Goal: Communication & Community: Answer question/provide support

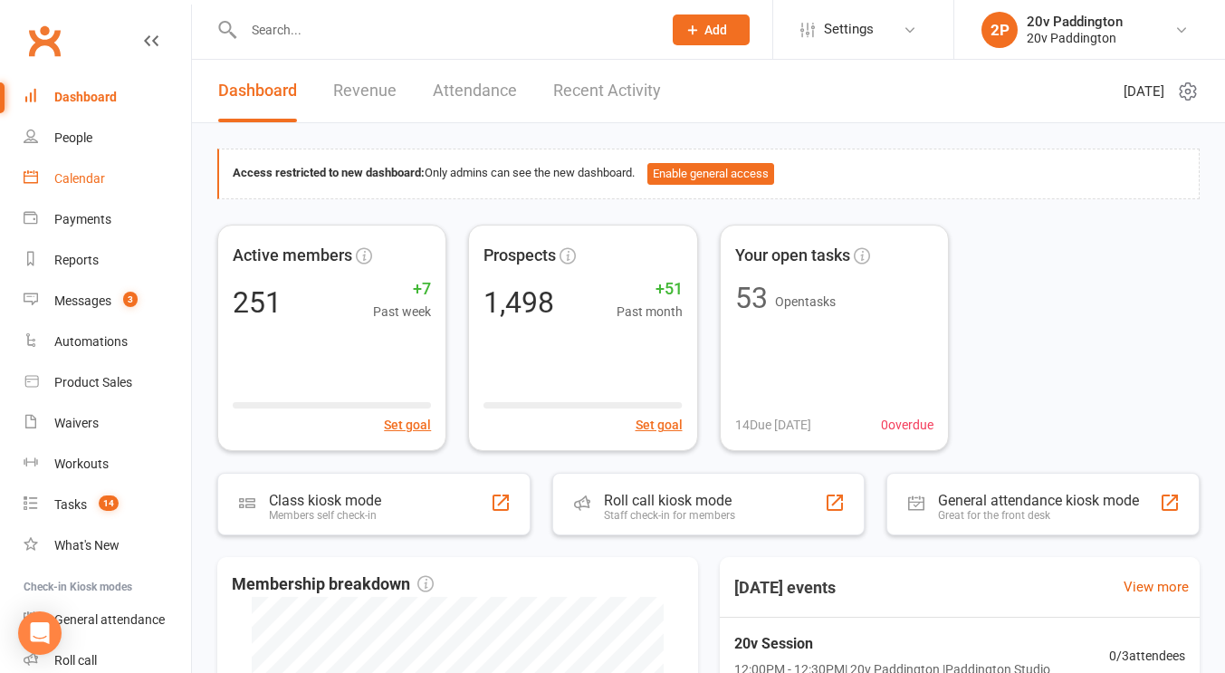
click at [103, 175] on div "Calendar" at bounding box center [79, 178] width 51 height 14
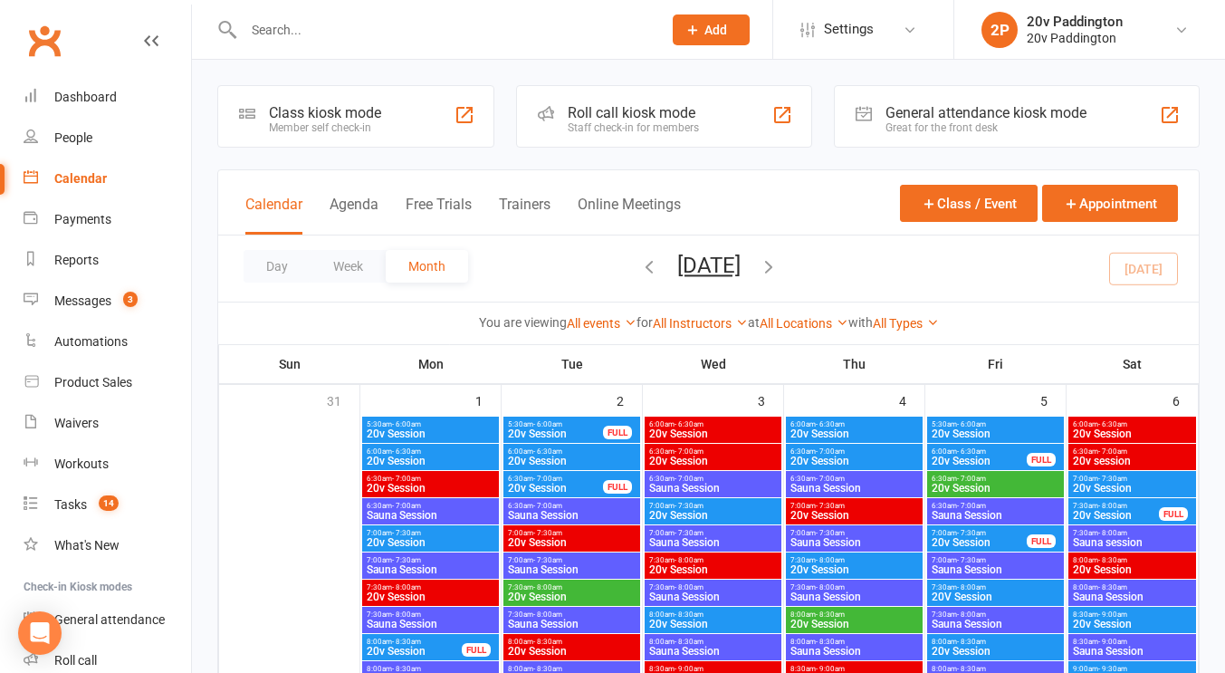
click at [388, 210] on div "Calendar Agenda Free Trials Trainers Online Meetings" at bounding box center [462, 214] width 435 height 41
click at [343, 178] on div "Calendar Agenda Free Trials Trainers Online Meetings Class / Event Appointment" at bounding box center [708, 202] width 980 height 65
click at [343, 181] on div "Calendar Agenda Free Trials Trainers Online Meetings Class / Event Appointment" at bounding box center [708, 202] width 980 height 65
click at [342, 199] on button "Agenda" at bounding box center [353, 215] width 49 height 39
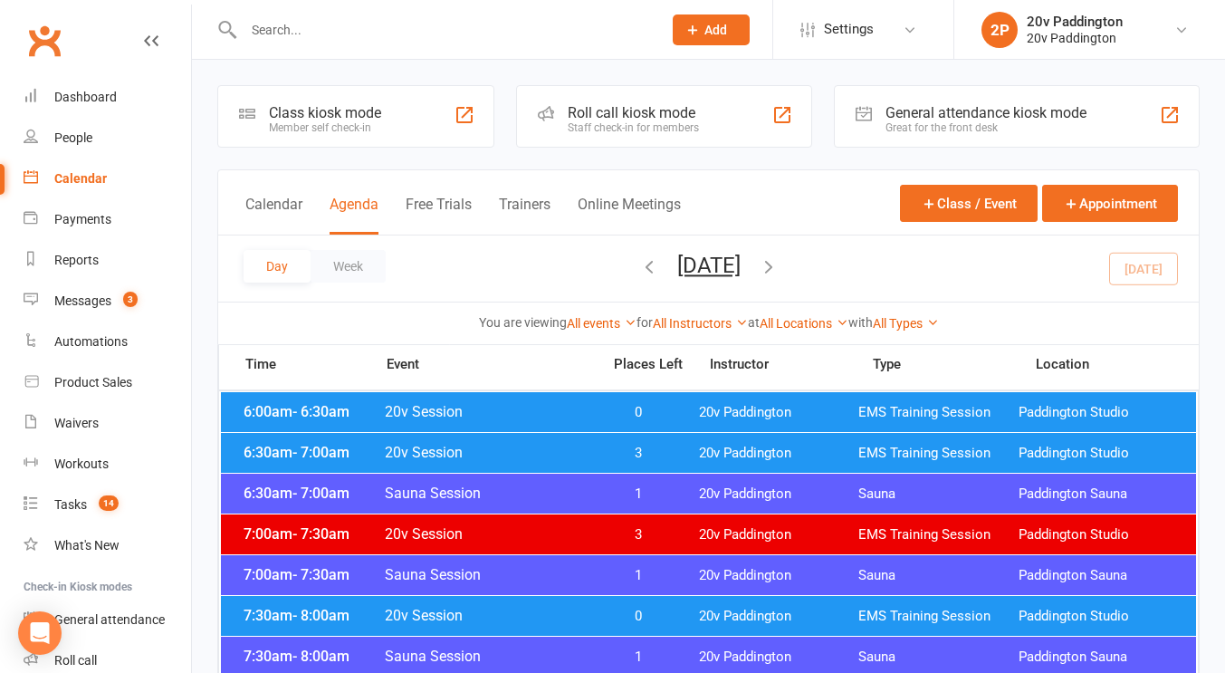
click at [704, 278] on button "Thursday, Sep 11, 2025" at bounding box center [708, 265] width 63 height 25
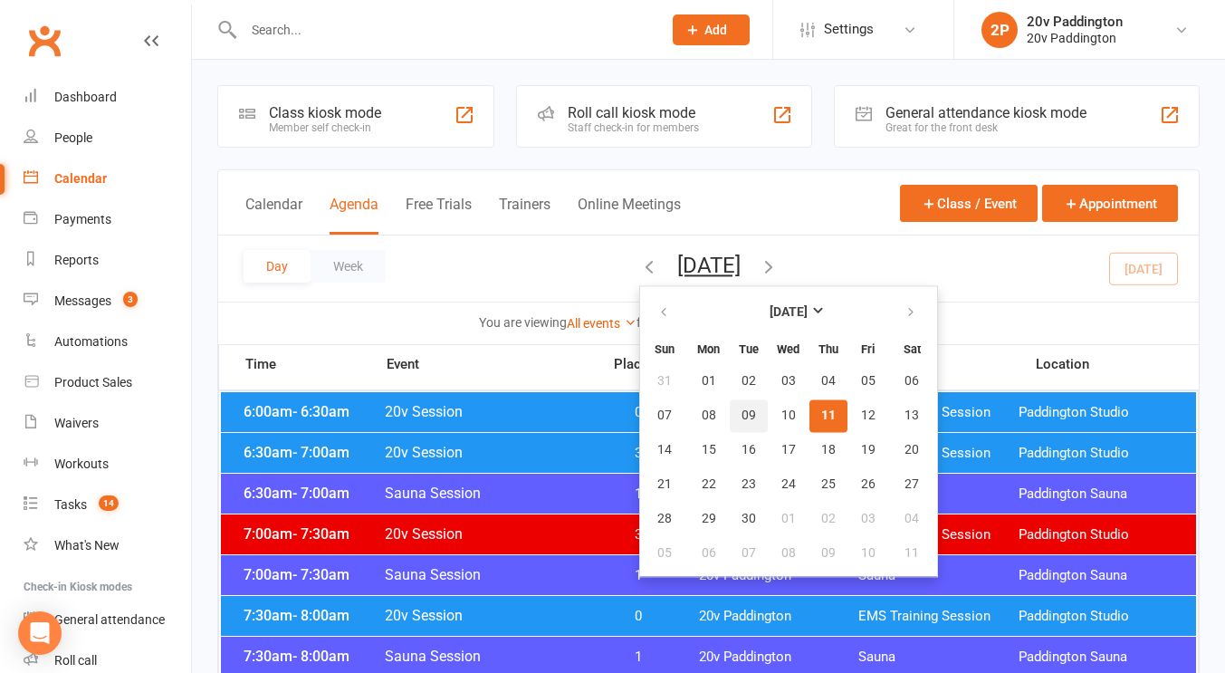
click at [741, 409] on span "09" at bounding box center [748, 415] width 14 height 14
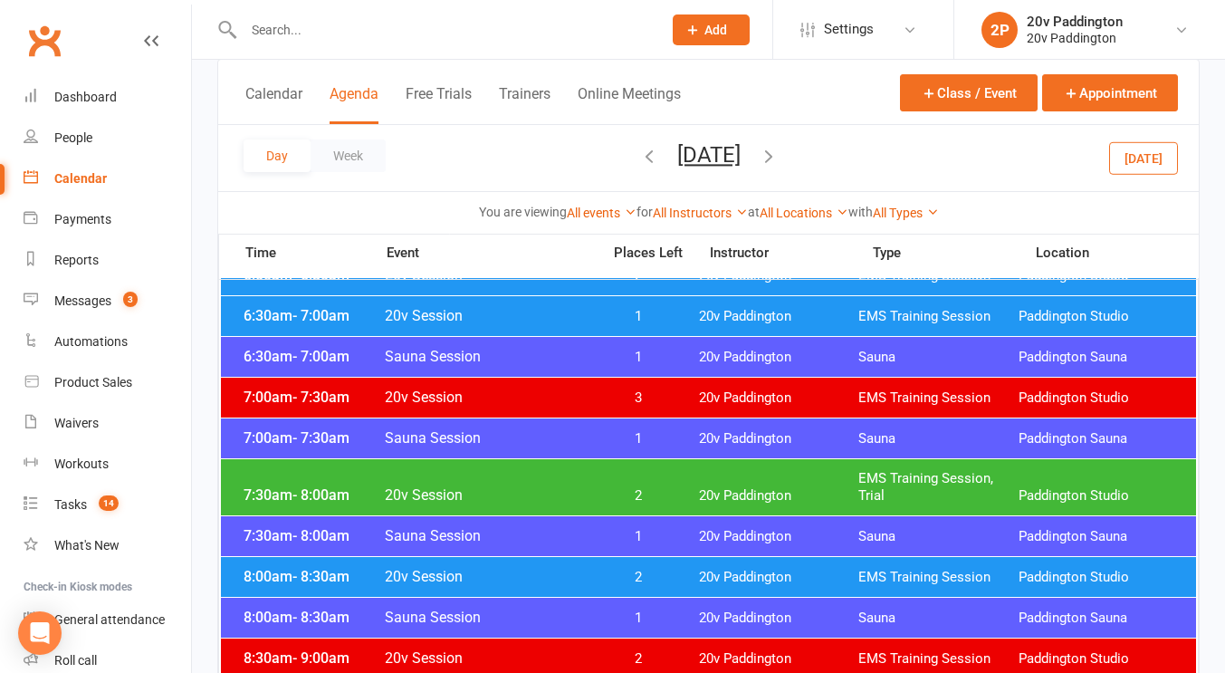
scroll to position [178, 0]
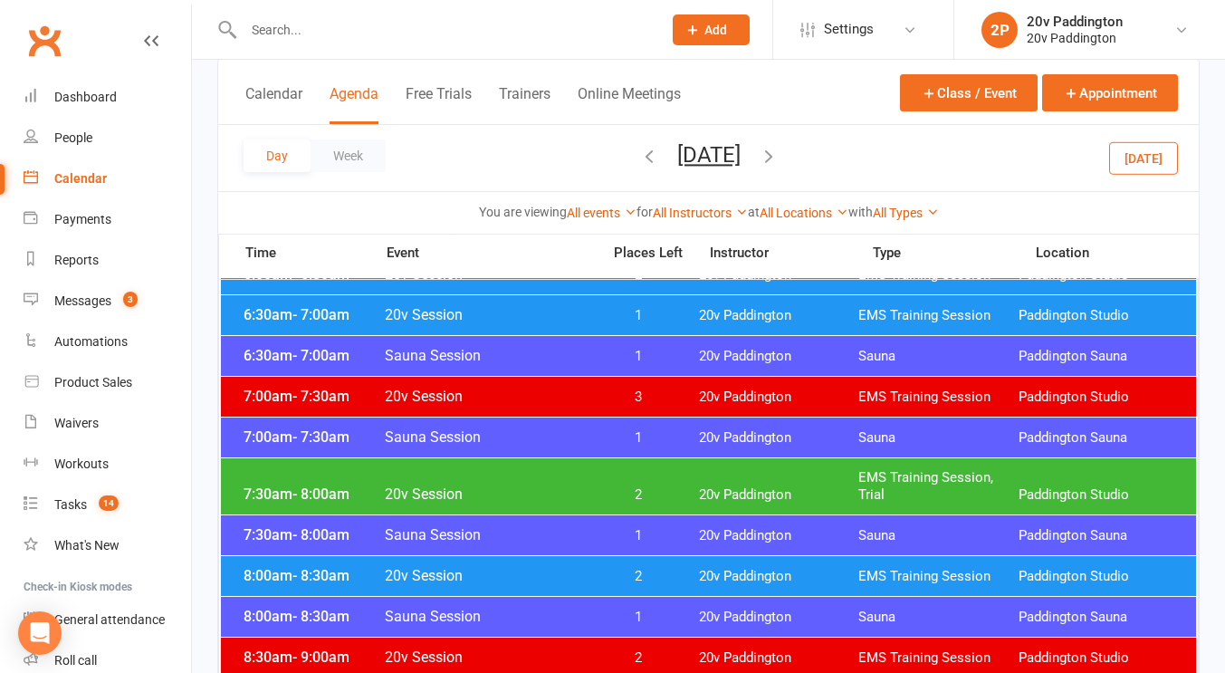
click at [594, 466] on div "7:30am - 8:00am 20v Session 2 20v Paddington EMS Training Session, Trial Paddin…" at bounding box center [708, 486] width 975 height 56
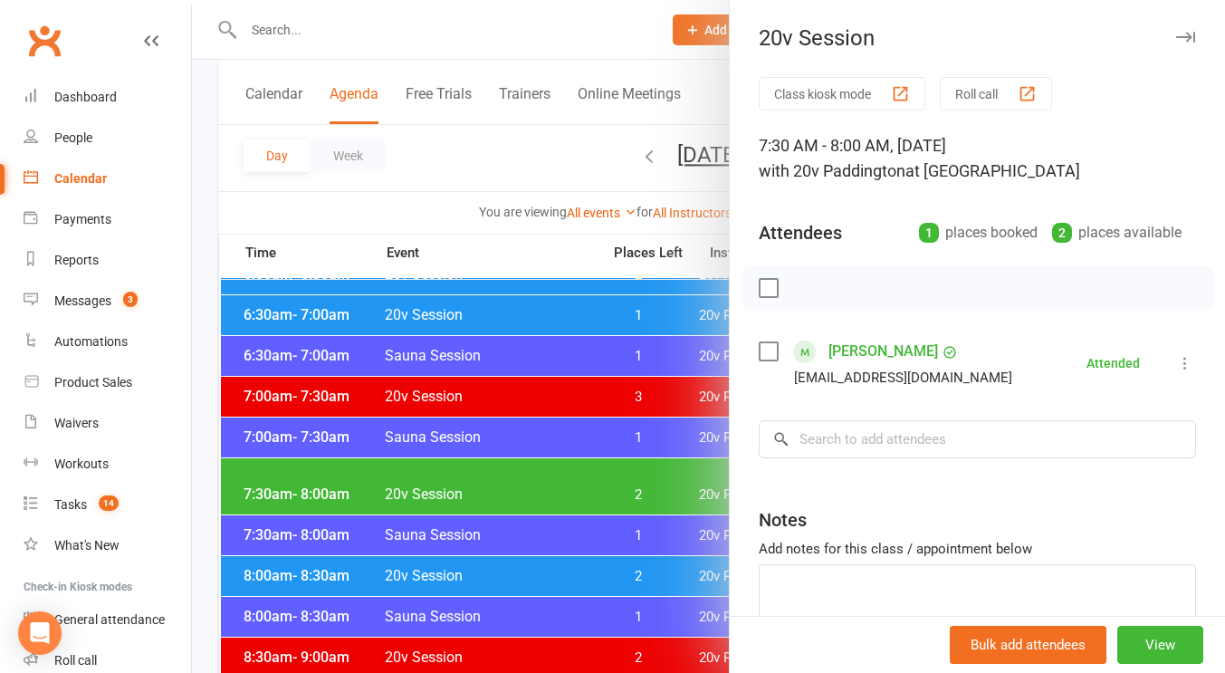
click at [581, 478] on div at bounding box center [708, 336] width 1033 height 673
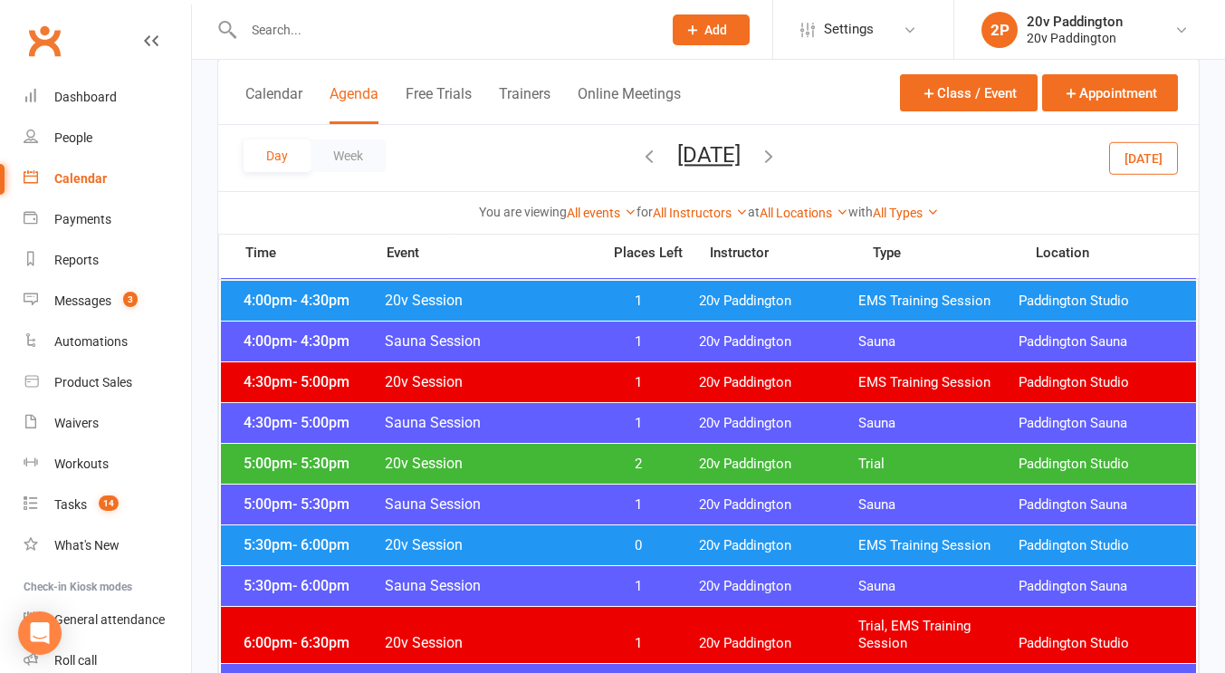
scroll to position [1554, 0]
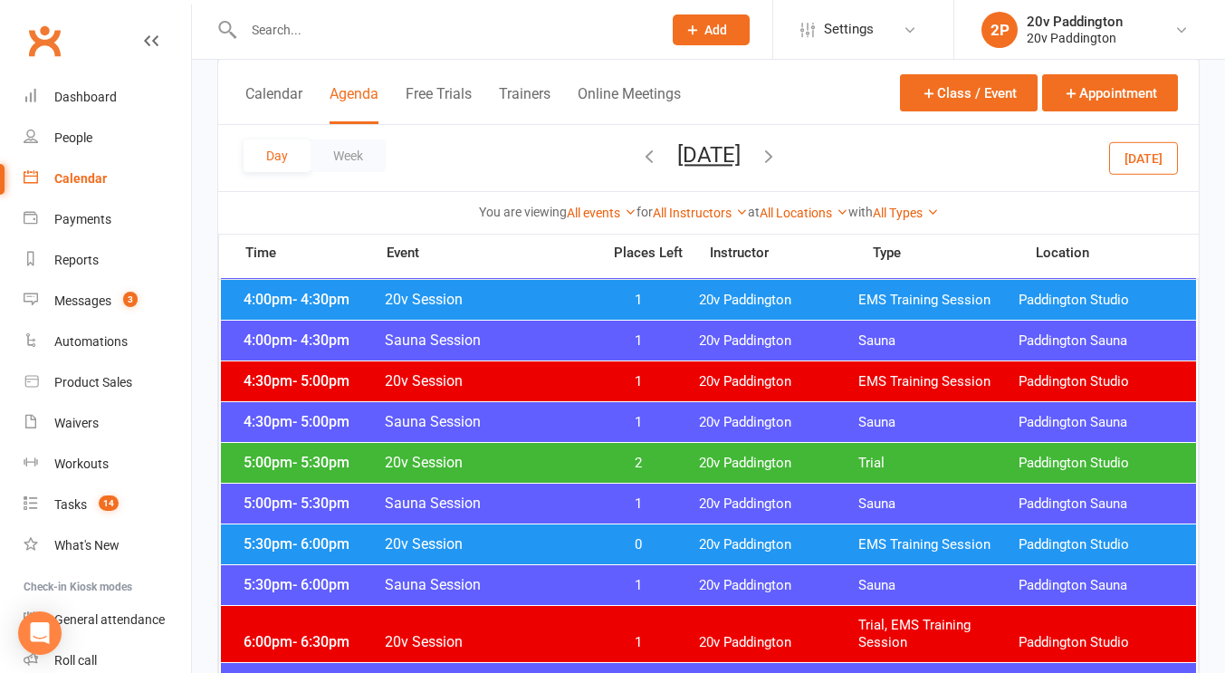
click at [602, 444] on div "5:00pm - 5:30pm 20v Session 2 20v Paddington Trial Paddington Studio" at bounding box center [708, 463] width 975 height 40
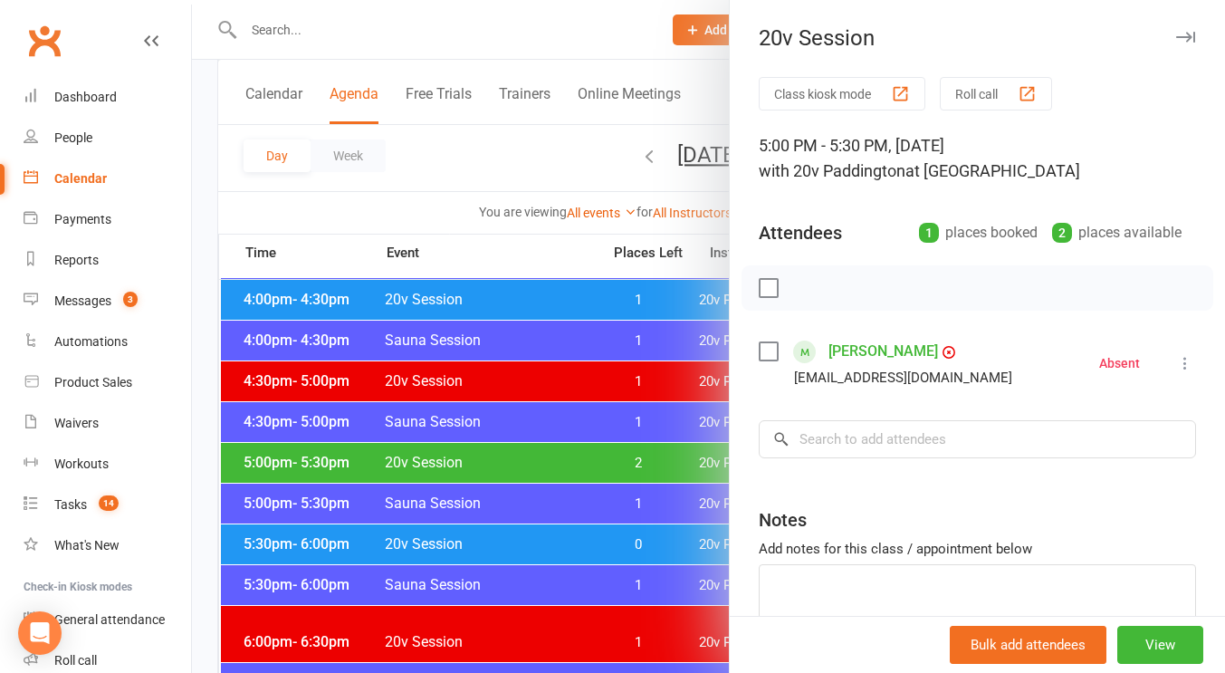
drag, startPoint x: 592, startPoint y: 450, endPoint x: 556, endPoint y: 452, distance: 36.3
click at [556, 452] on div at bounding box center [708, 336] width 1033 height 673
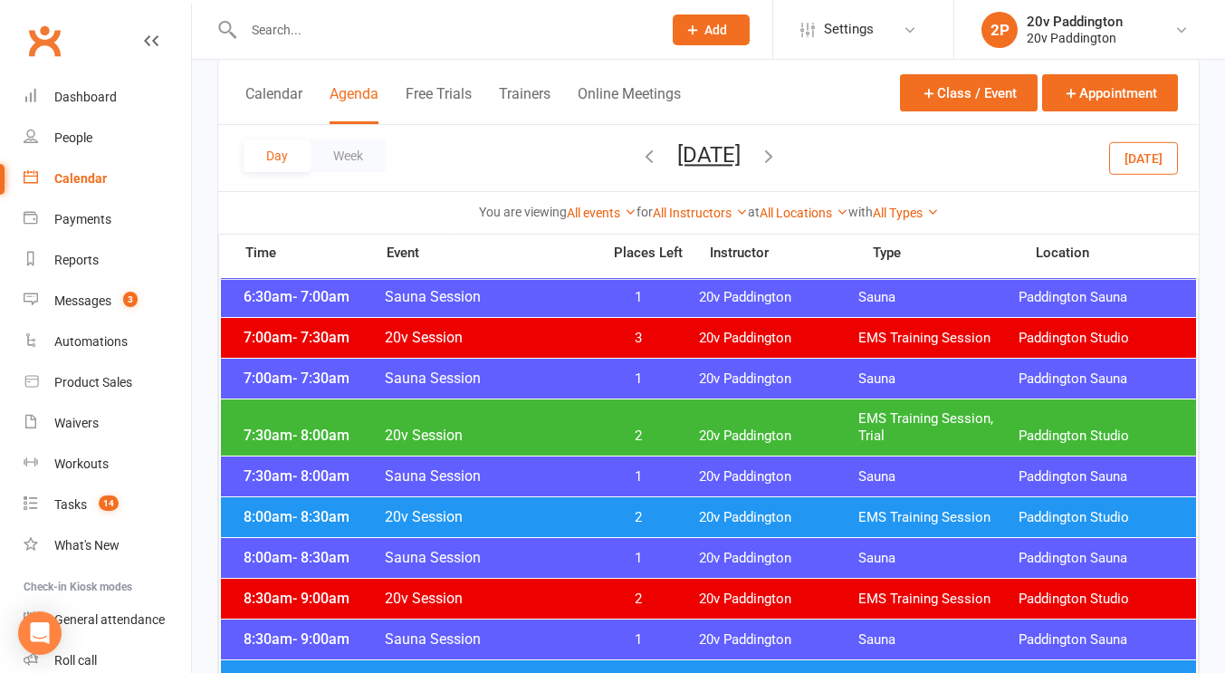
scroll to position [236, 0]
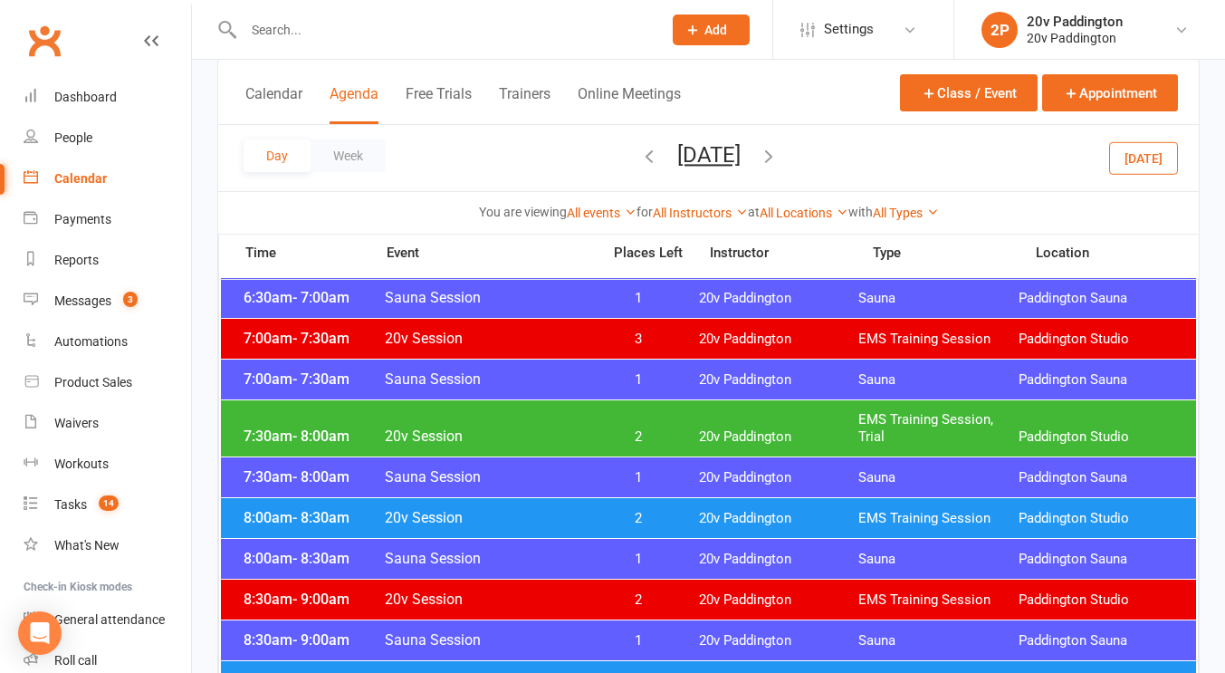
click at [487, 430] on span "20v Session" at bounding box center [487, 435] width 206 height 17
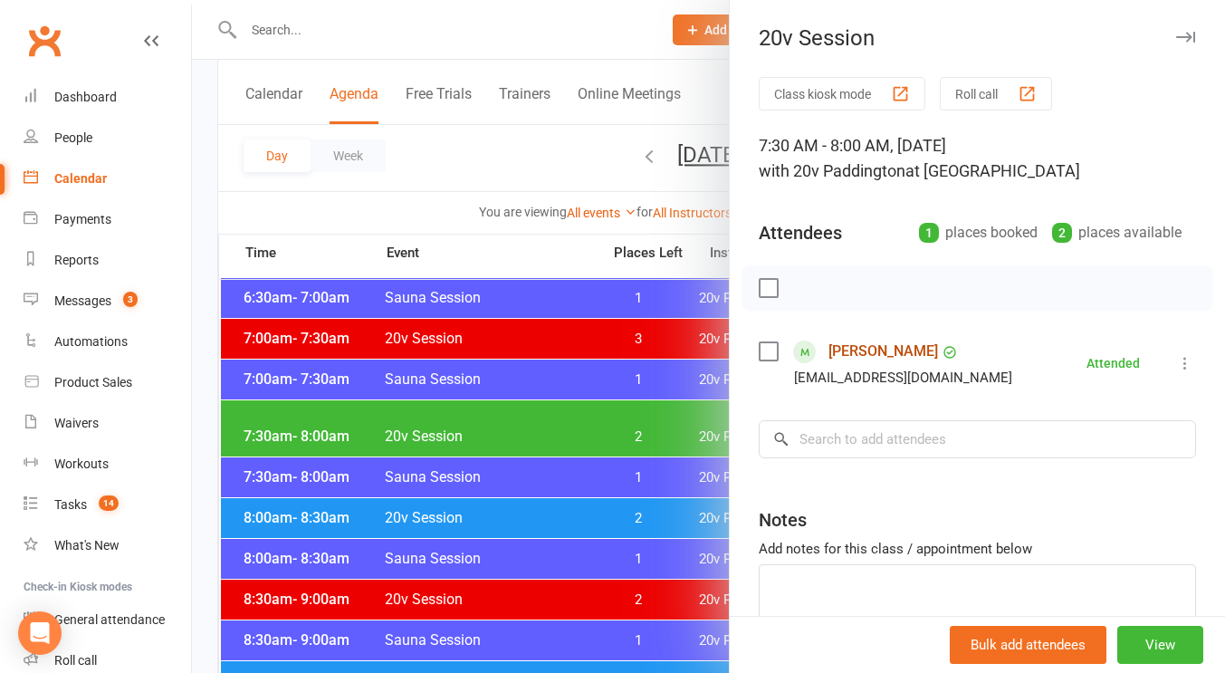
click at [841, 348] on link "Harriet Murray" at bounding box center [883, 351] width 110 height 29
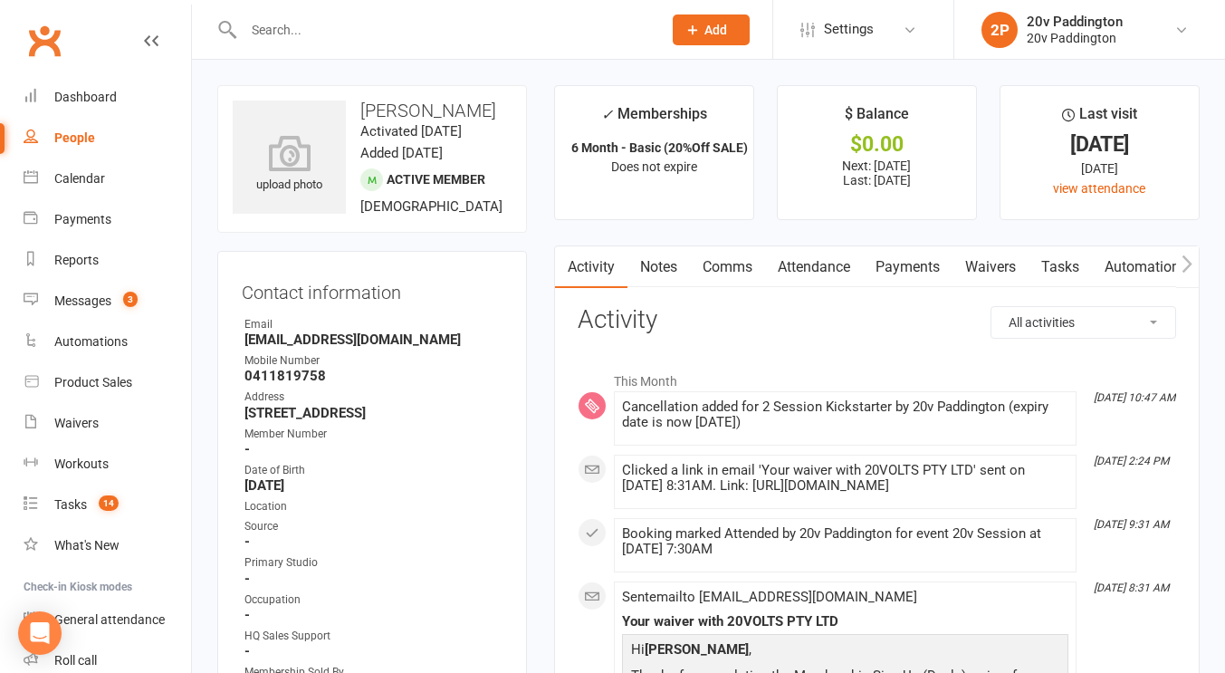
click at [715, 284] on link "Comms" at bounding box center [727, 267] width 75 height 42
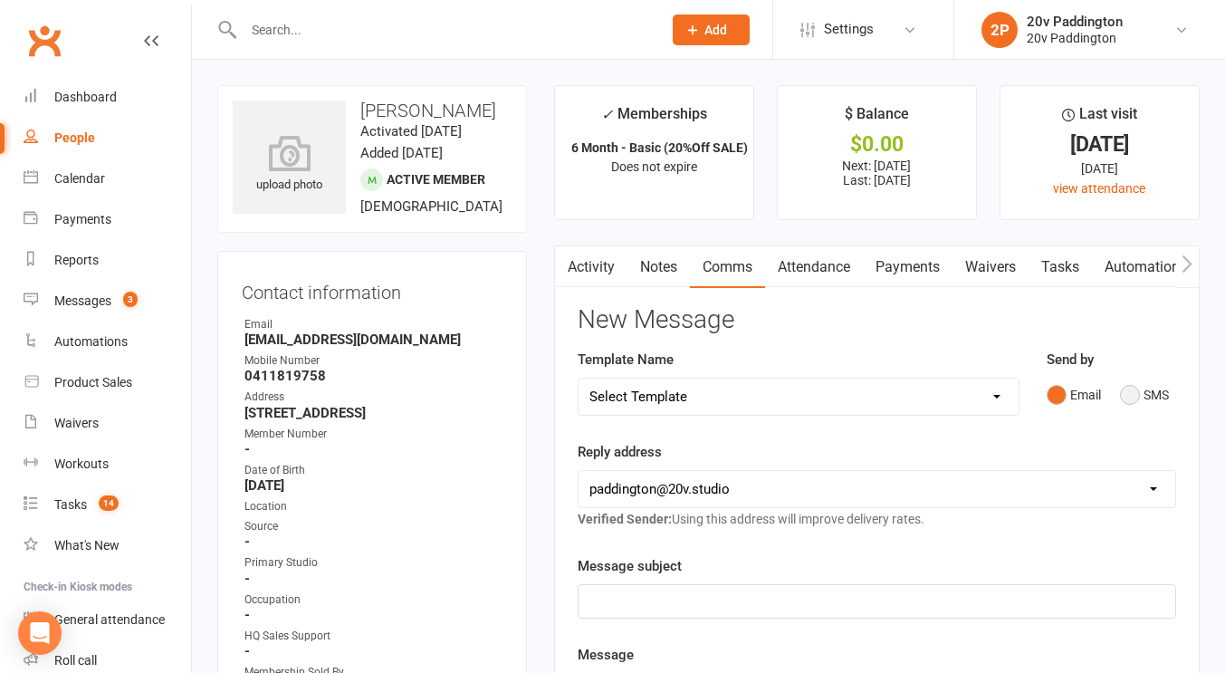
click at [1136, 383] on button "SMS" at bounding box center [1144, 394] width 49 height 34
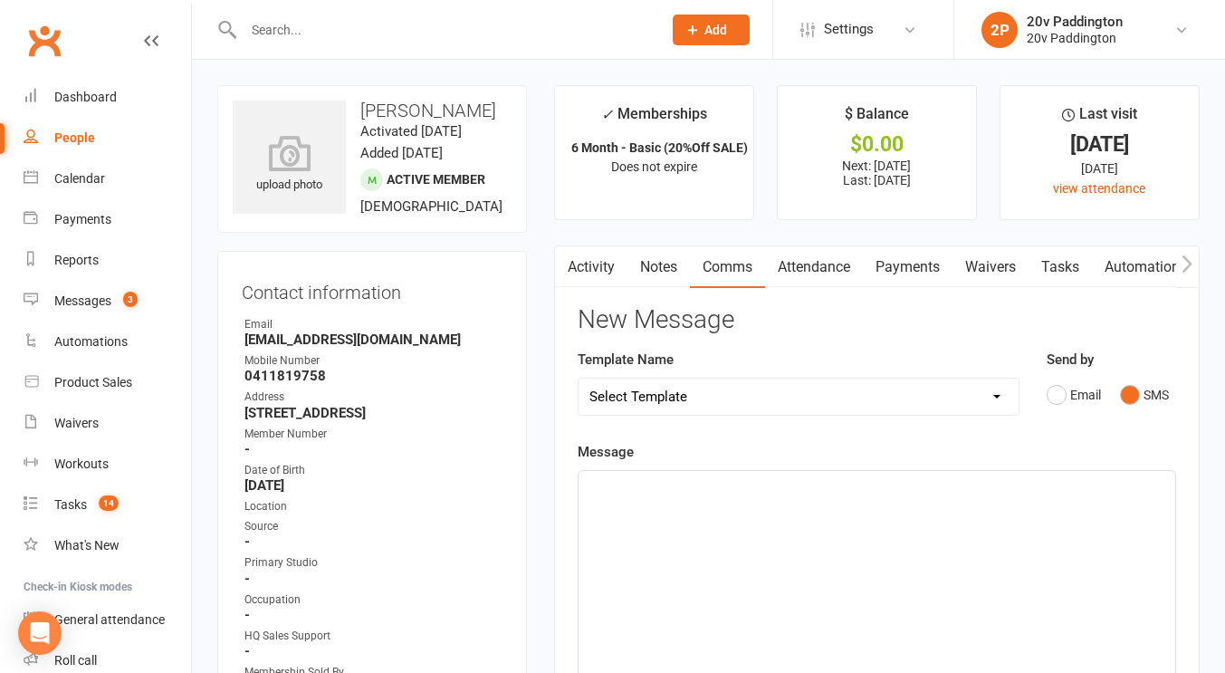
click at [660, 527] on div "﻿" at bounding box center [876, 607] width 597 height 272
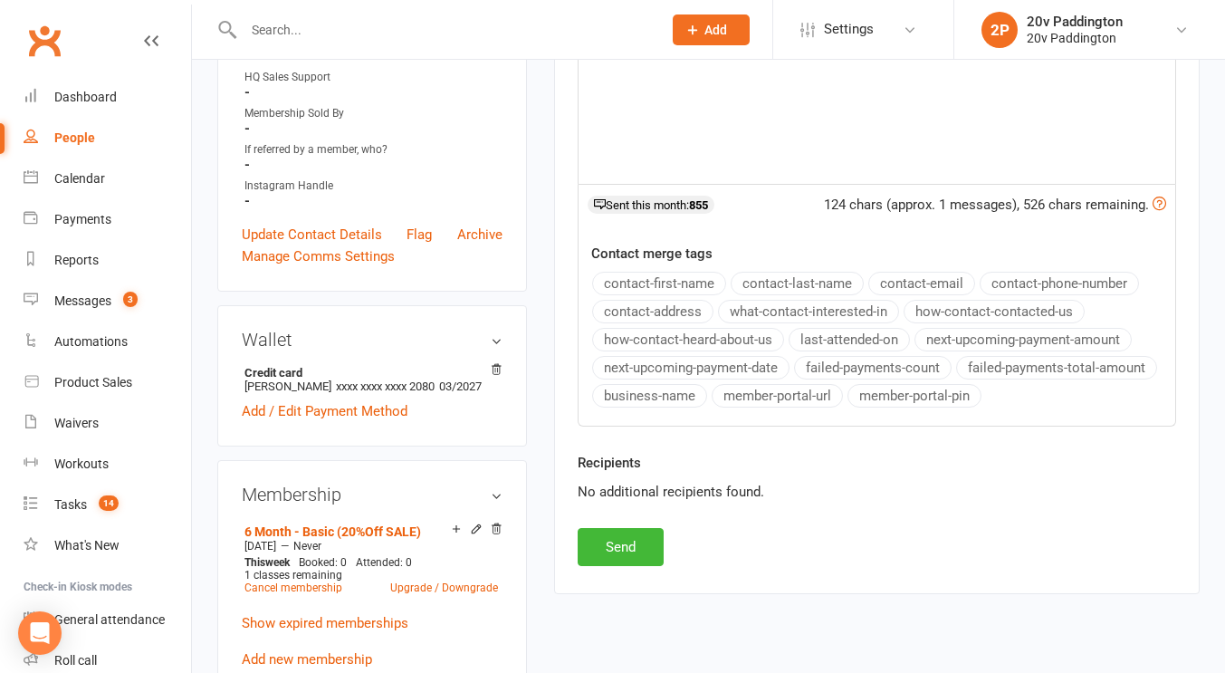
scroll to position [560, 0]
click at [637, 544] on button "Send" at bounding box center [621, 545] width 86 height 38
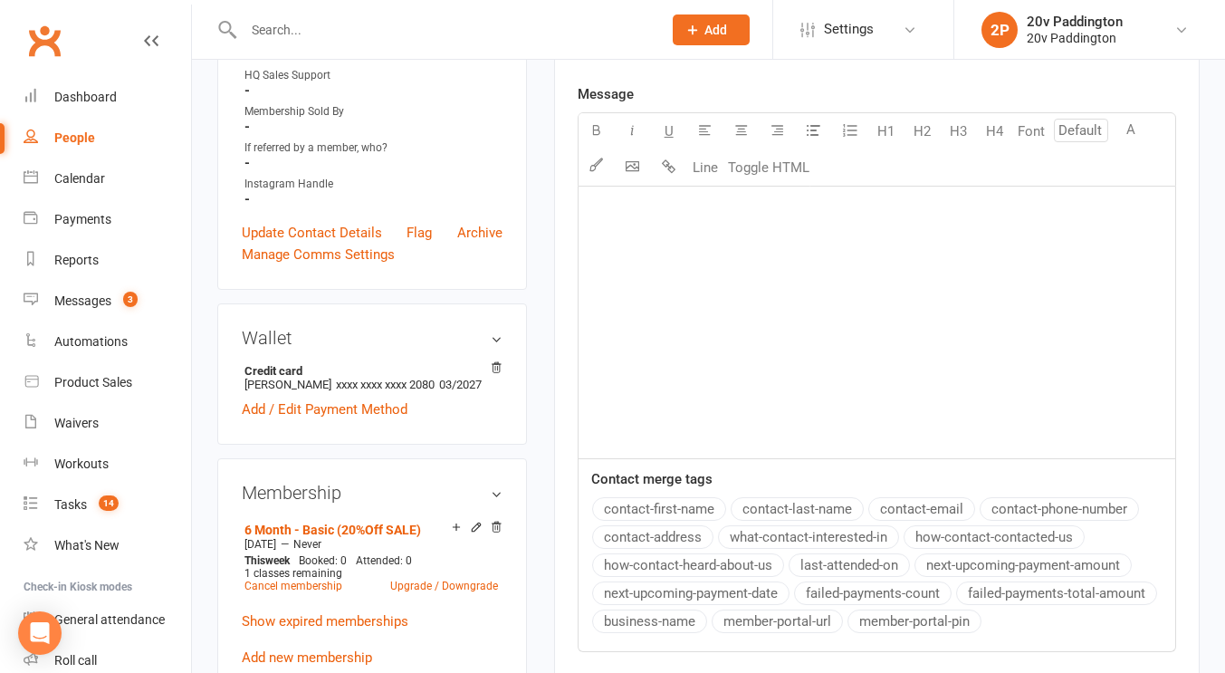
scroll to position [0, 0]
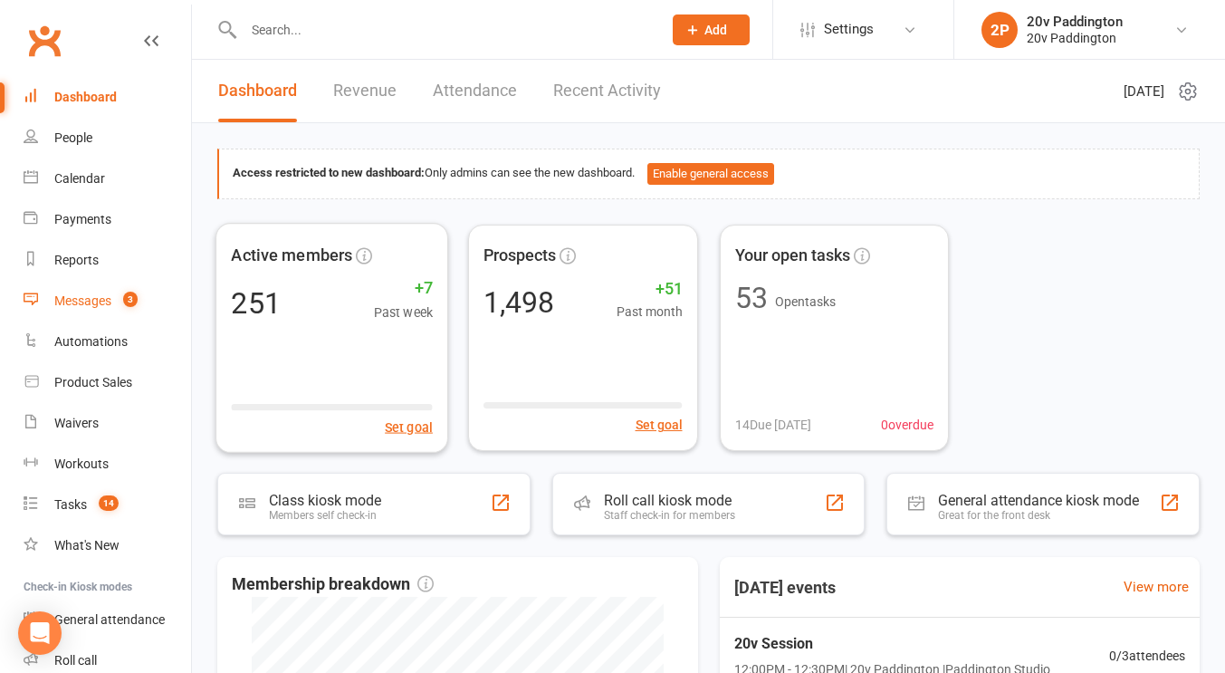
click at [104, 288] on link "Messages 3" at bounding box center [107, 301] width 167 height 41
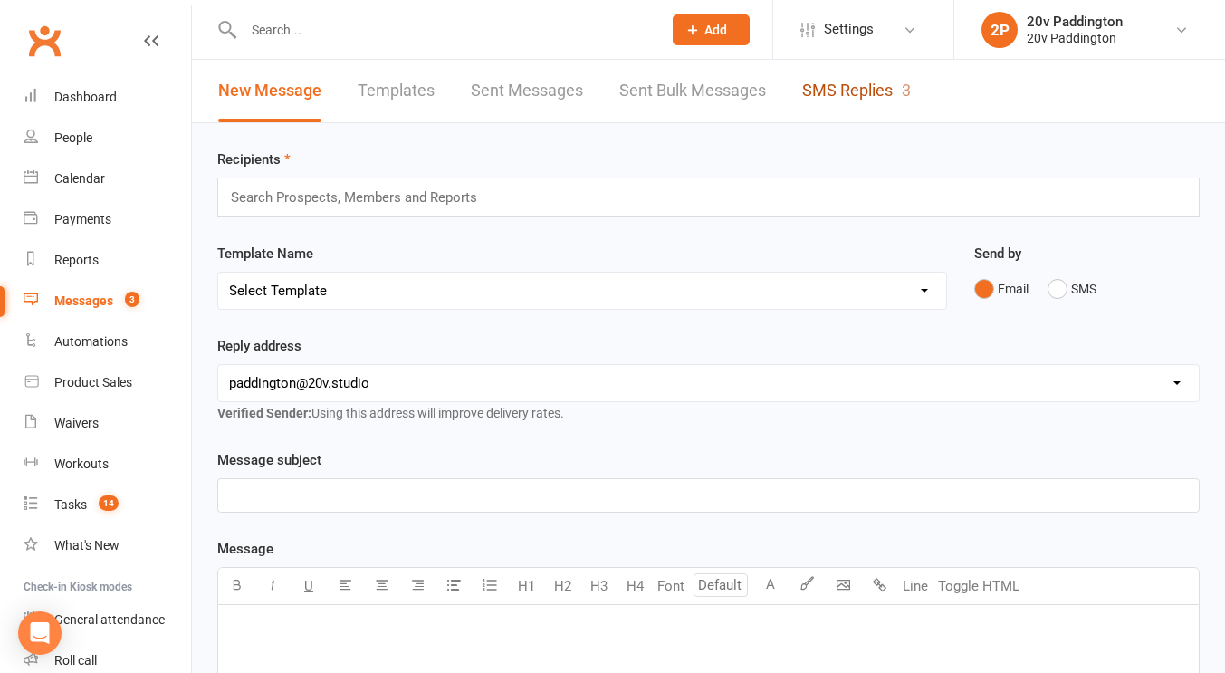
click at [826, 95] on link "SMS Replies 3" at bounding box center [856, 91] width 109 height 62
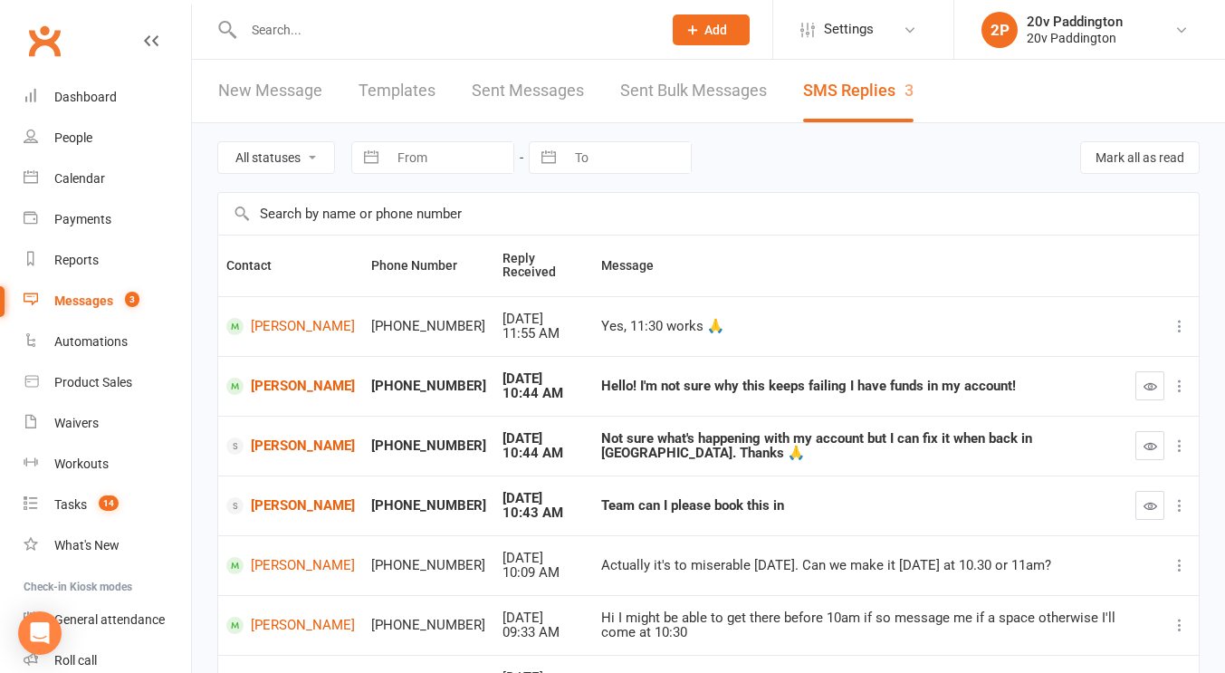
click at [325, 47] on div at bounding box center [433, 29] width 432 height 59
click at [325, 40] on input "text" at bounding box center [443, 29] width 411 height 25
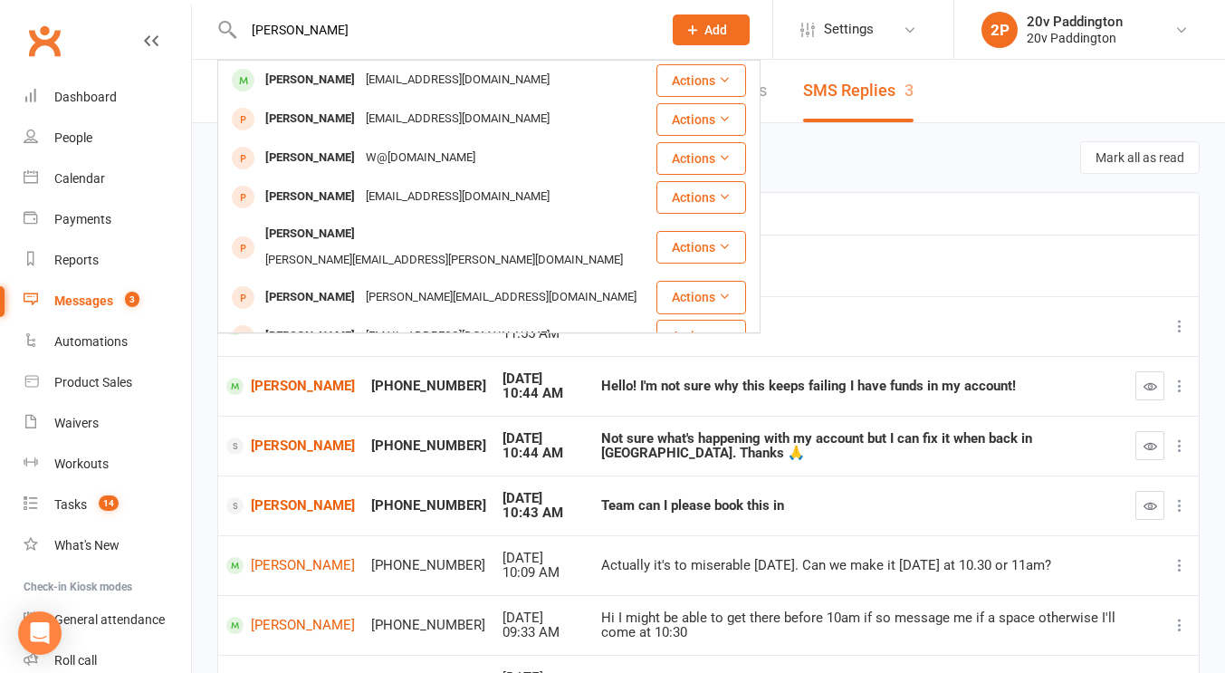
type input "harriet"
click at [312, 76] on div "[PERSON_NAME]" at bounding box center [310, 80] width 100 height 26
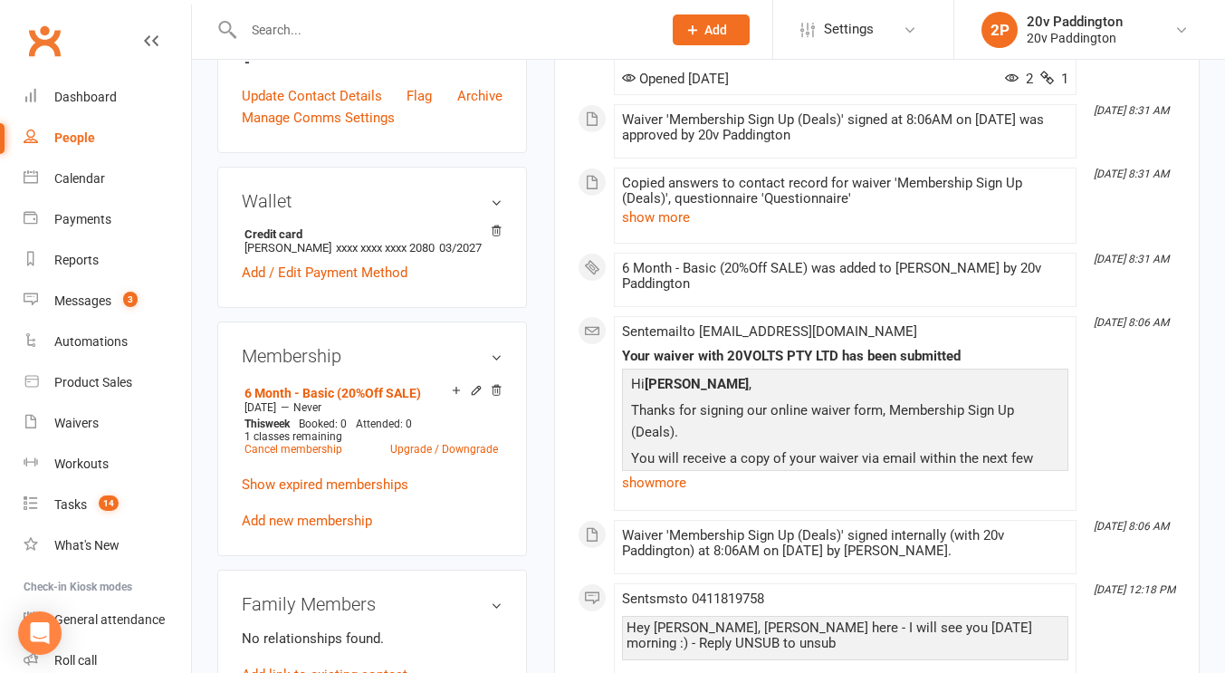
scroll to position [670, 0]
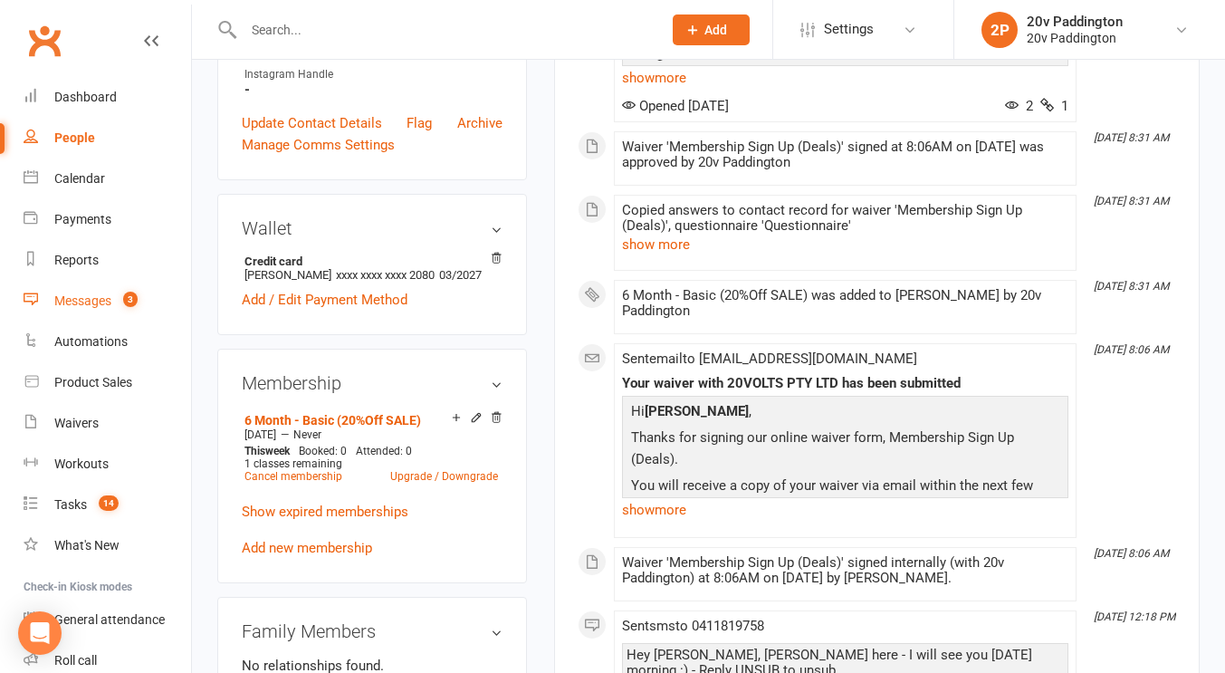
click at [67, 305] on div "Messages" at bounding box center [82, 300] width 57 height 14
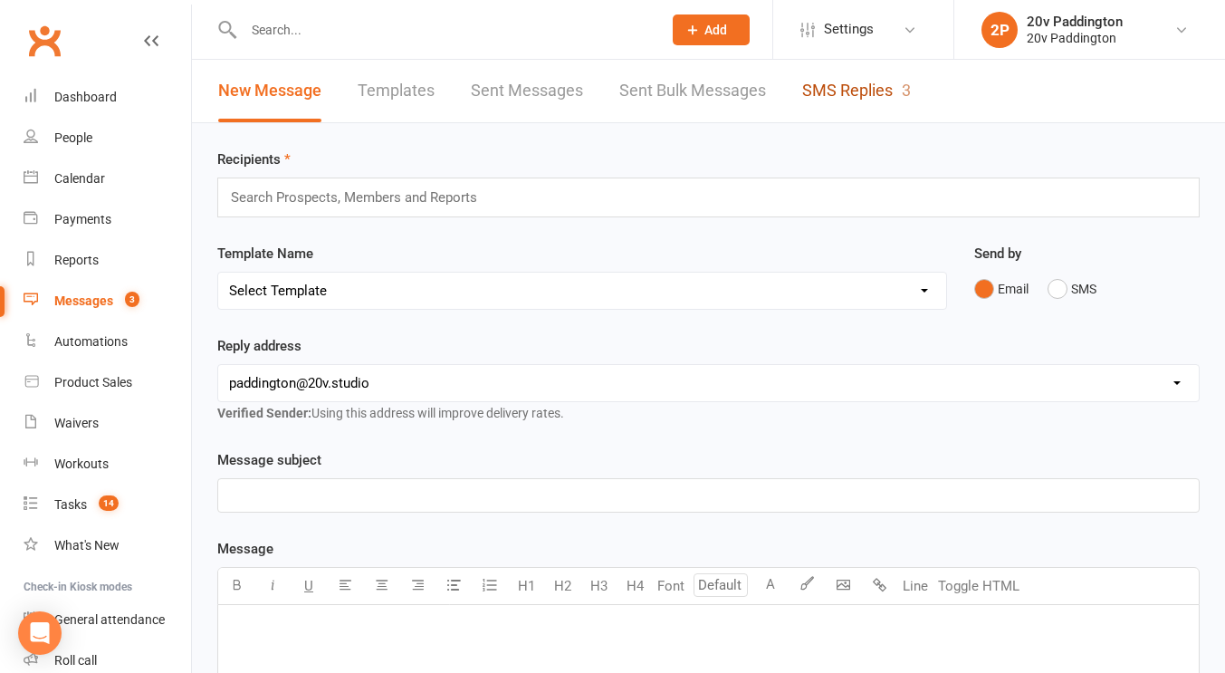
click at [893, 92] on link "SMS Replies 3" at bounding box center [856, 91] width 109 height 62
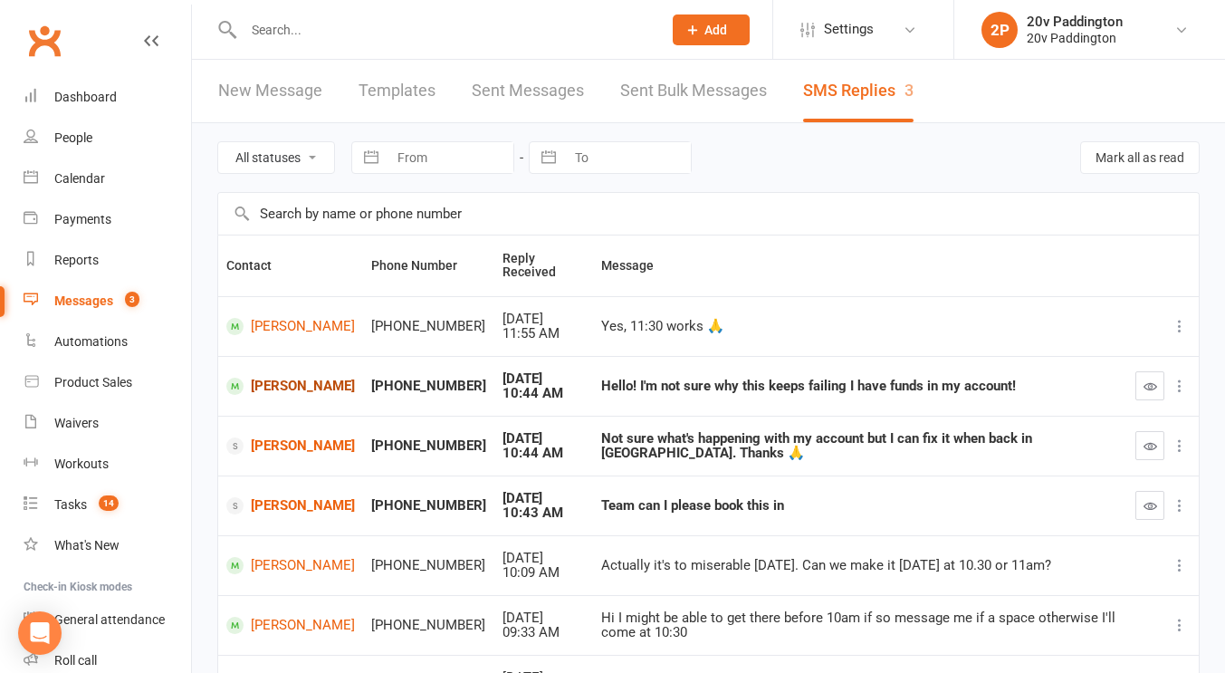
click at [279, 388] on link "[PERSON_NAME]" at bounding box center [290, 385] width 129 height 17
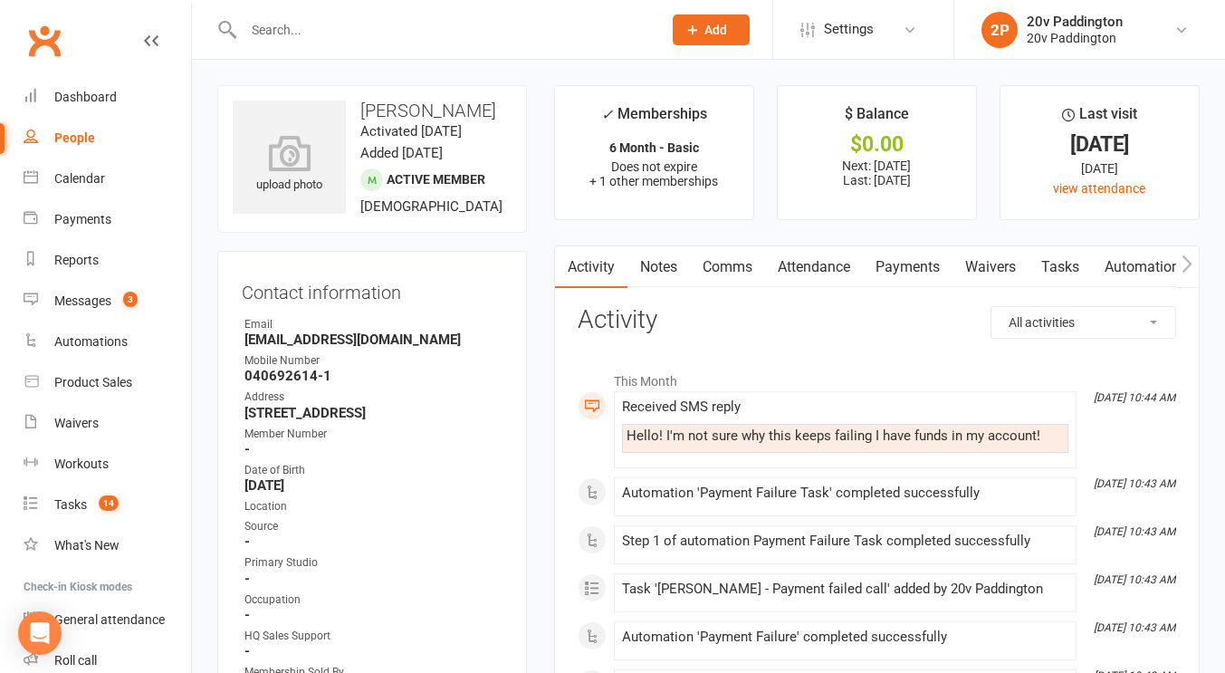
click at [726, 281] on link "Comms" at bounding box center [727, 267] width 75 height 42
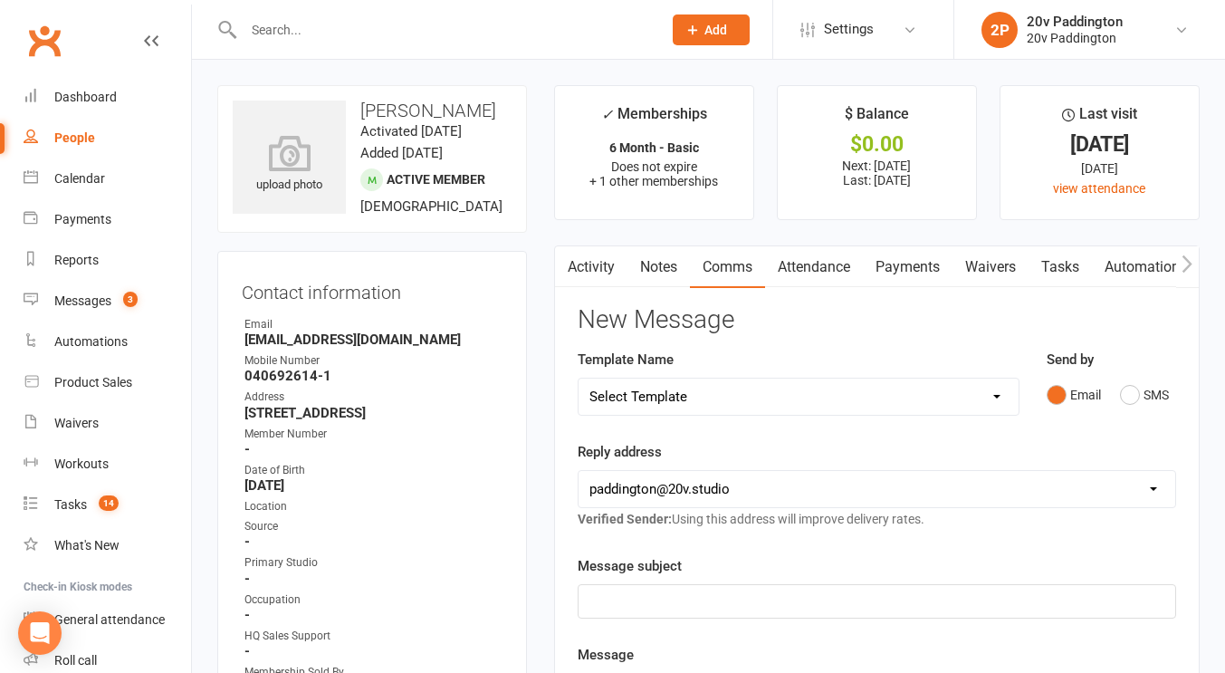
click at [1132, 413] on div "Send by Email SMS" at bounding box center [1111, 393] width 157 height 89
click at [1131, 404] on button "SMS" at bounding box center [1144, 394] width 49 height 34
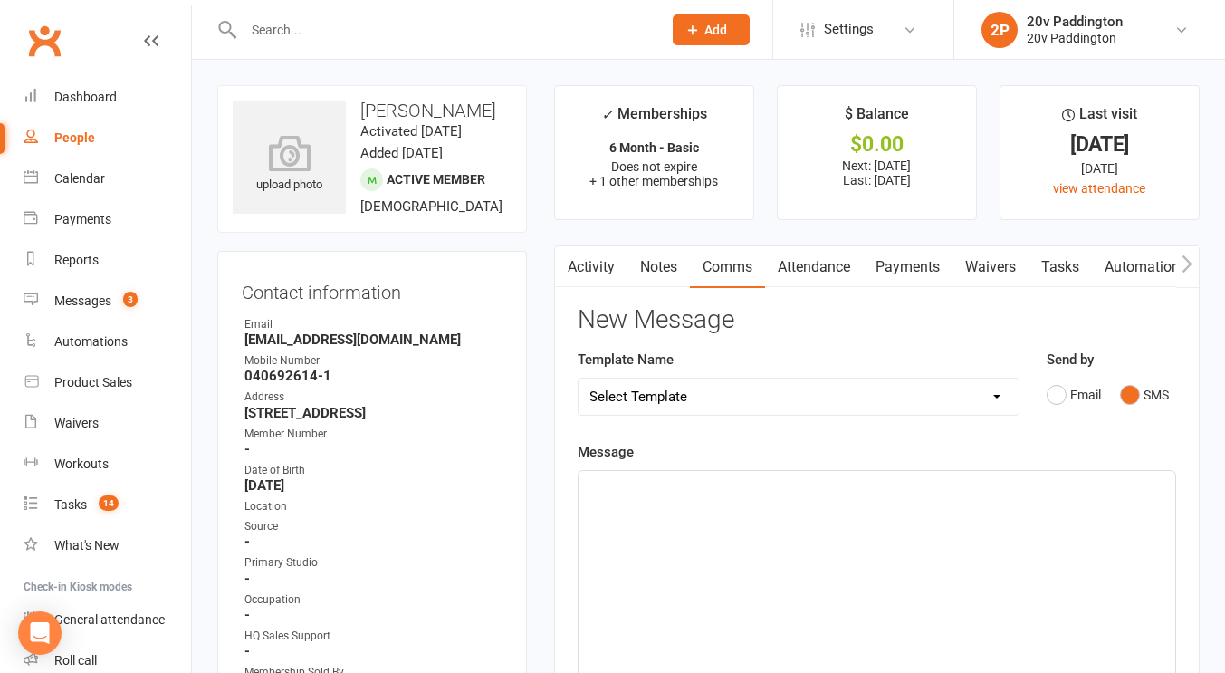
click at [910, 575] on div "﻿" at bounding box center [876, 607] width 597 height 272
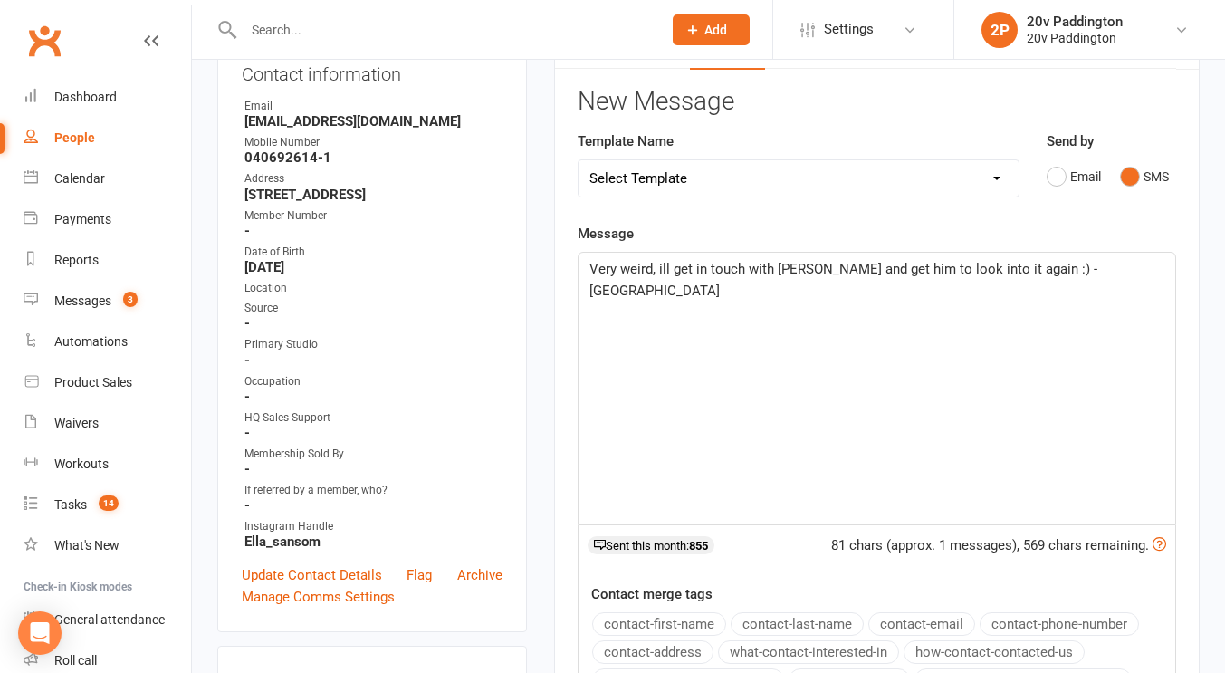
scroll to position [543, 0]
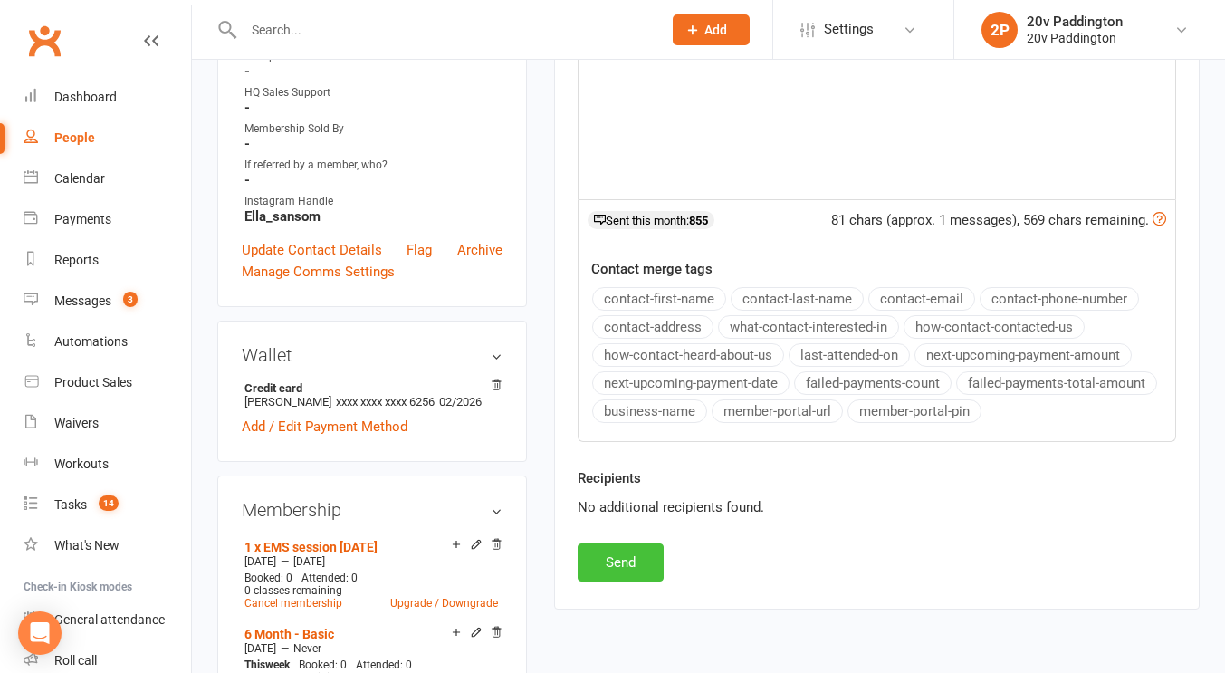
click at [644, 574] on button "Send" at bounding box center [621, 562] width 86 height 38
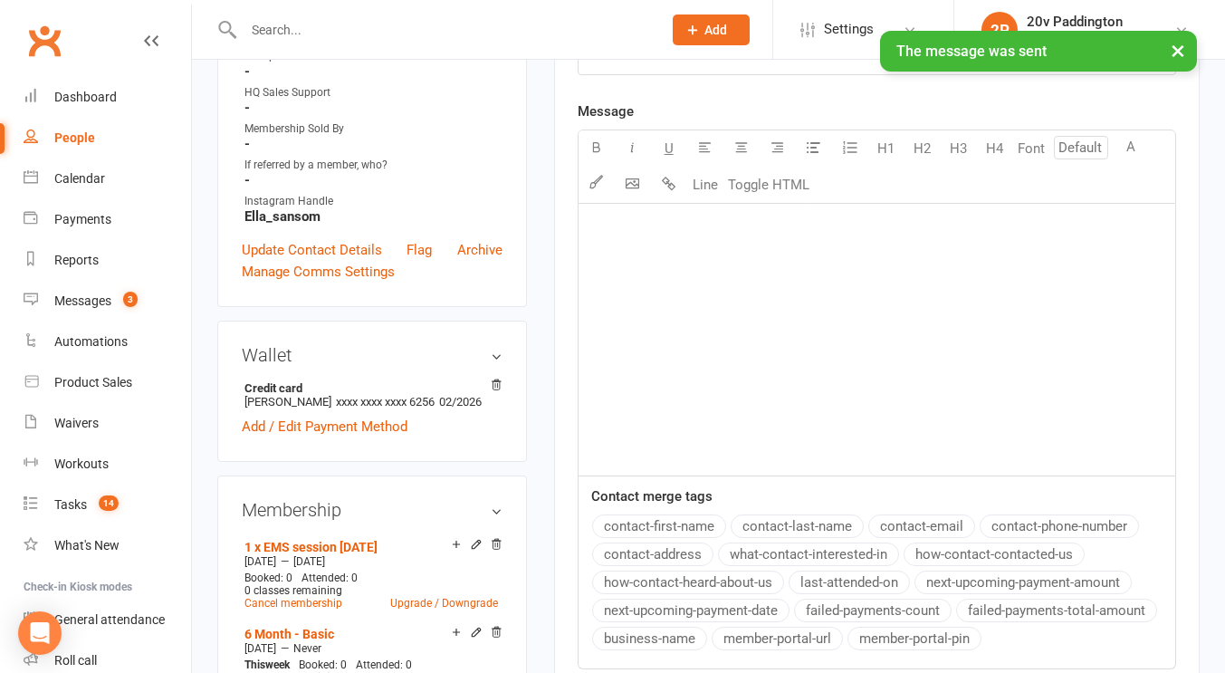
scroll to position [0, 0]
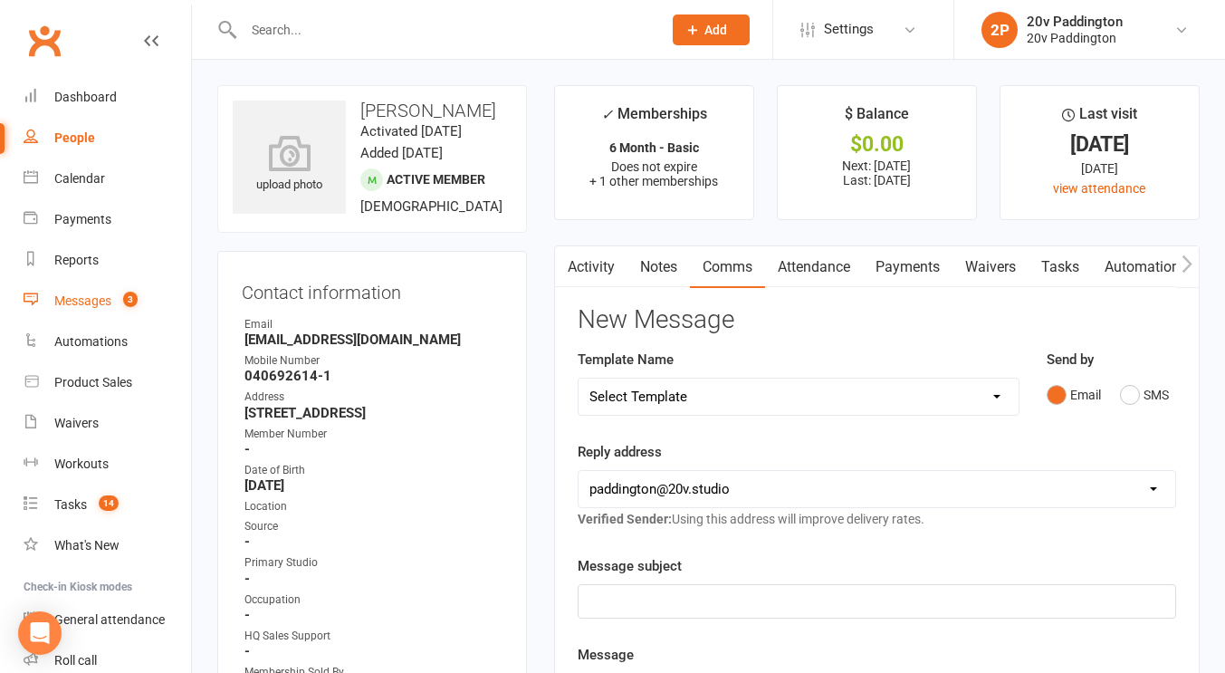
click at [129, 310] on link "Messages 3" at bounding box center [107, 301] width 167 height 41
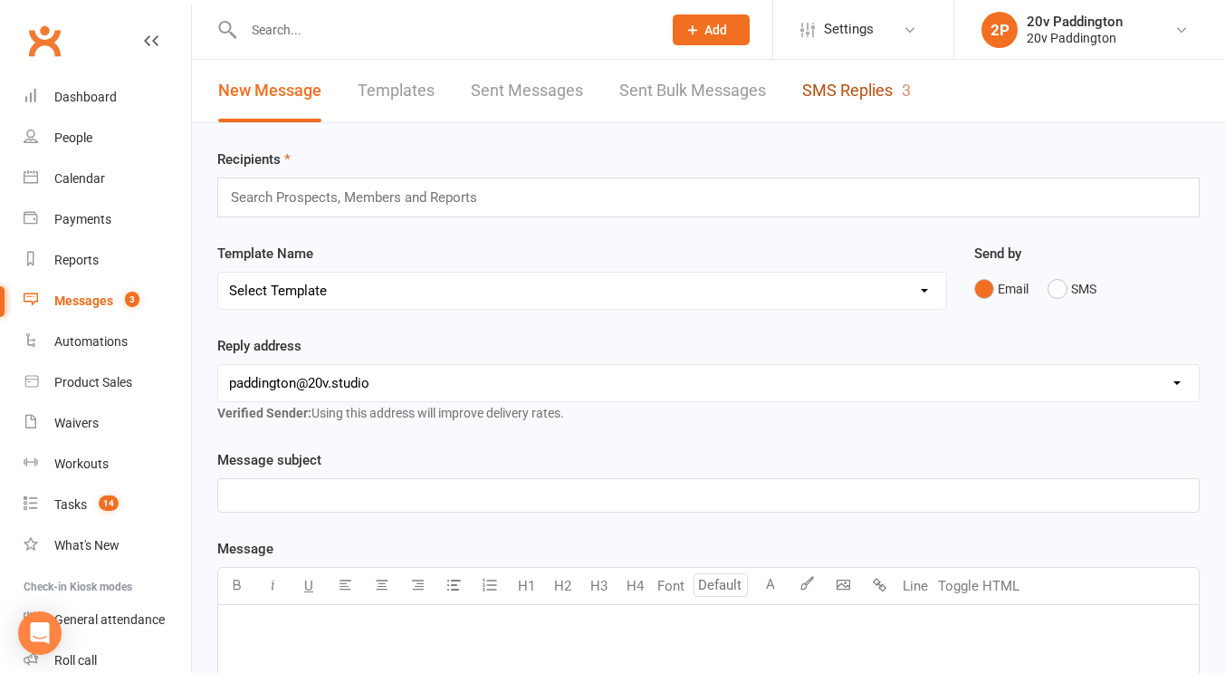
click at [862, 68] on link "SMS Replies 3" at bounding box center [856, 91] width 109 height 62
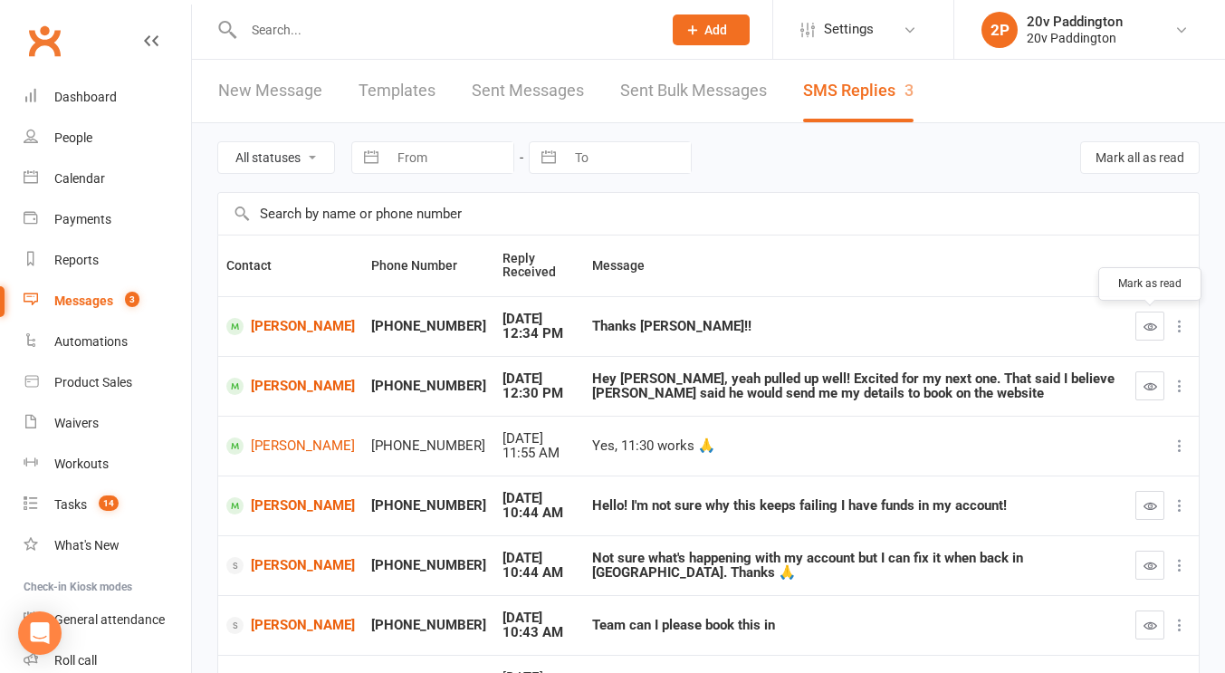
click at [1145, 326] on icon "button" at bounding box center [1150, 327] width 14 height 14
click at [1144, 522] on td at bounding box center [1163, 505] width 72 height 60
drag, startPoint x: 1143, startPoint y: 521, endPoint x: 1148, endPoint y: 510, distance: 12.6
drag, startPoint x: 1148, startPoint y: 510, endPoint x: 1170, endPoint y: 497, distance: 25.9
click at [1170, 497] on icon at bounding box center [1179, 505] width 18 height 18
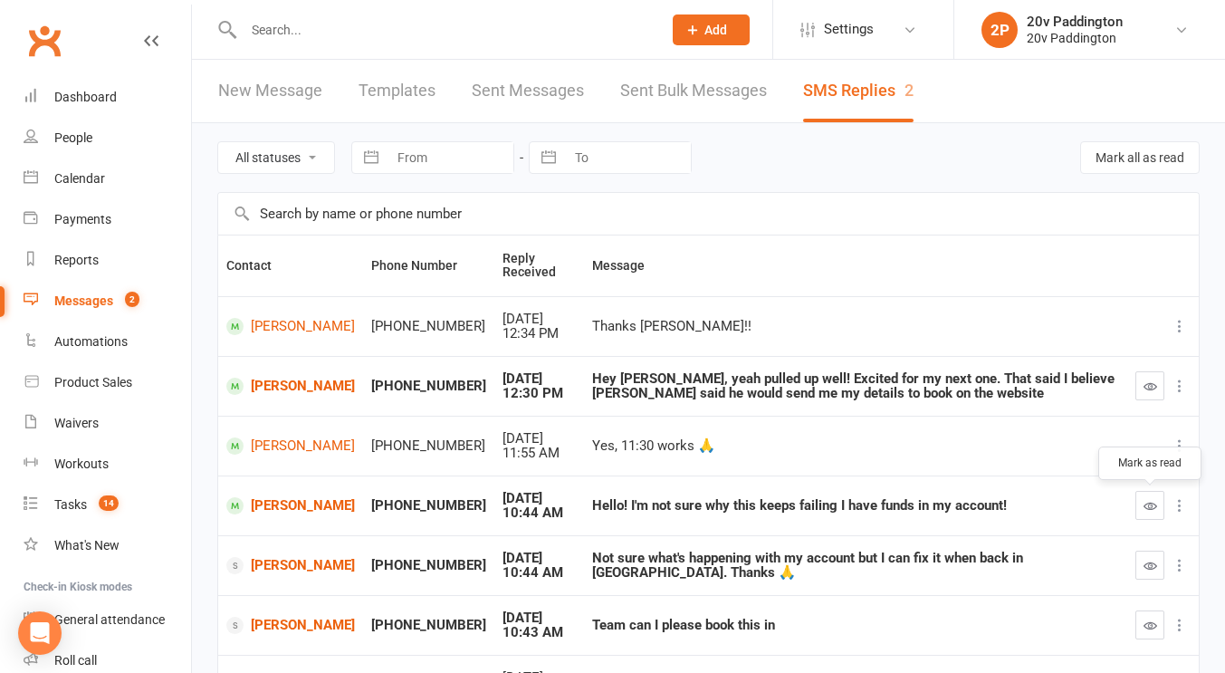
click at [1155, 503] on icon "button" at bounding box center [1150, 506] width 14 height 14
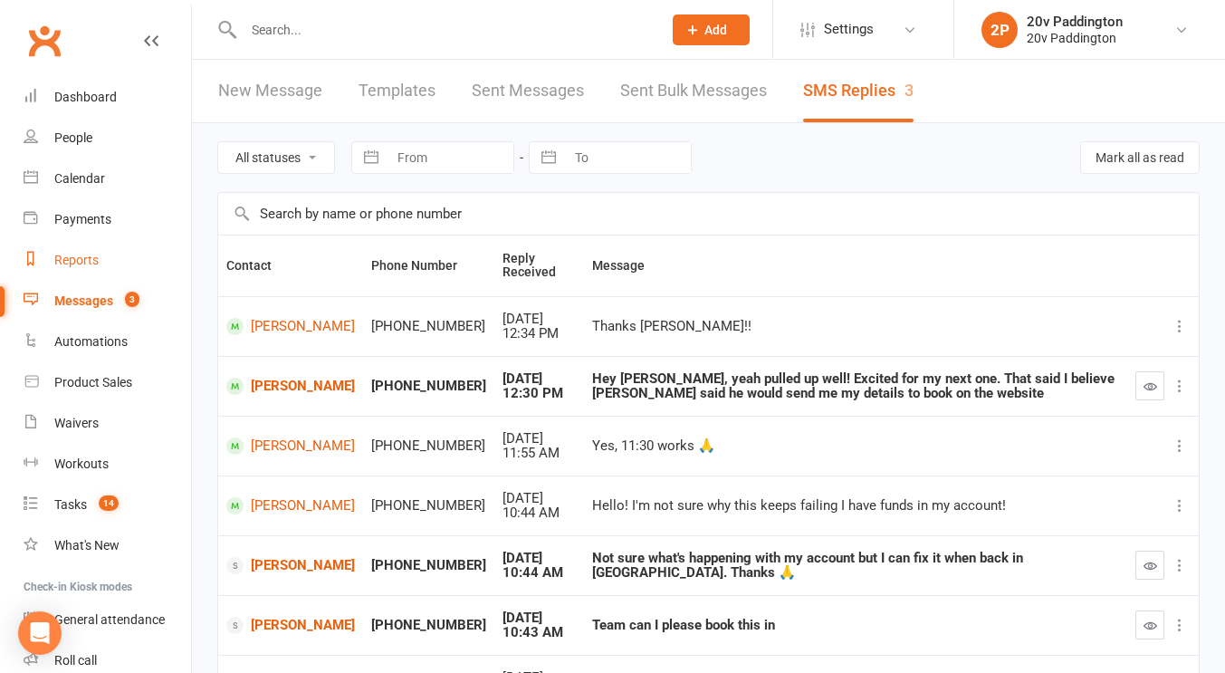
click at [122, 253] on link "Reports" at bounding box center [107, 260] width 167 height 41
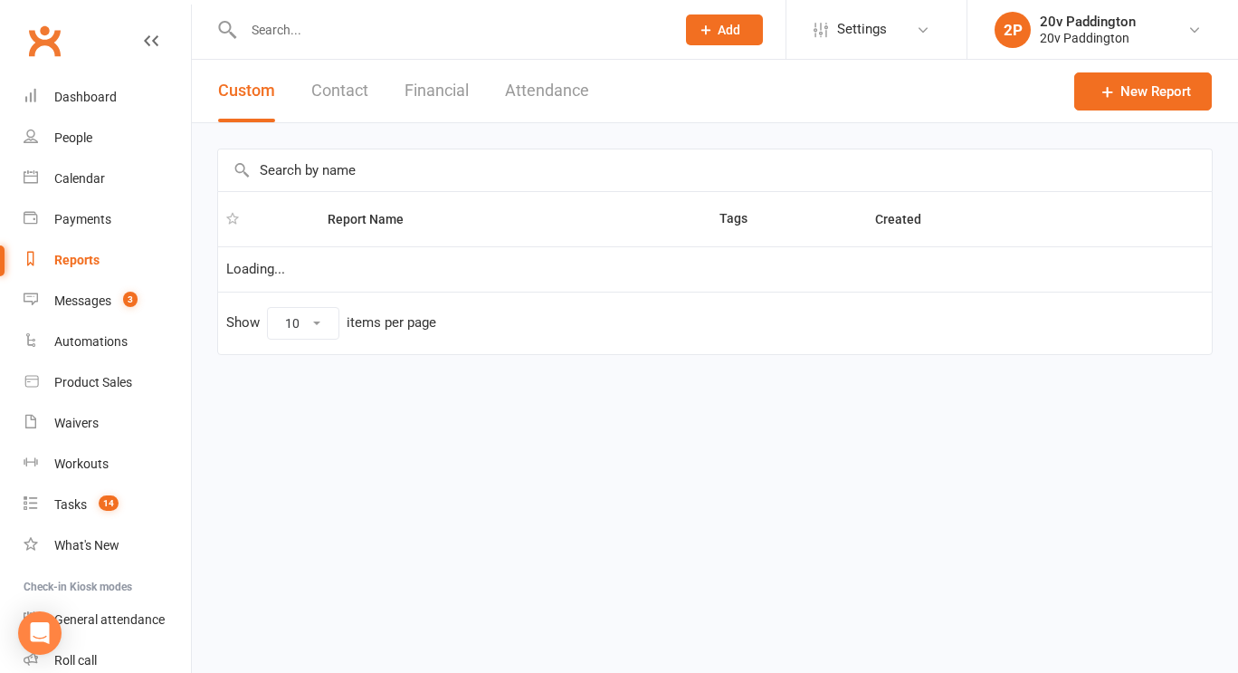
select select "100"
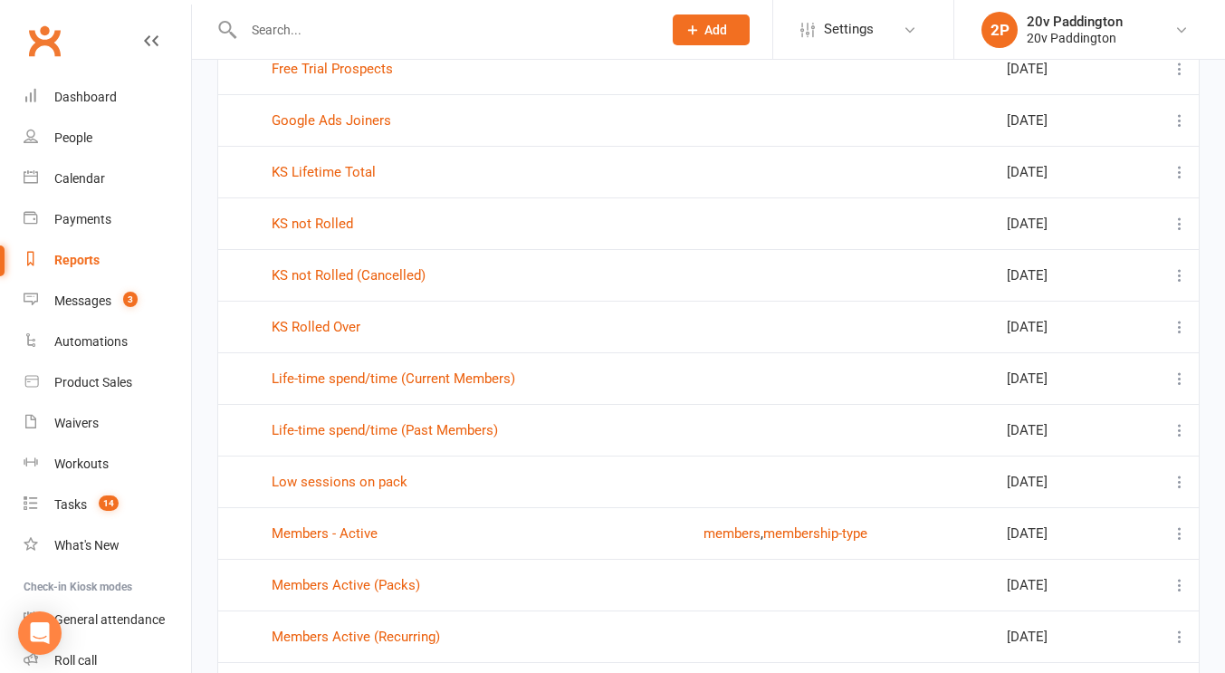
scroll to position [271, 0]
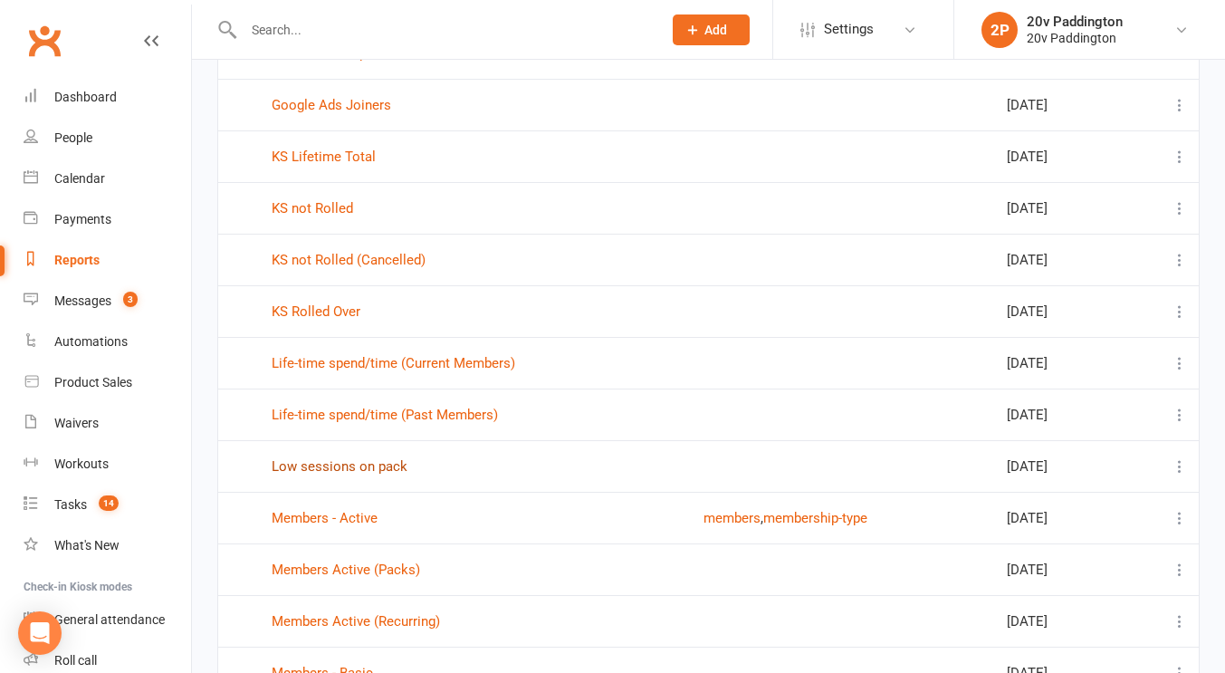
click at [377, 468] on link "Low sessions on pack" at bounding box center [340, 466] width 136 height 16
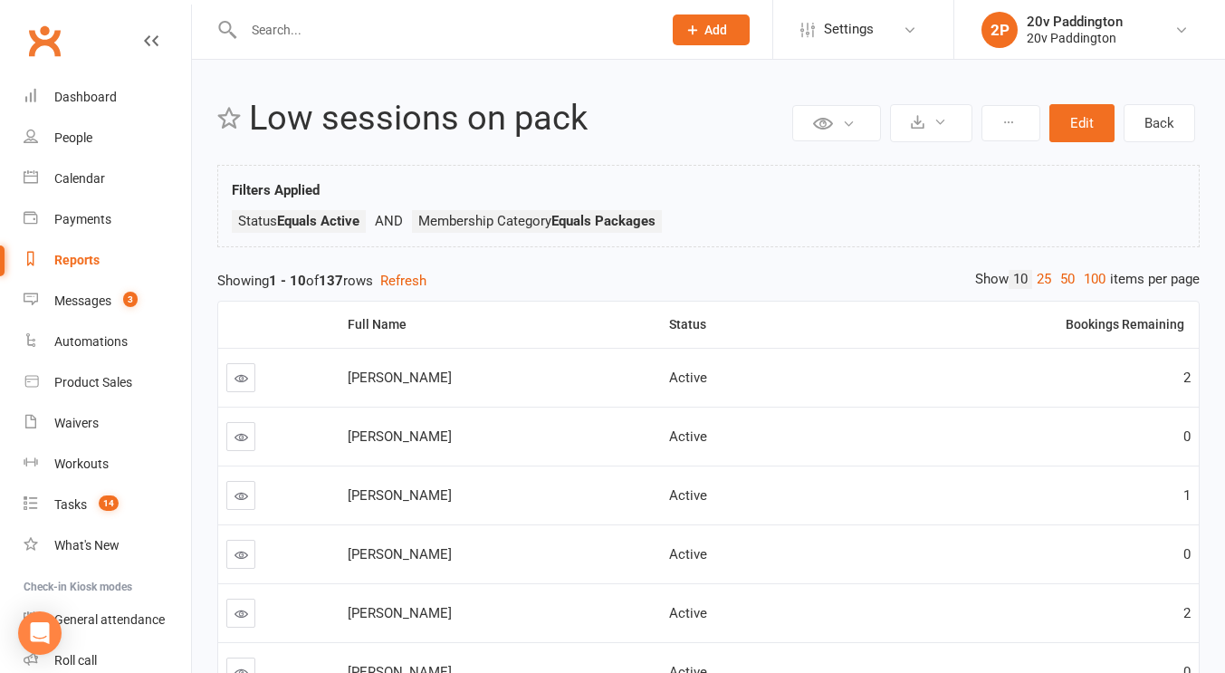
click at [1086, 281] on link "100" at bounding box center [1094, 279] width 31 height 19
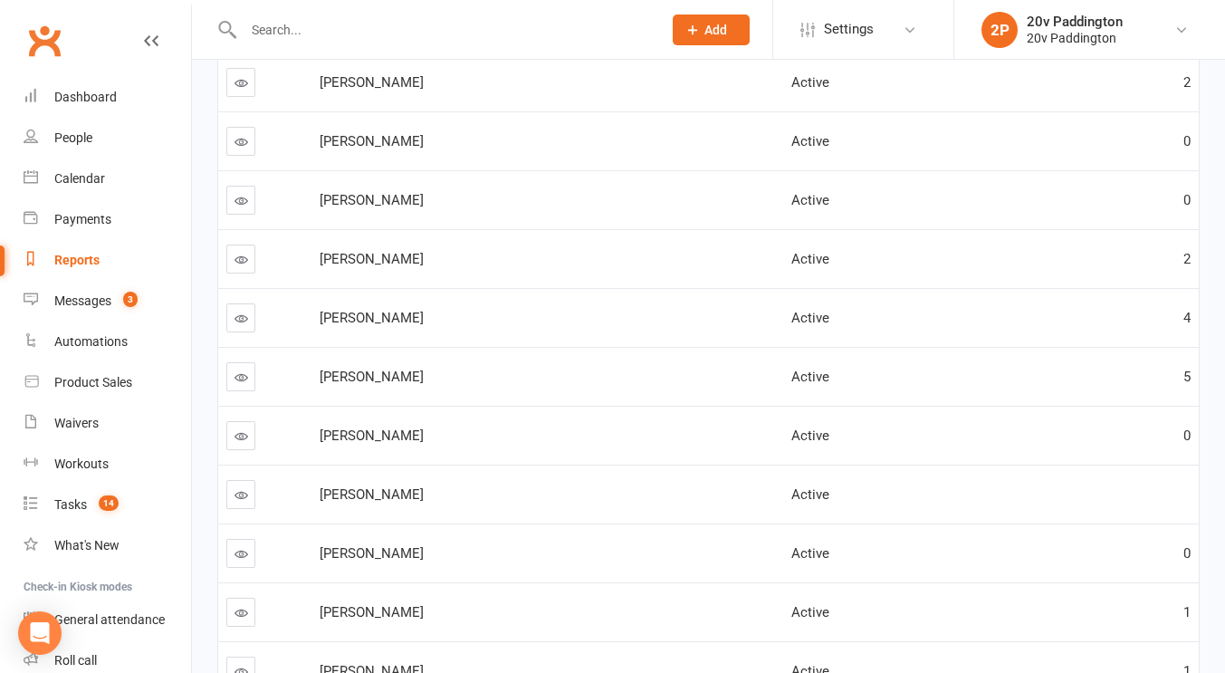
scroll to position [2729, 0]
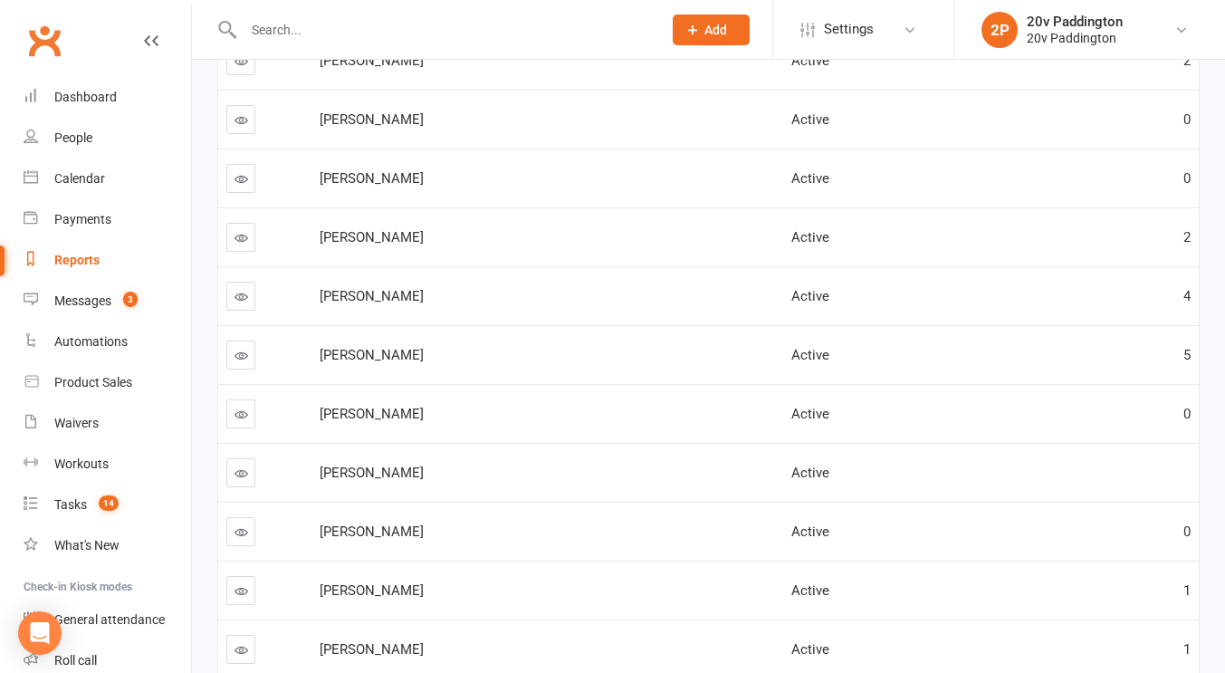
drag, startPoint x: 245, startPoint y: 414, endPoint x: 255, endPoint y: 422, distance: 12.9
click at [255, 422] on td at bounding box center [264, 413] width 93 height 59
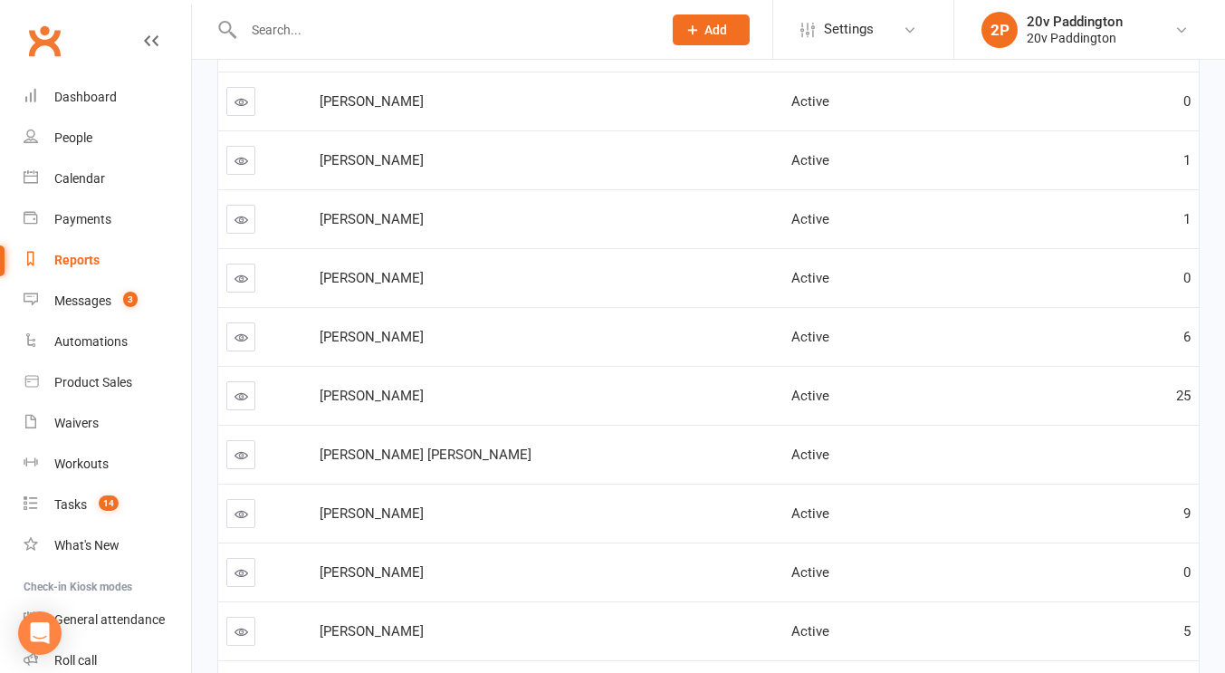
scroll to position [0, 0]
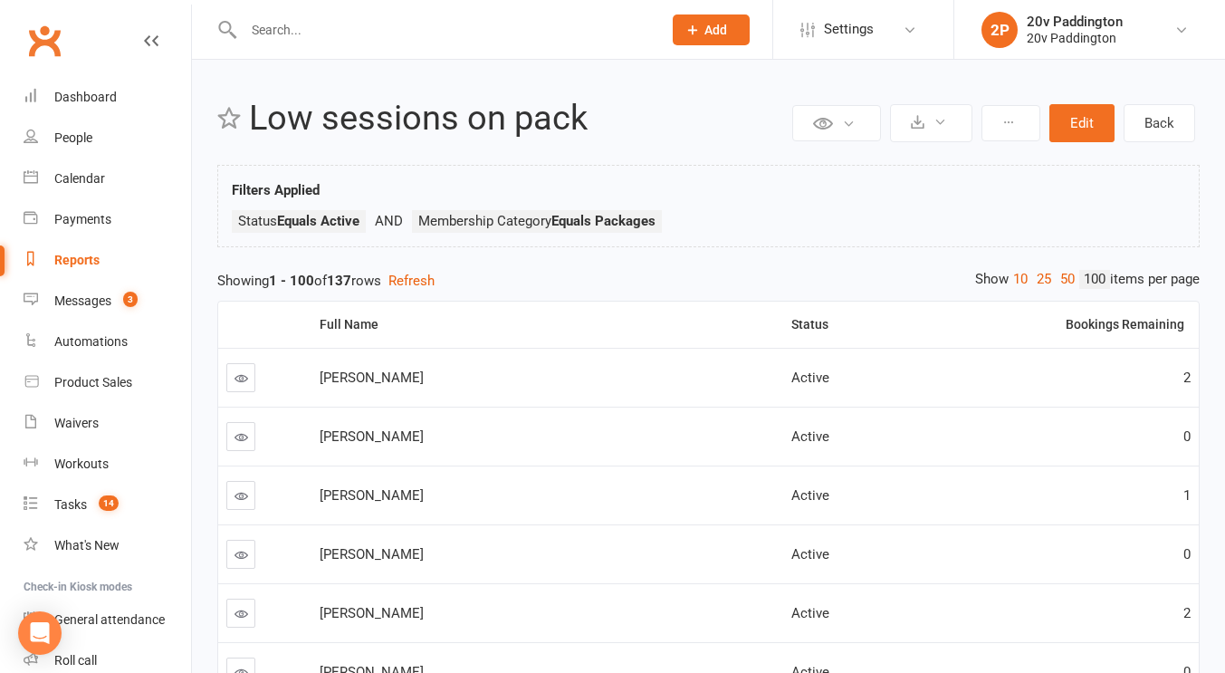
click at [1090, 277] on link "100" at bounding box center [1094, 279] width 31 height 19
click at [81, 171] on div "Calendar" at bounding box center [79, 178] width 51 height 14
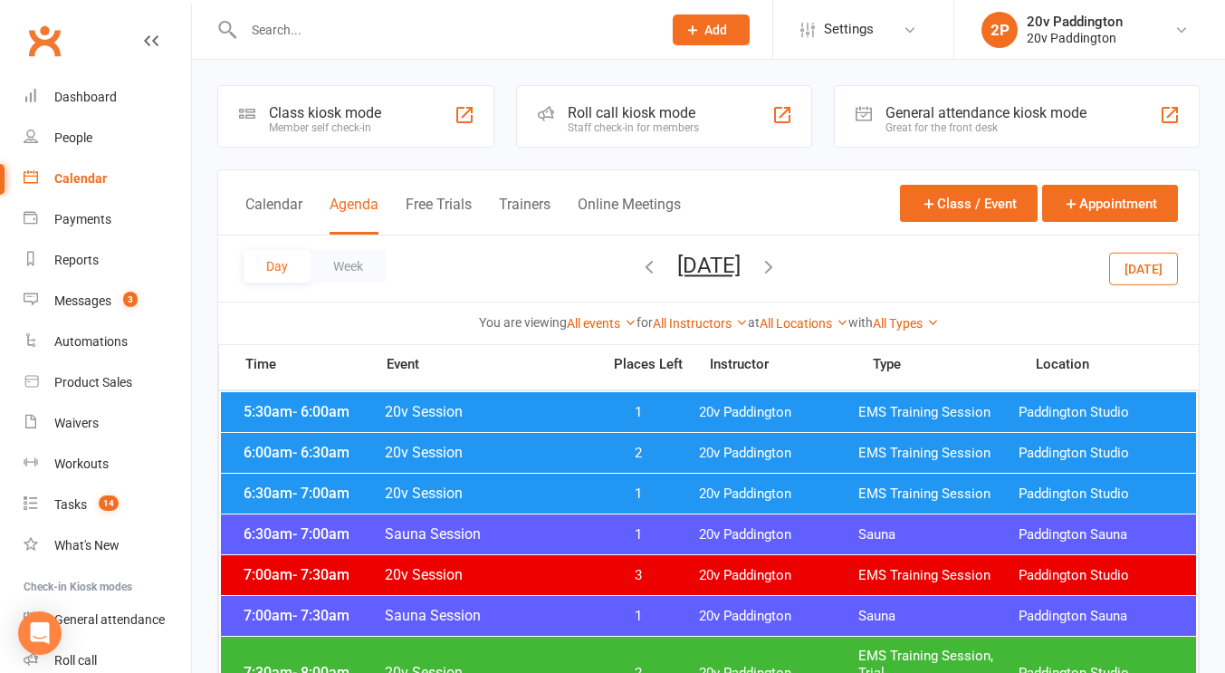
click at [1162, 268] on button "Today" at bounding box center [1143, 268] width 69 height 33
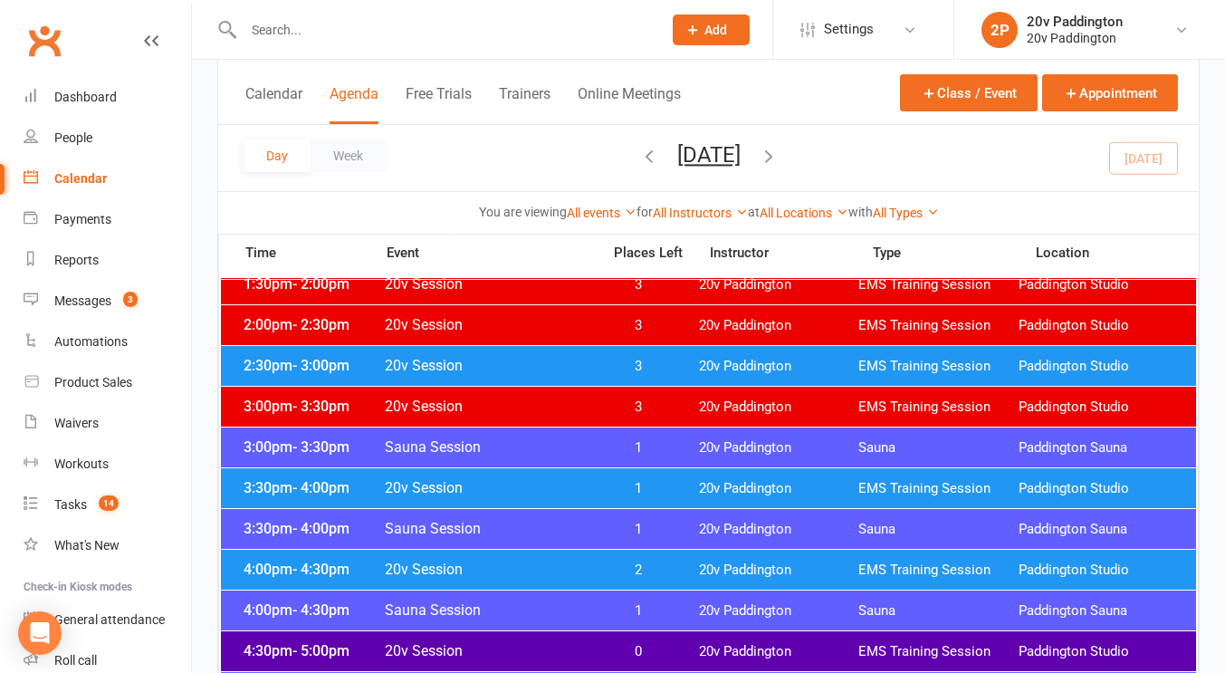
scroll to position [1227, 0]
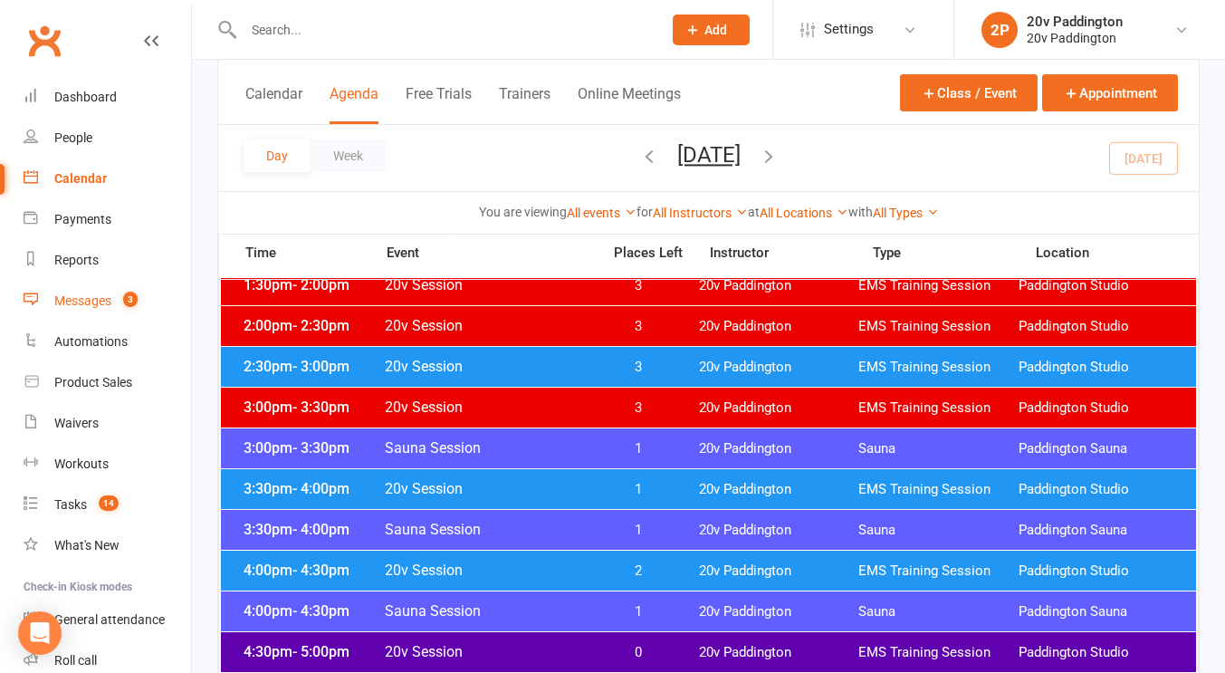
click at [91, 296] on div "Messages" at bounding box center [82, 300] width 57 height 14
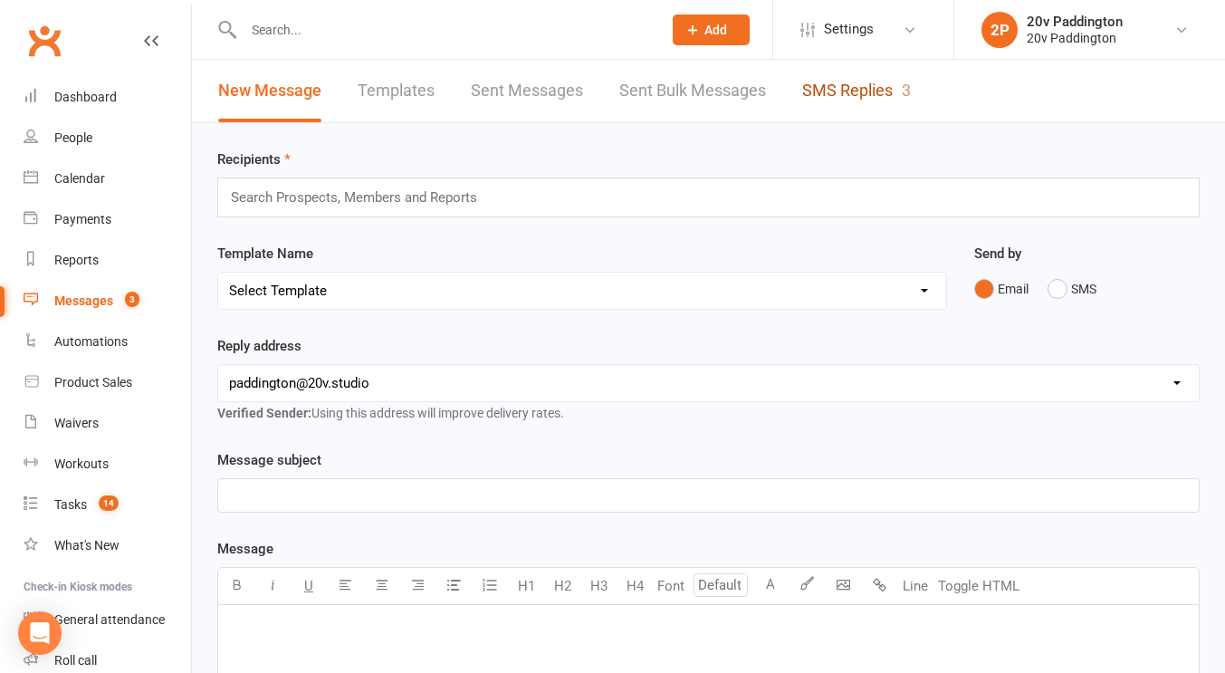
click at [844, 98] on link "SMS Replies 3" at bounding box center [856, 91] width 109 height 62
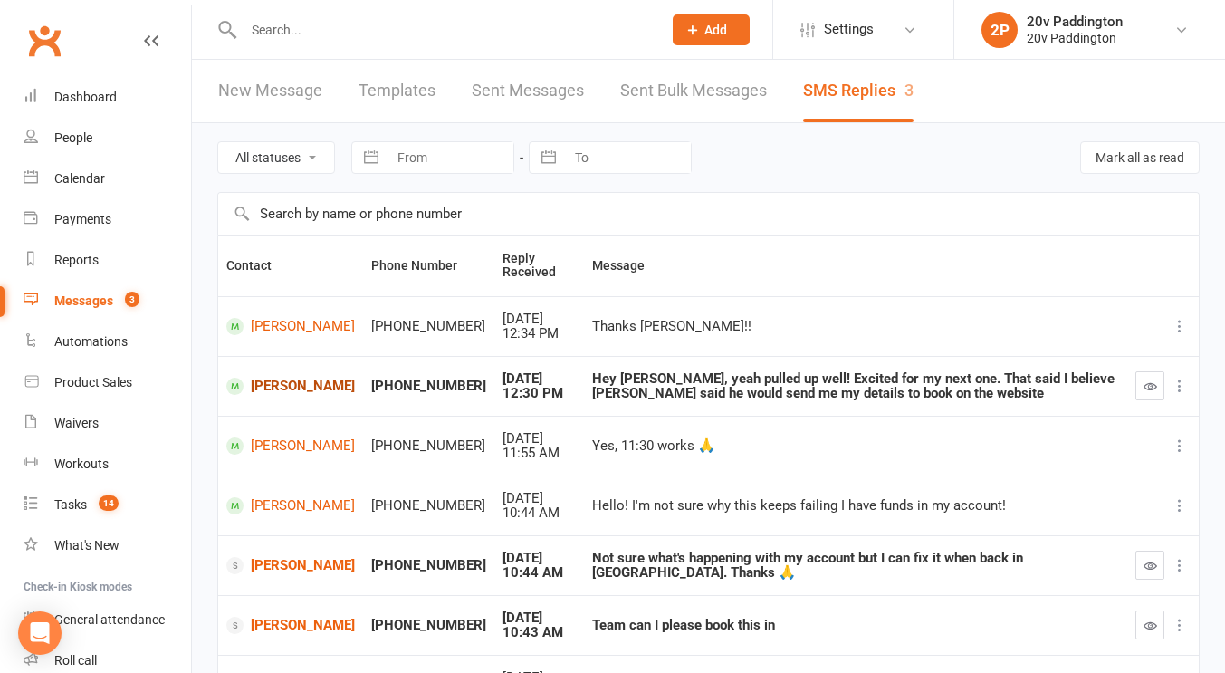
click at [261, 381] on link "Harriet Murray" at bounding box center [290, 385] width 129 height 17
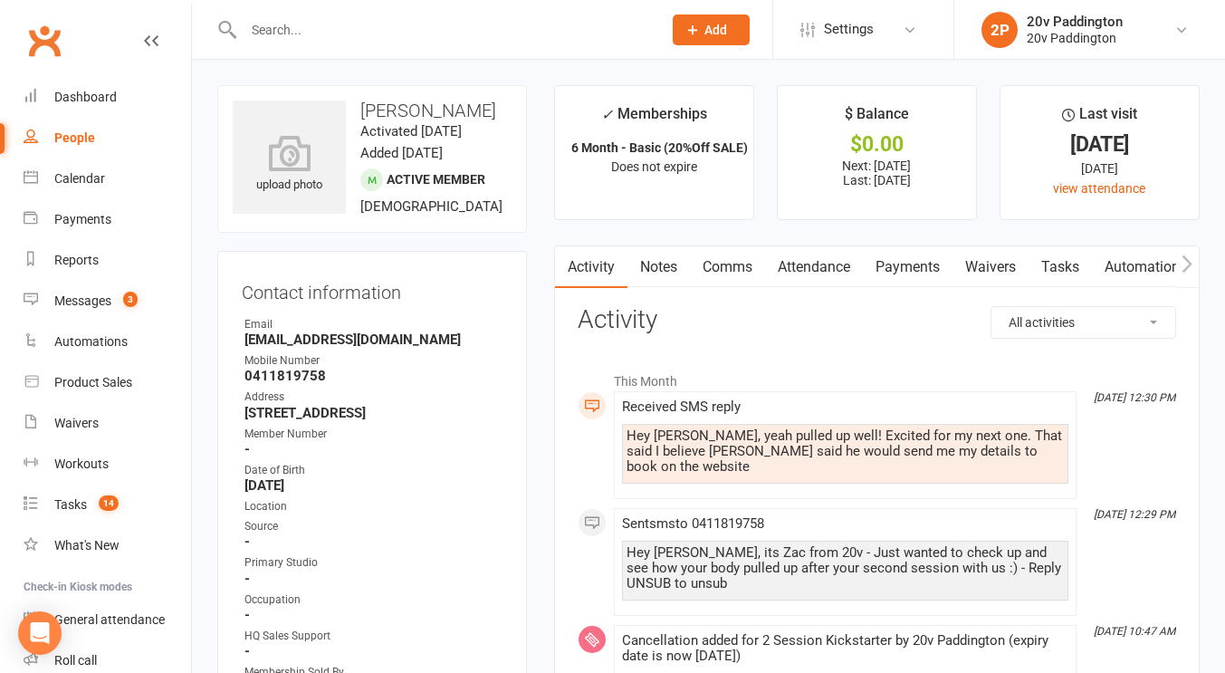
click at [713, 435] on div "Hey Zac, yeah pulled up well! Excited for my next one. That said I believe Joel…" at bounding box center [844, 451] width 437 height 46
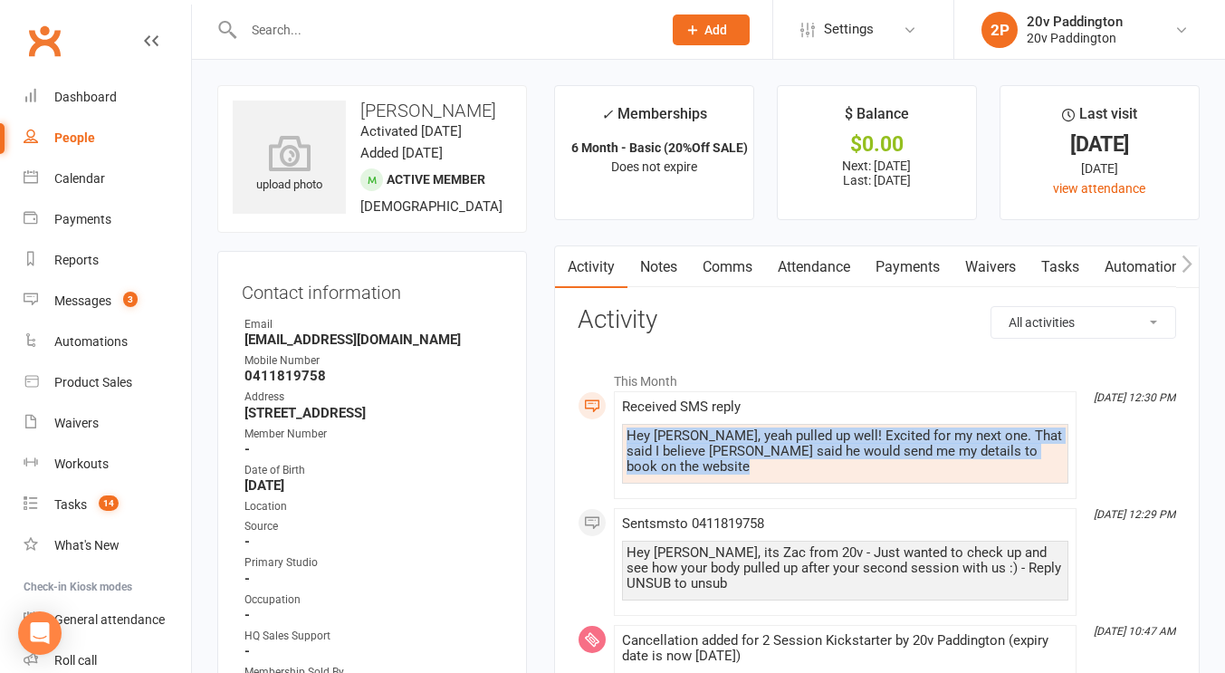
click at [713, 435] on div "Hey Zac, yeah pulled up well! Excited for my next one. That said I believe Joel…" at bounding box center [844, 451] width 437 height 46
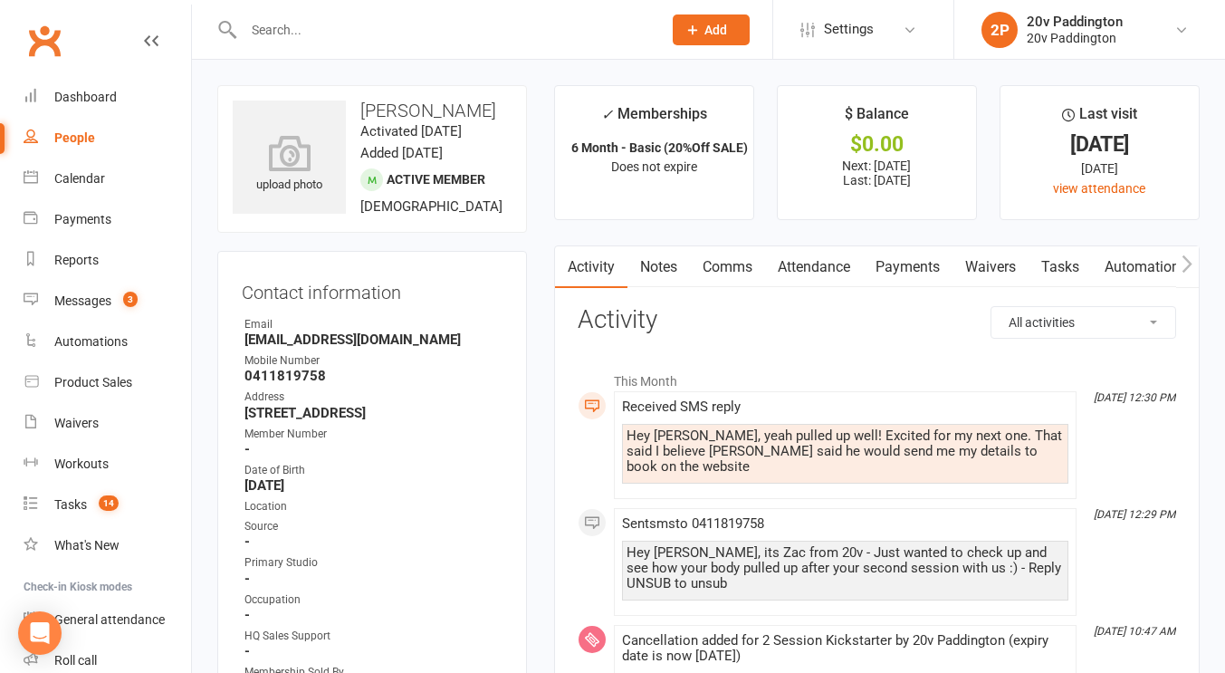
click at [713, 435] on div "Hey Zac, yeah pulled up well! Excited for my next one. That said I believe Joel…" at bounding box center [844, 451] width 437 height 46
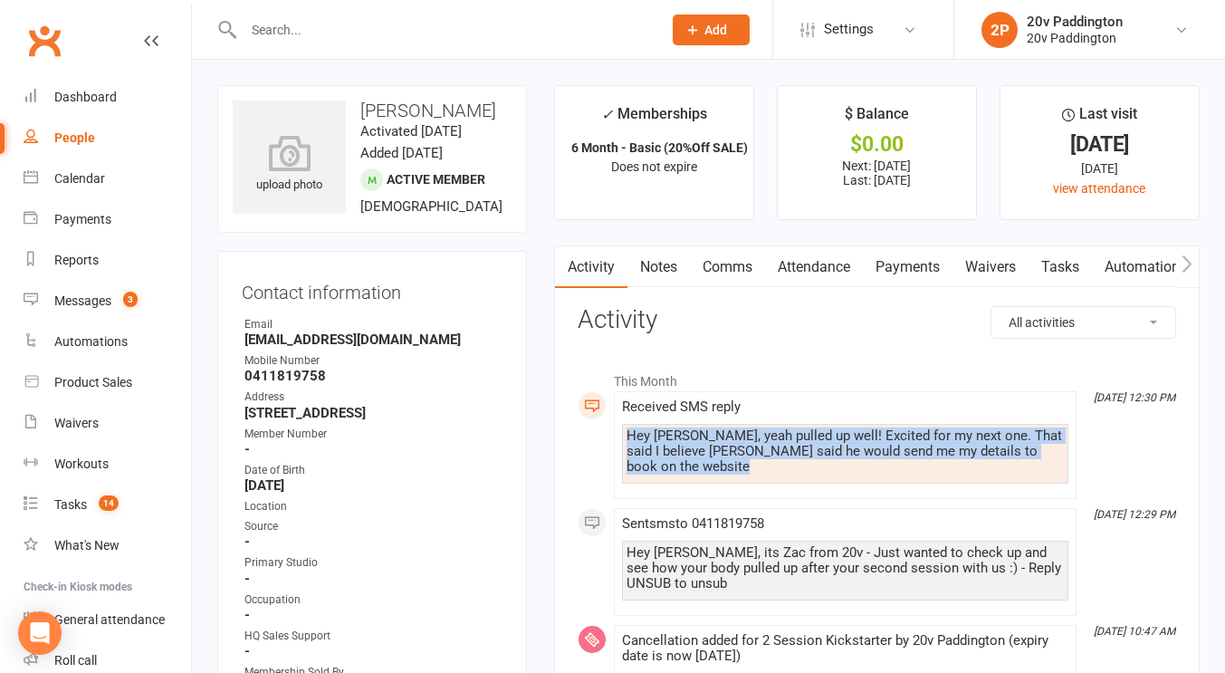
click at [713, 435] on div "Hey Zac, yeah pulled up well! Excited for my next one. That said I believe Joel…" at bounding box center [844, 451] width 437 height 46
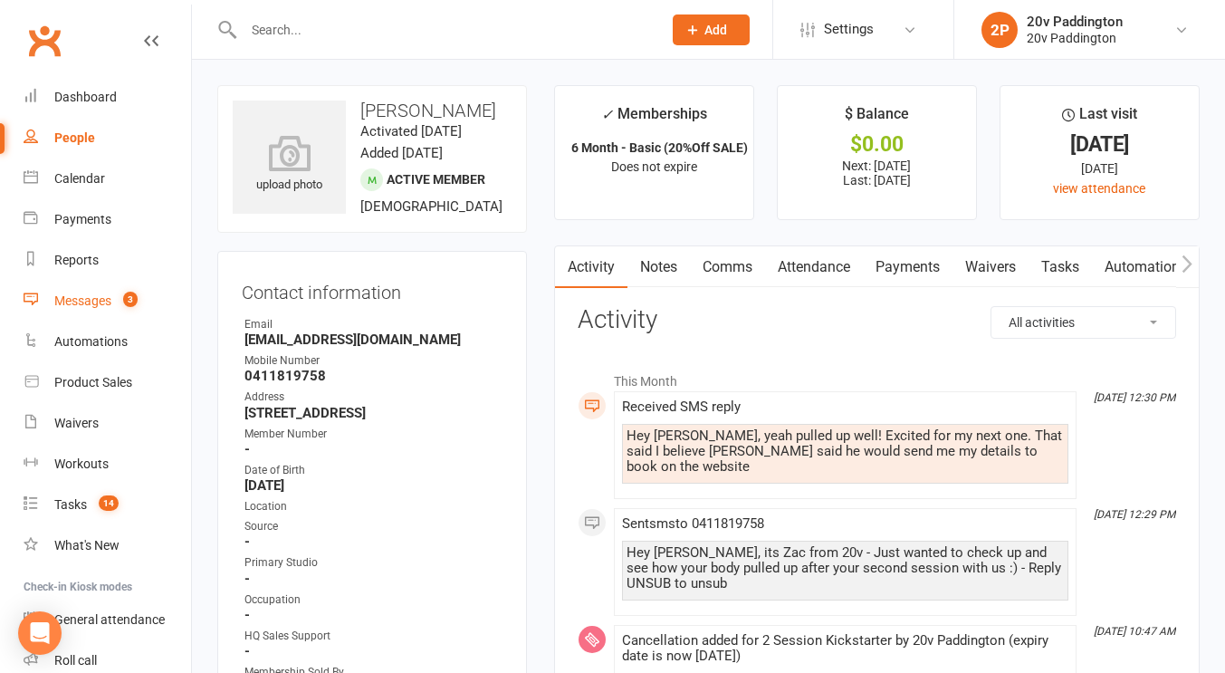
click at [97, 305] on div "Messages" at bounding box center [82, 300] width 57 height 14
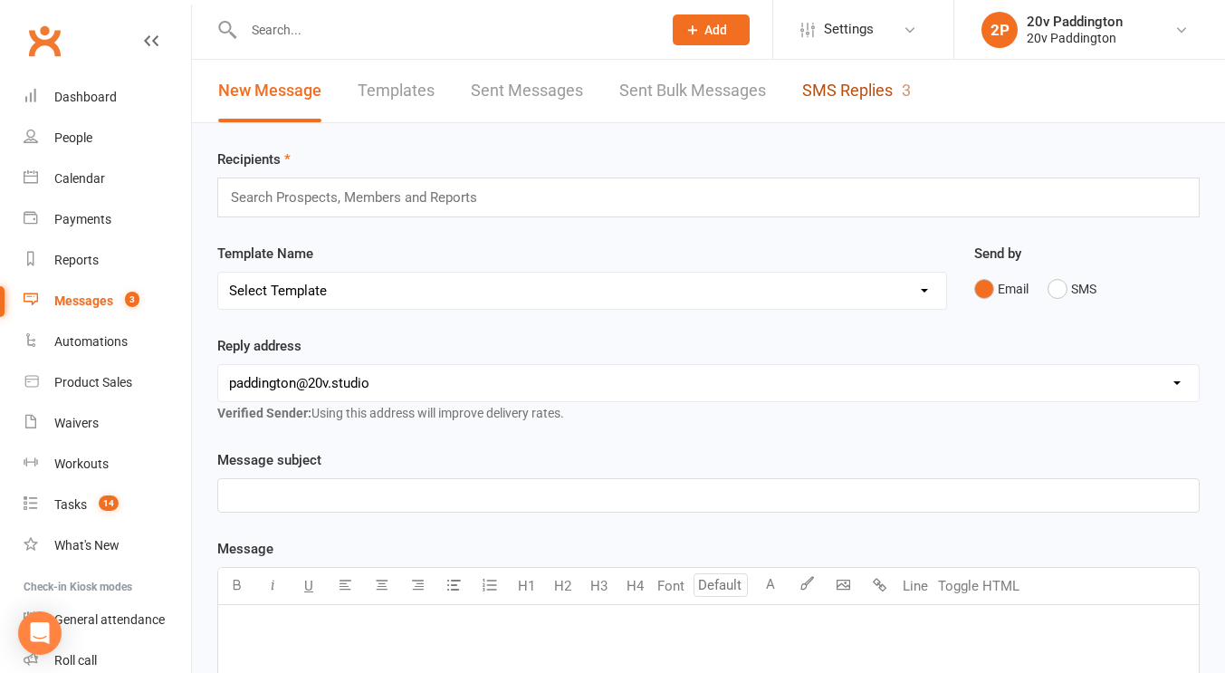
click at [883, 80] on link "SMS Replies 3" at bounding box center [856, 91] width 109 height 62
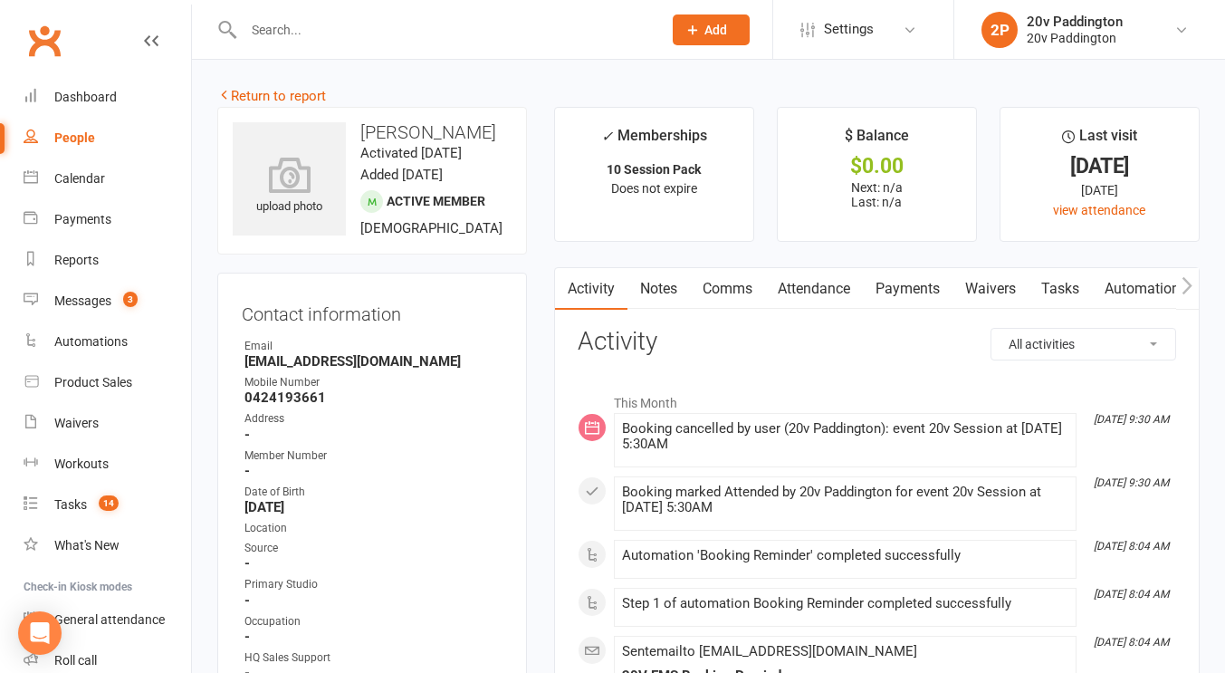
click at [804, 276] on link "Attendance" at bounding box center [814, 289] width 98 height 42
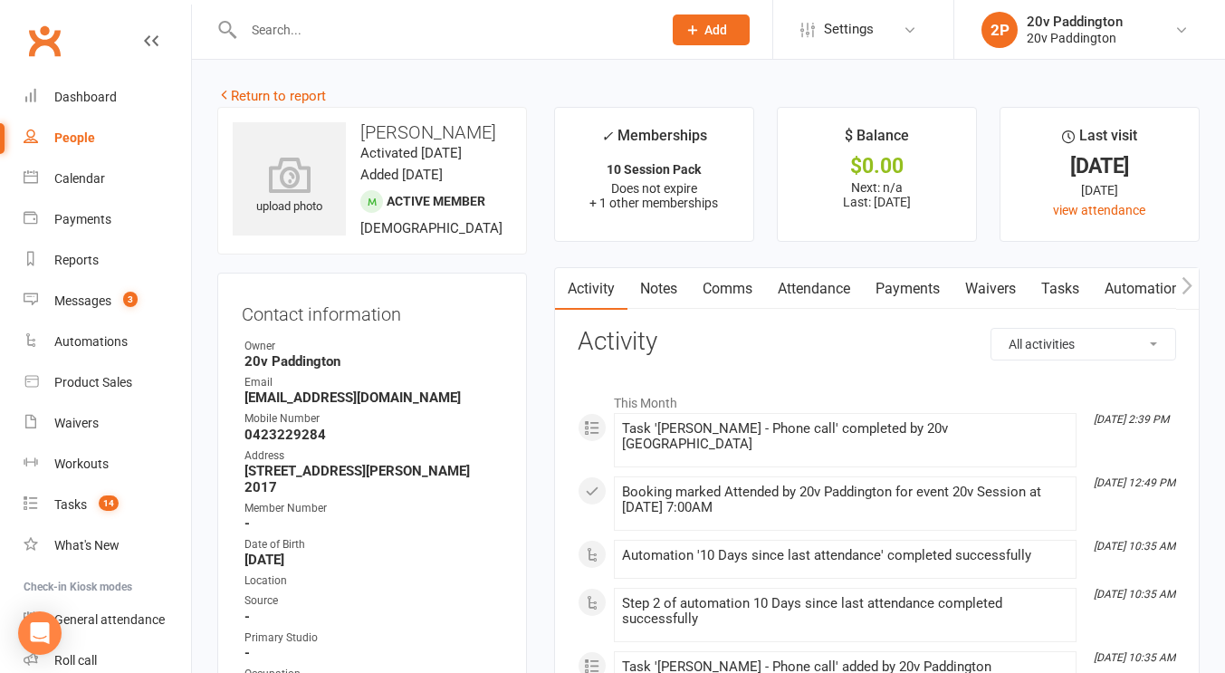
click at [745, 284] on link "Comms" at bounding box center [727, 289] width 75 height 42
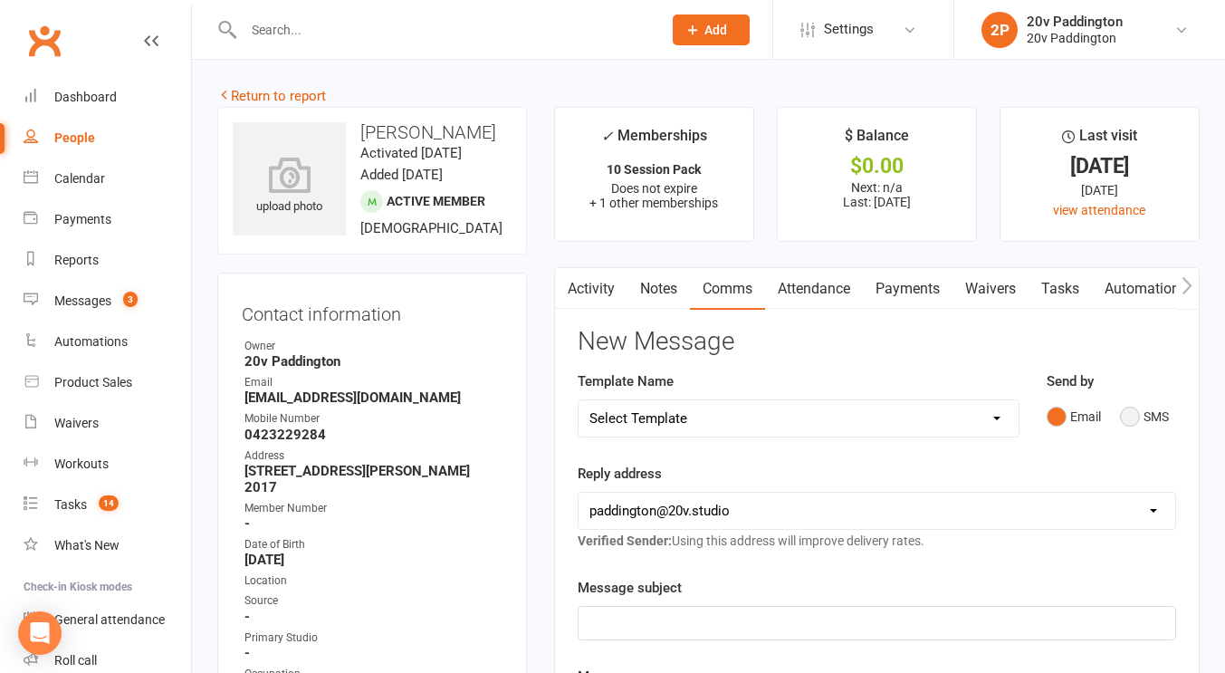
click at [1133, 422] on button "SMS" at bounding box center [1144, 416] width 49 height 34
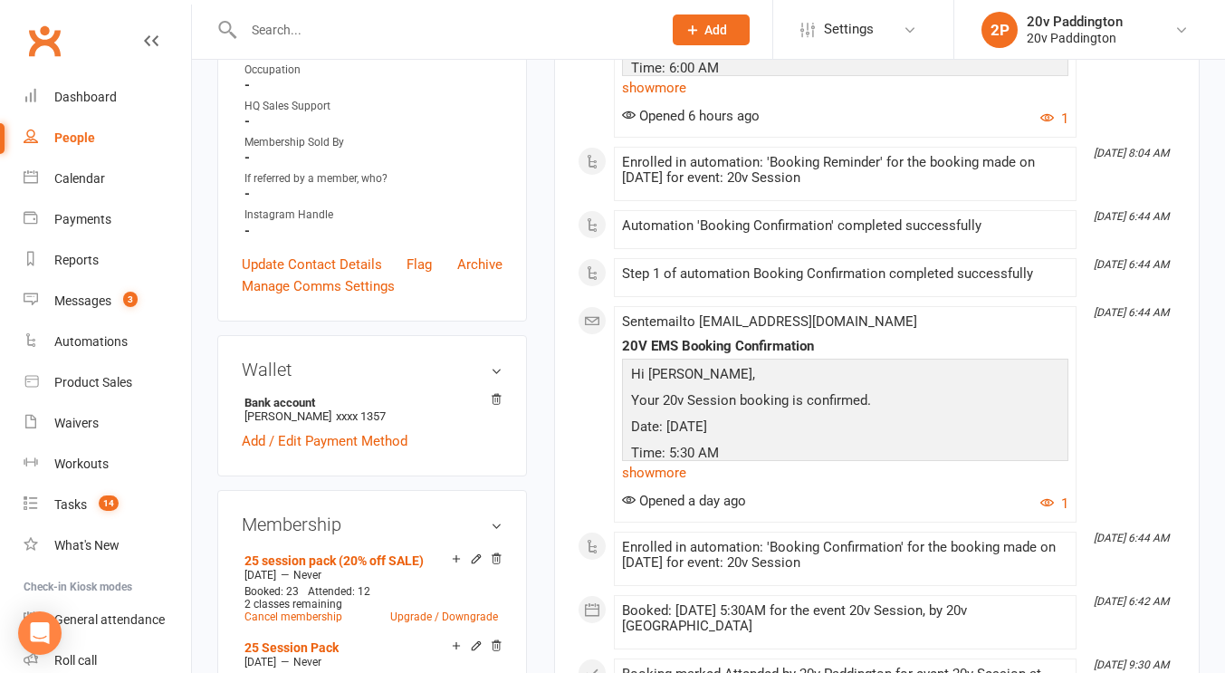
scroll to position [555, 0]
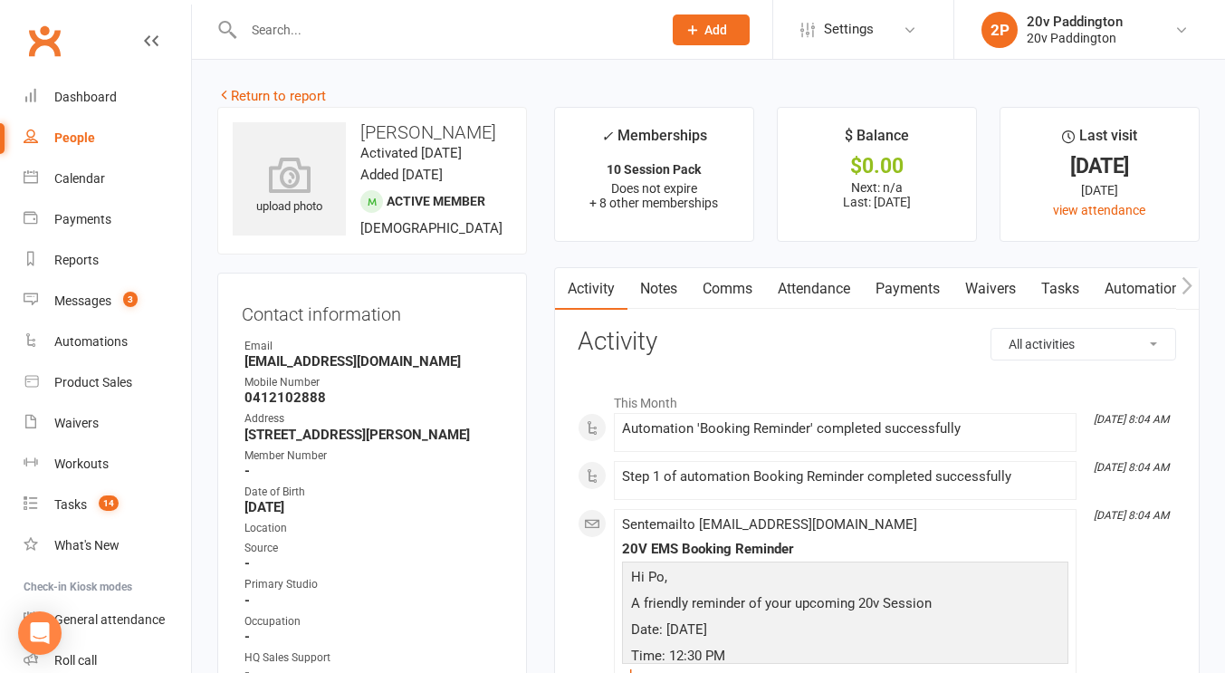
scroll to position [3, 0]
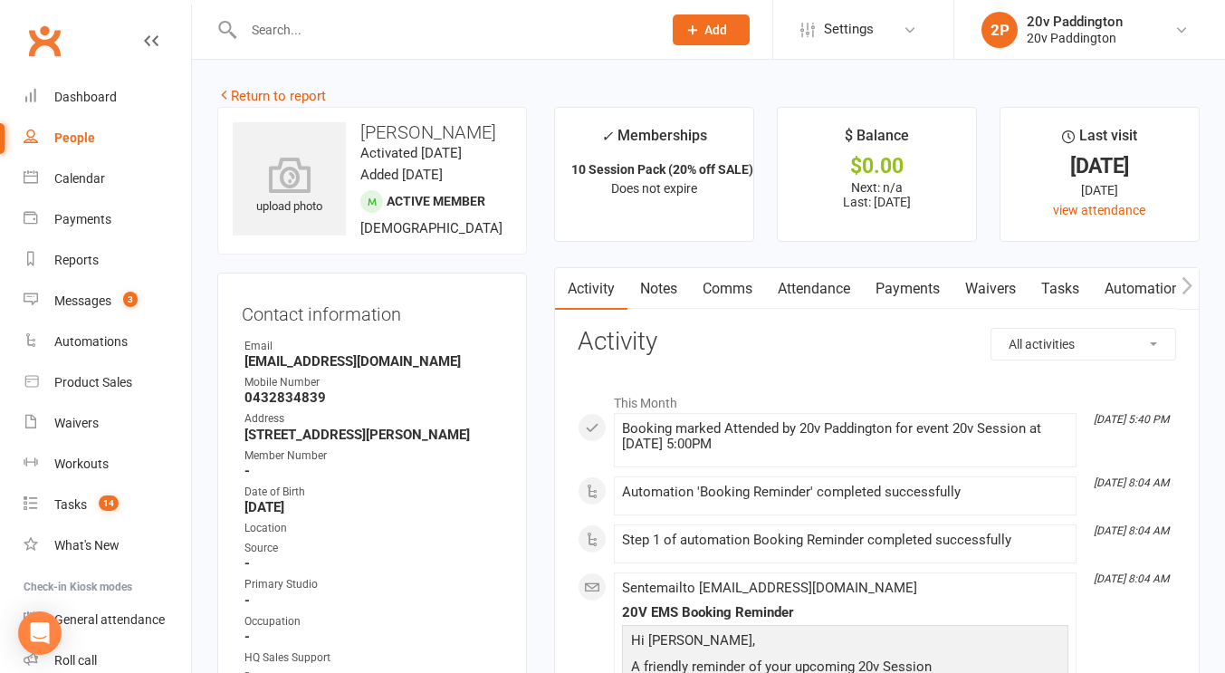
click at [860, 285] on link "Attendance" at bounding box center [814, 289] width 98 height 42
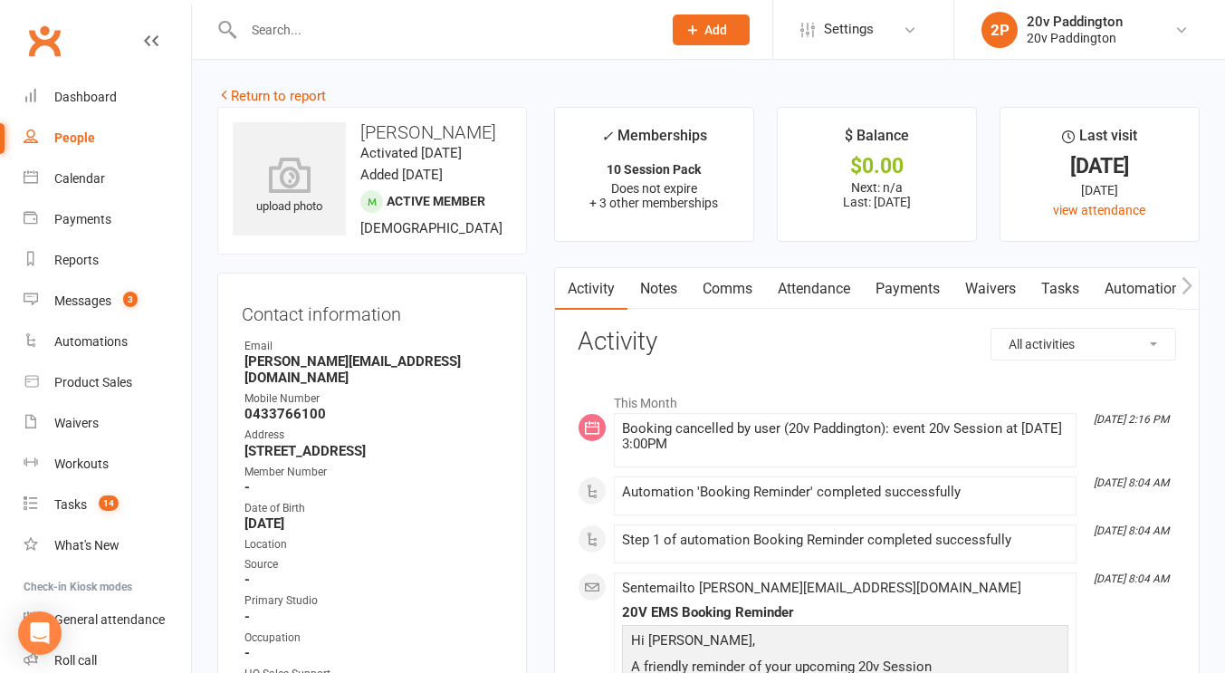
click at [847, 282] on link "Attendance" at bounding box center [814, 289] width 98 height 42
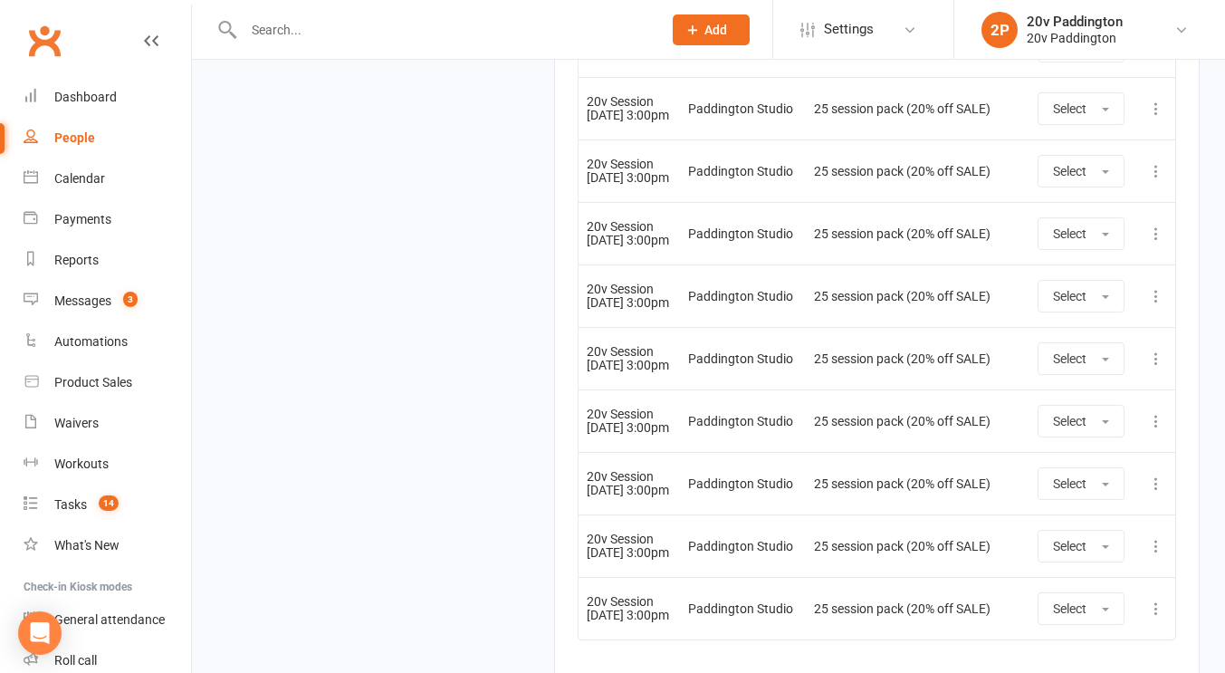
scroll to position [3311, 0]
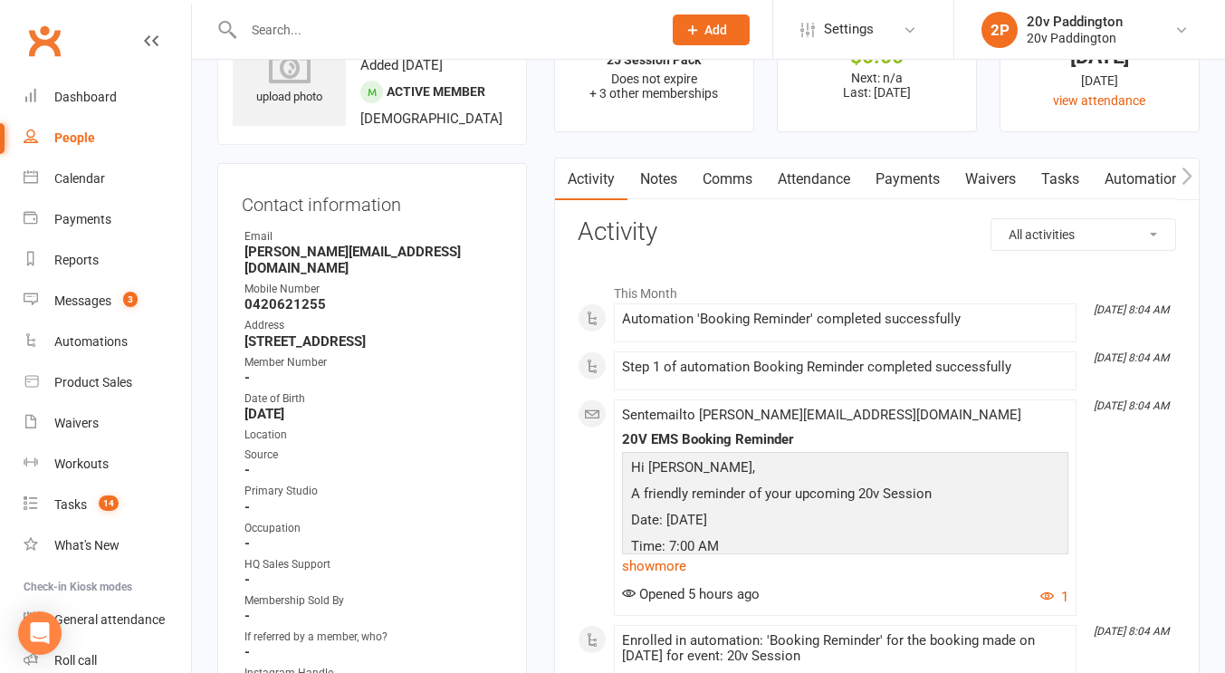
scroll to position [110, 0]
drag, startPoint x: 806, startPoint y: 181, endPoint x: 788, endPoint y: 164, distance: 25.0
click at [788, 164] on link "Attendance" at bounding box center [814, 179] width 98 height 42
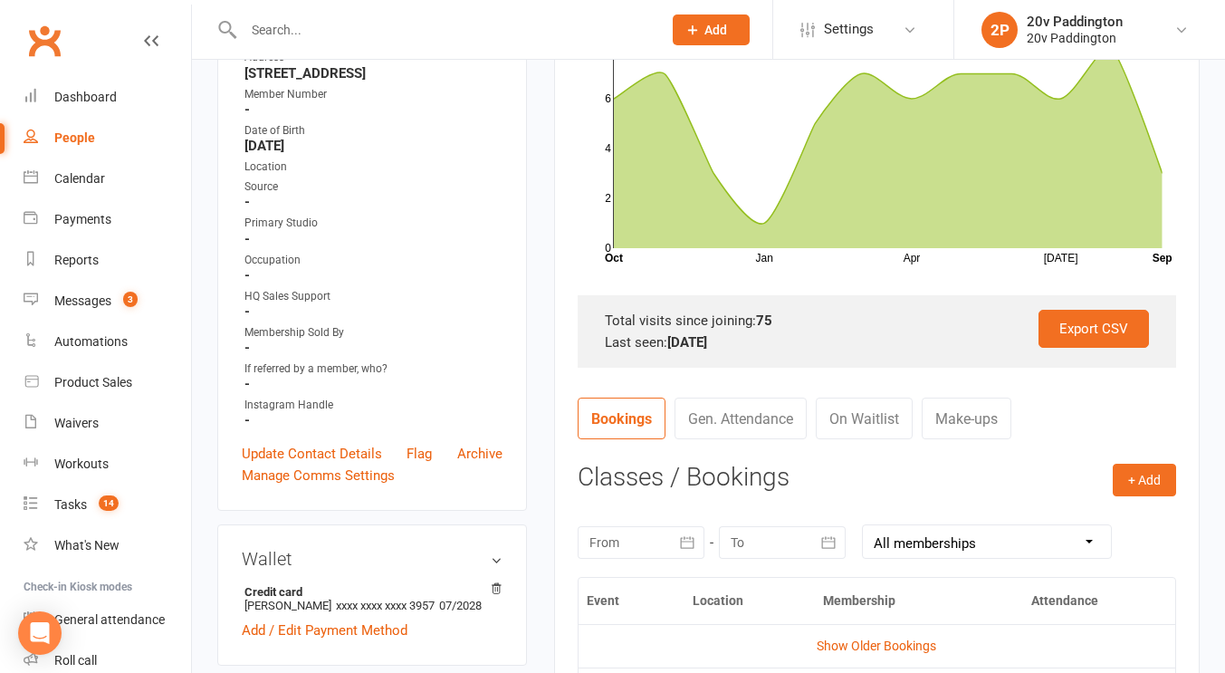
scroll to position [347, 0]
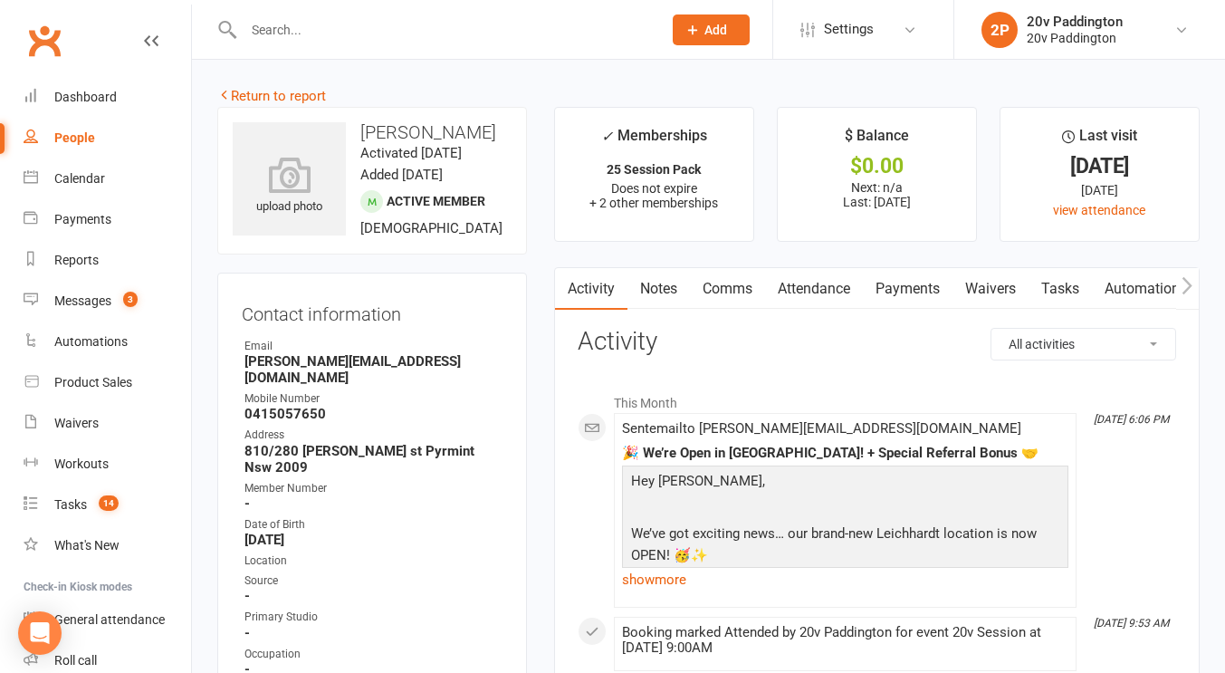
click at [829, 295] on link "Attendance" at bounding box center [814, 289] width 98 height 42
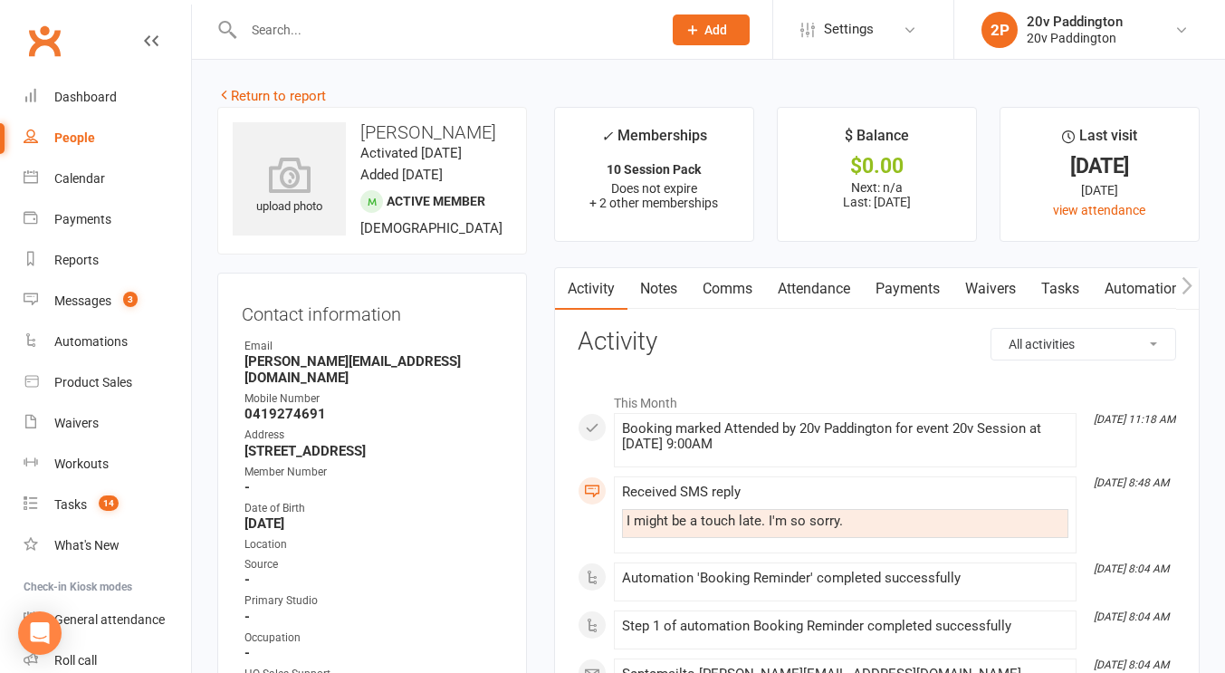
drag, startPoint x: 845, startPoint y: 288, endPoint x: 816, endPoint y: 463, distance: 177.1
drag, startPoint x: 816, startPoint y: 463, endPoint x: 700, endPoint y: 281, distance: 216.2
click at [700, 281] on link "Comms" at bounding box center [698, 289] width 75 height 42
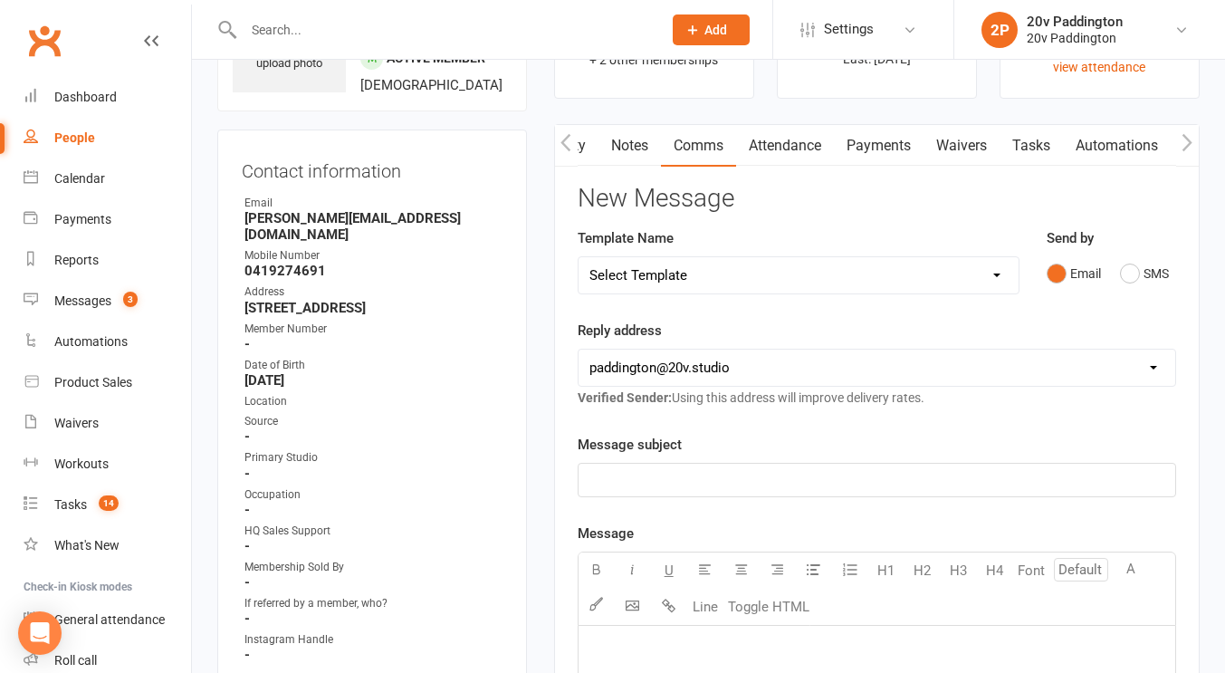
scroll to position [141, 0]
click at [792, 152] on link "Attendance" at bounding box center [785, 148] width 98 height 42
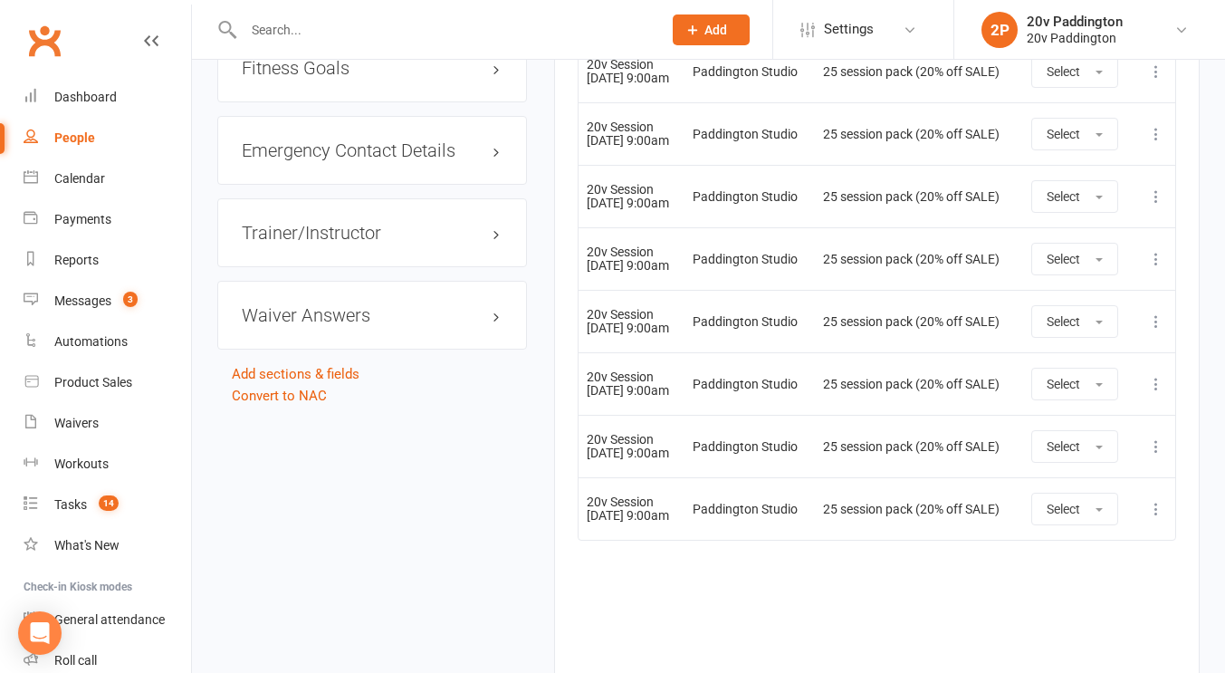
scroll to position [2130, 0]
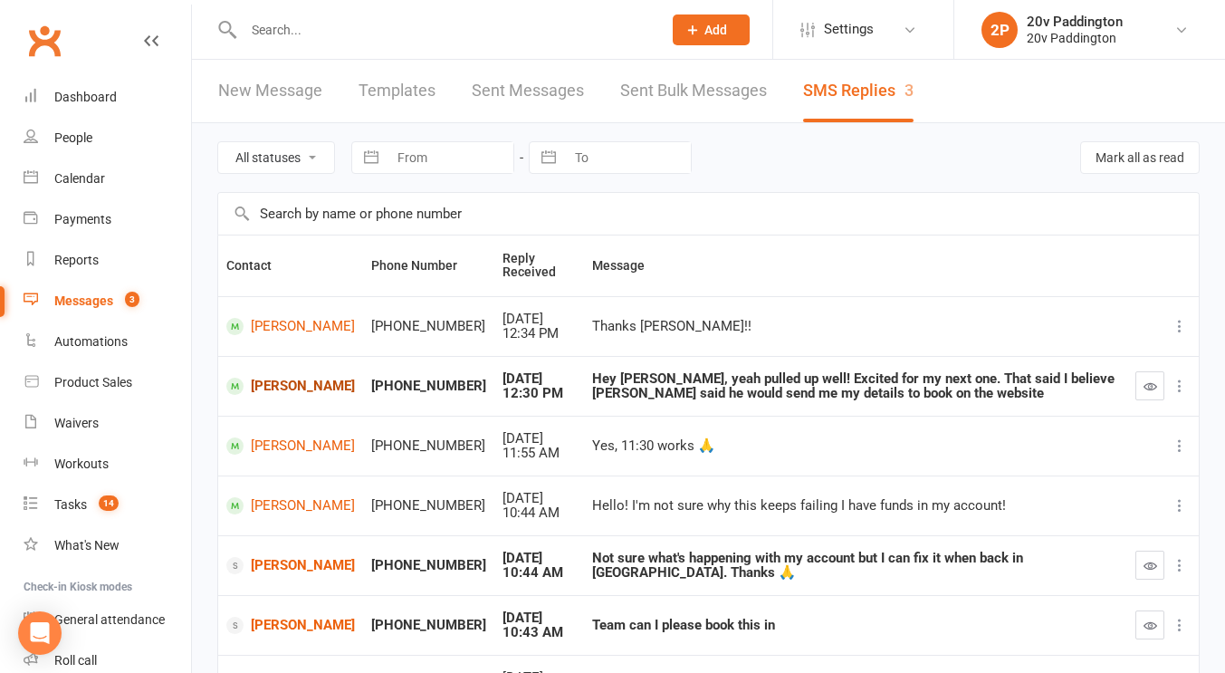
click at [277, 394] on link "[PERSON_NAME]" at bounding box center [290, 385] width 129 height 17
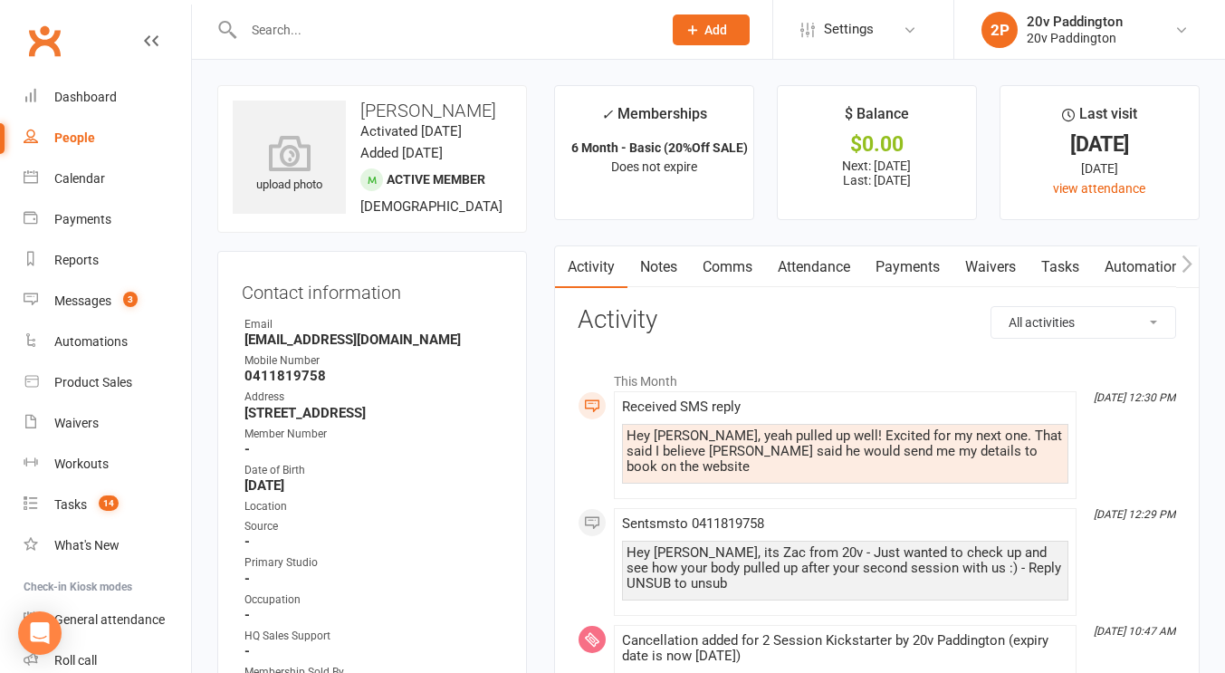
click at [716, 271] on link "Comms" at bounding box center [727, 267] width 75 height 42
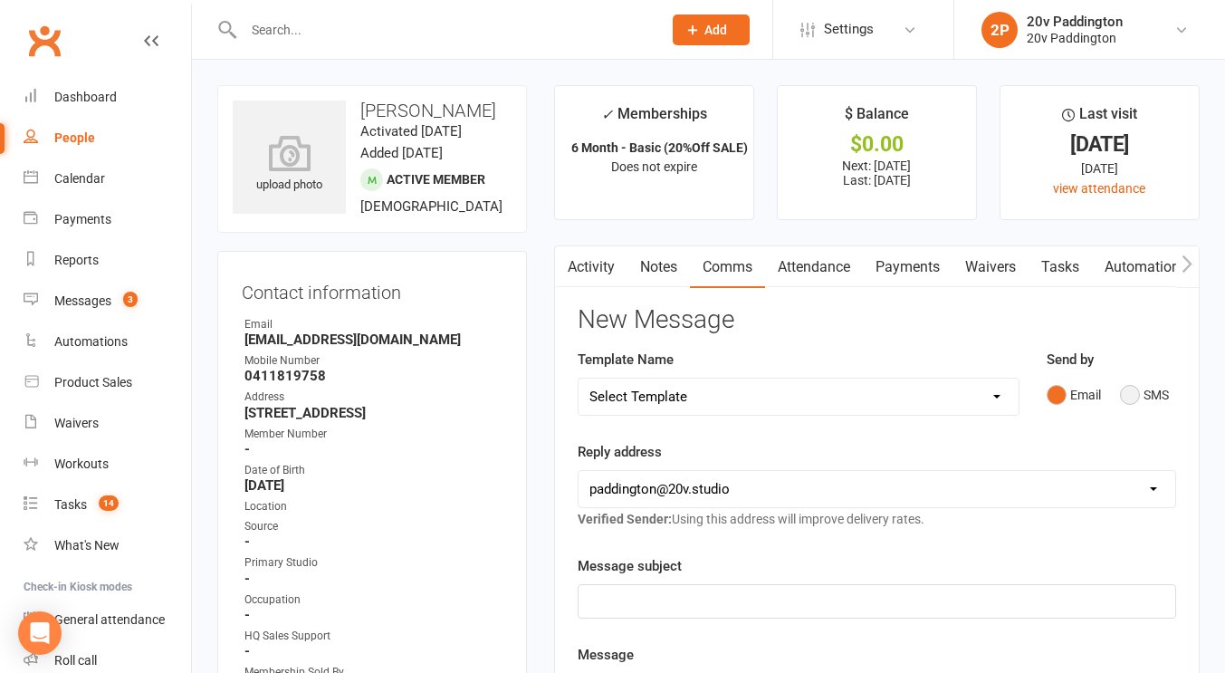
click at [1132, 404] on button "SMS" at bounding box center [1144, 394] width 49 height 34
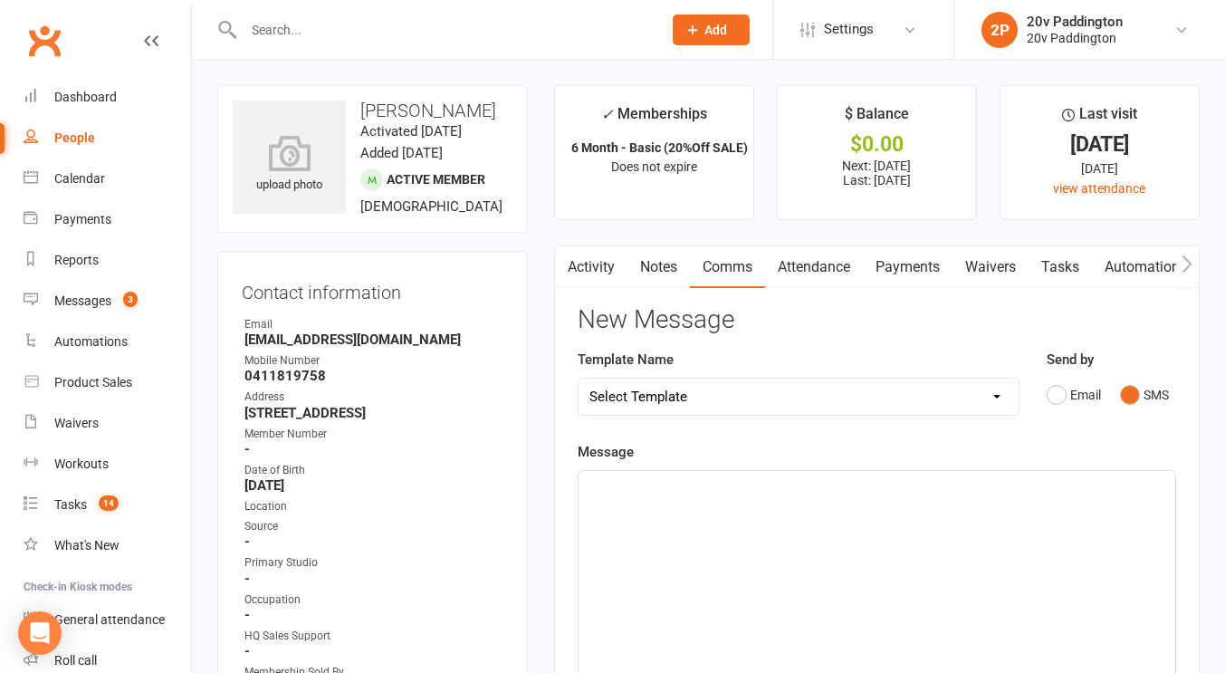
click at [880, 538] on div "﻿" at bounding box center [876, 607] width 597 height 272
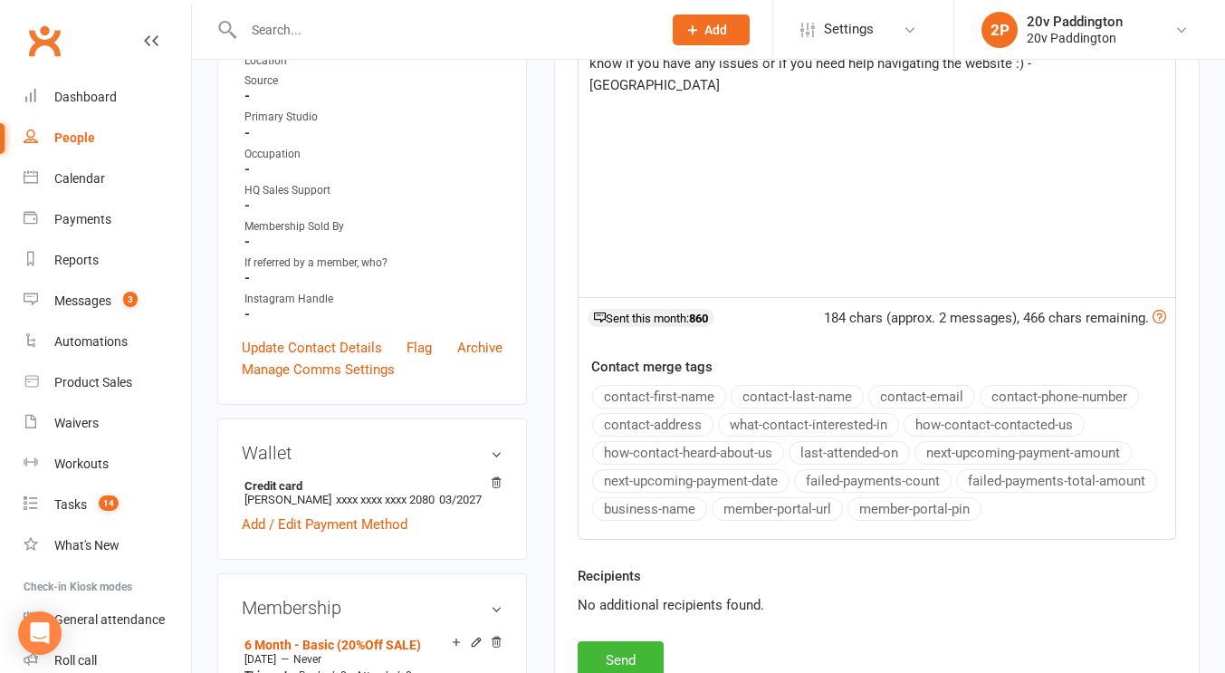
scroll to position [446, 0]
click at [816, 504] on button "member-portal-url" at bounding box center [776, 508] width 131 height 24
click at [902, 507] on button "member-portal-pin" at bounding box center [914, 508] width 134 height 24
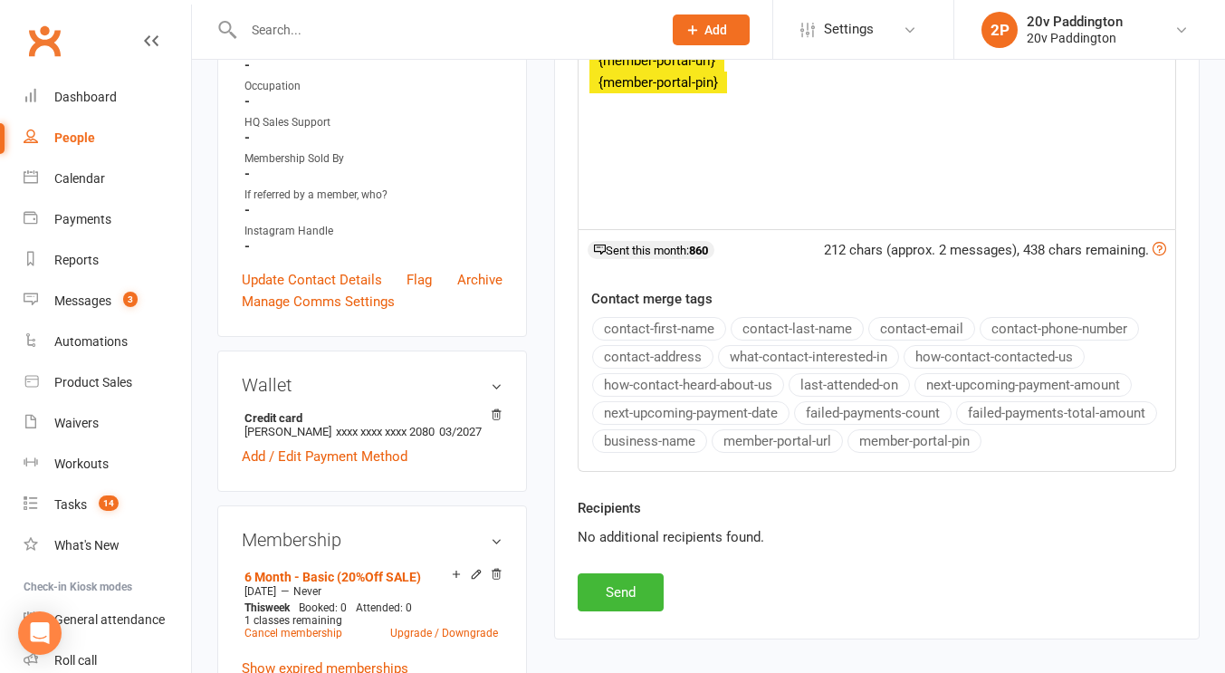
scroll to position [527, 0]
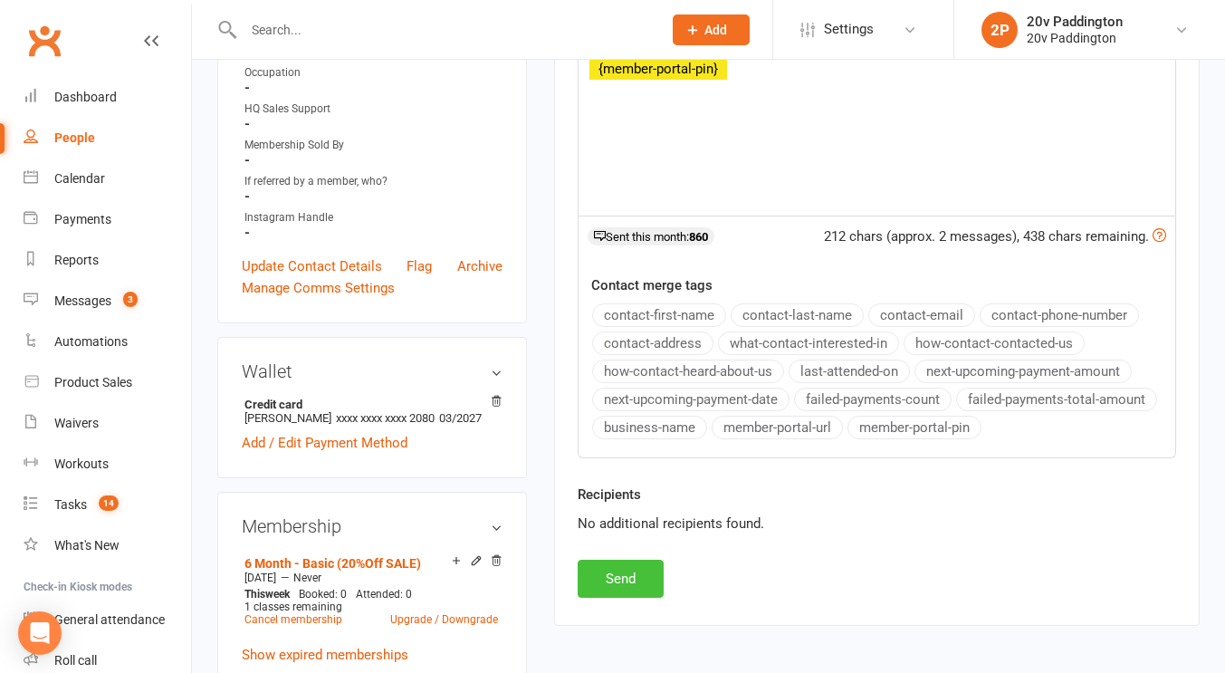
click at [623, 568] on button "Send" at bounding box center [621, 578] width 86 height 38
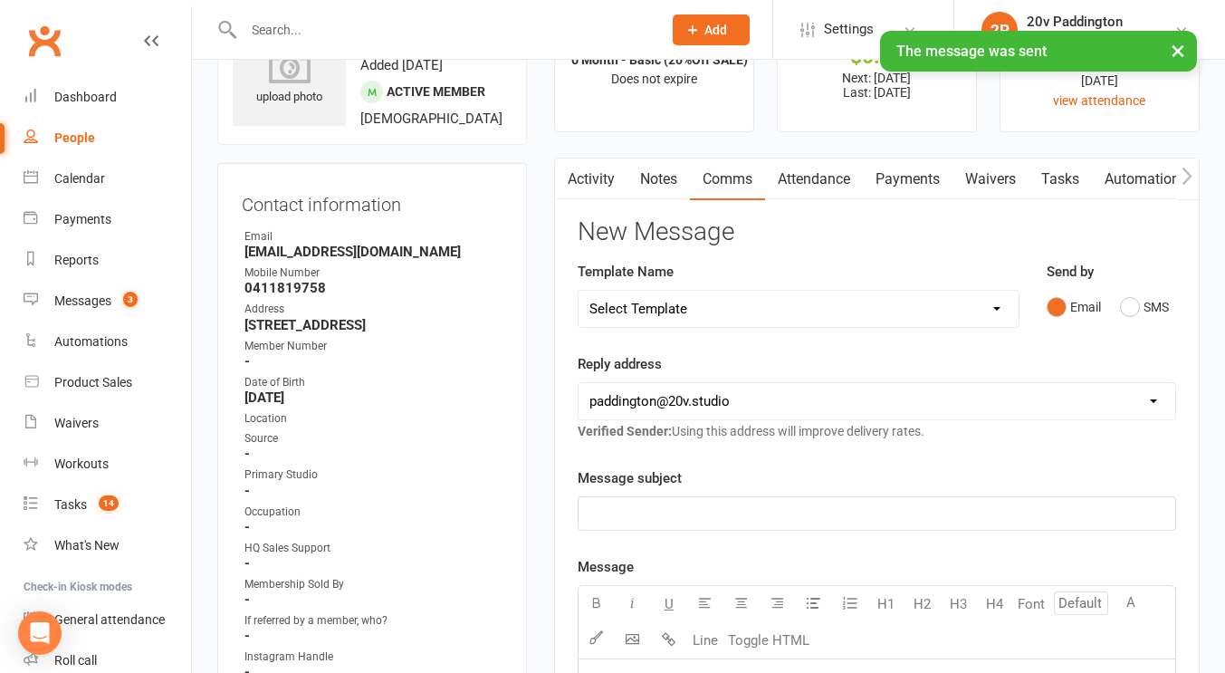
scroll to position [43, 0]
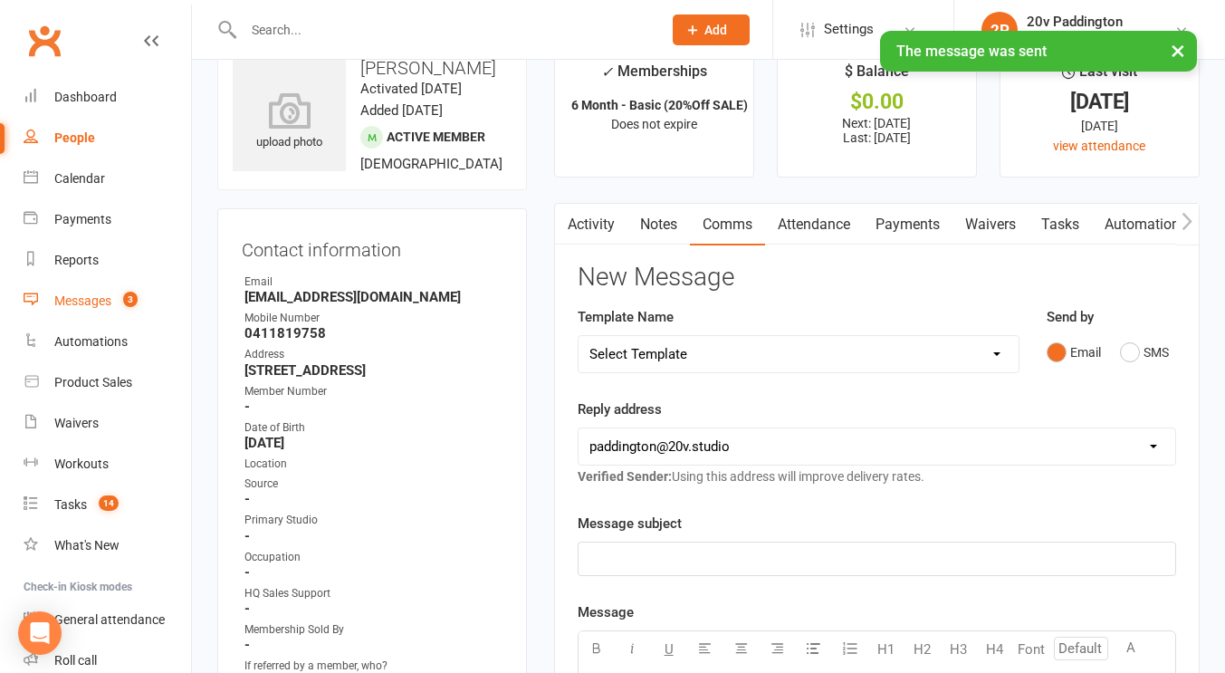
click at [80, 296] on div "Messages" at bounding box center [82, 300] width 57 height 14
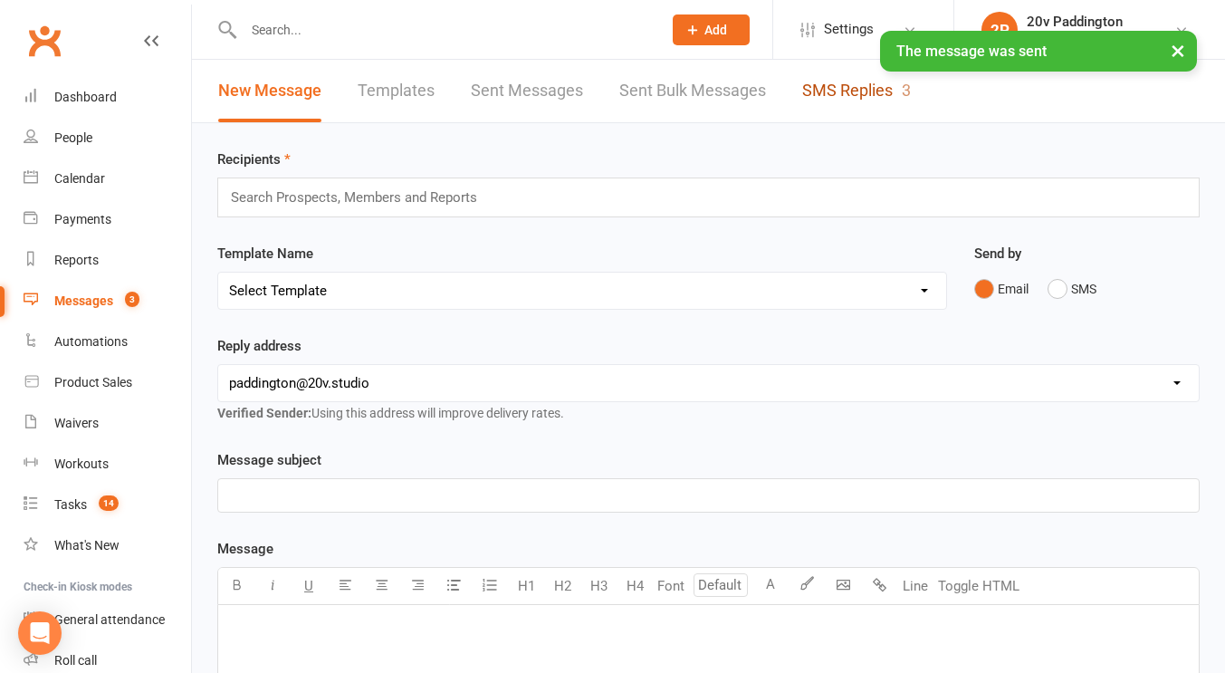
click at [875, 81] on link "SMS Replies 3" at bounding box center [856, 91] width 109 height 62
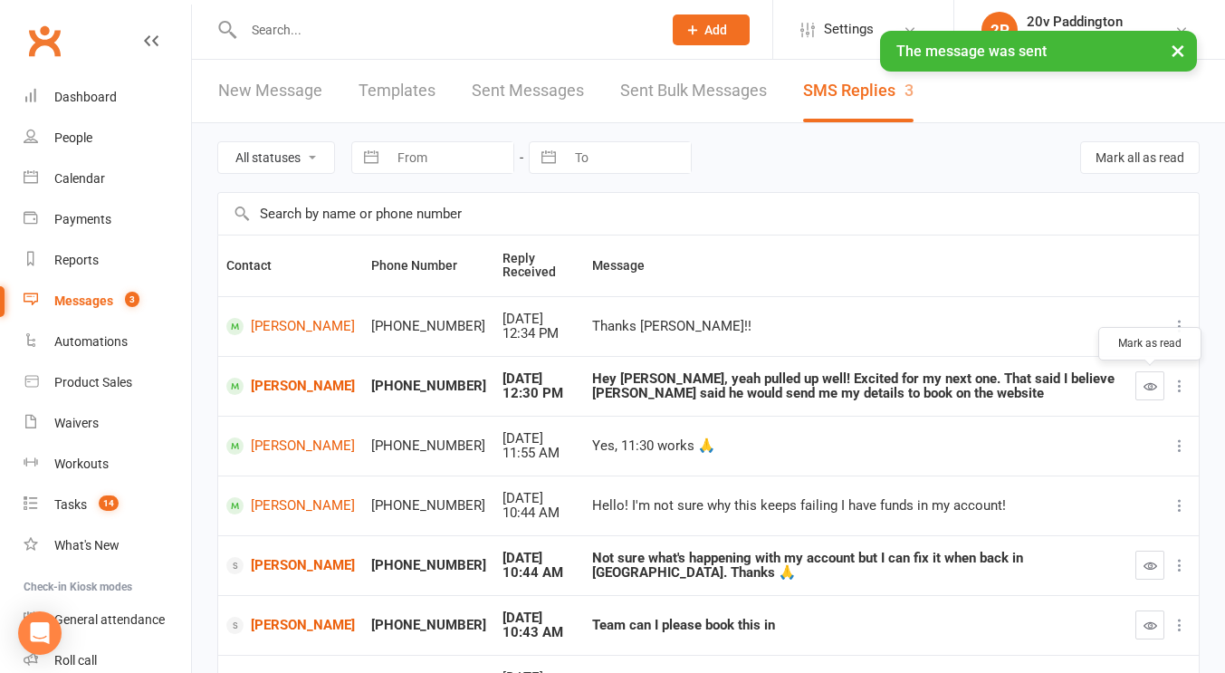
click at [1142, 377] on button "button" at bounding box center [1149, 385] width 29 height 29
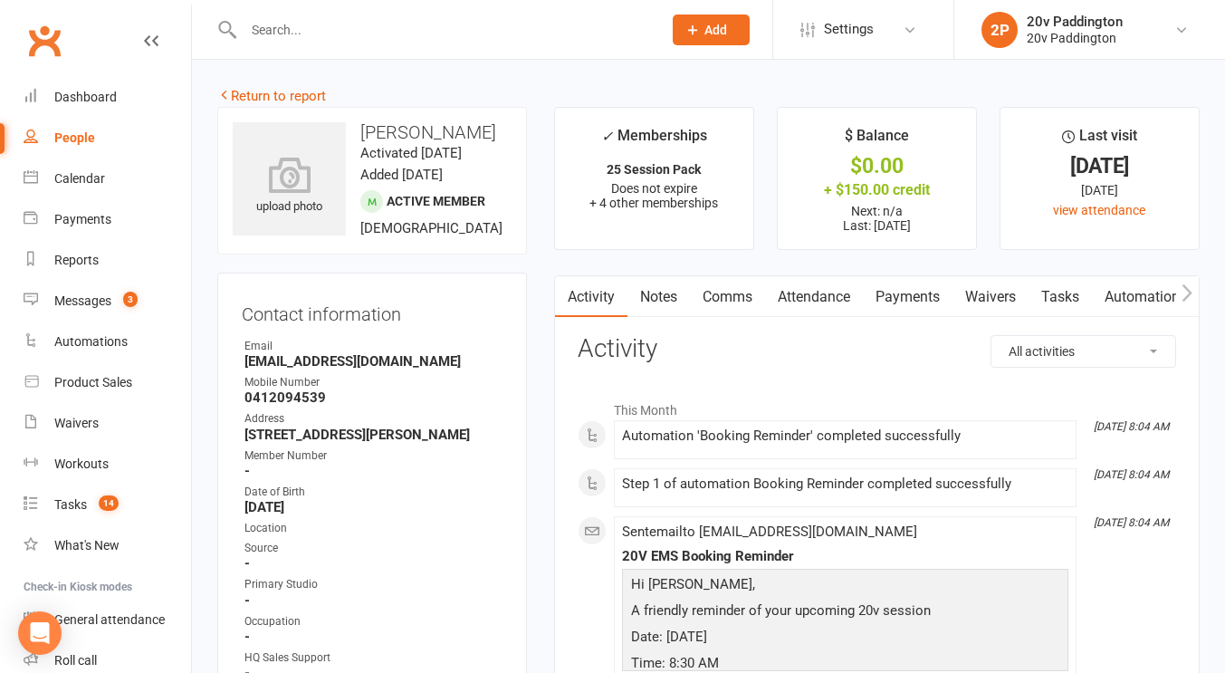
click at [803, 296] on link "Attendance" at bounding box center [814, 297] width 98 height 42
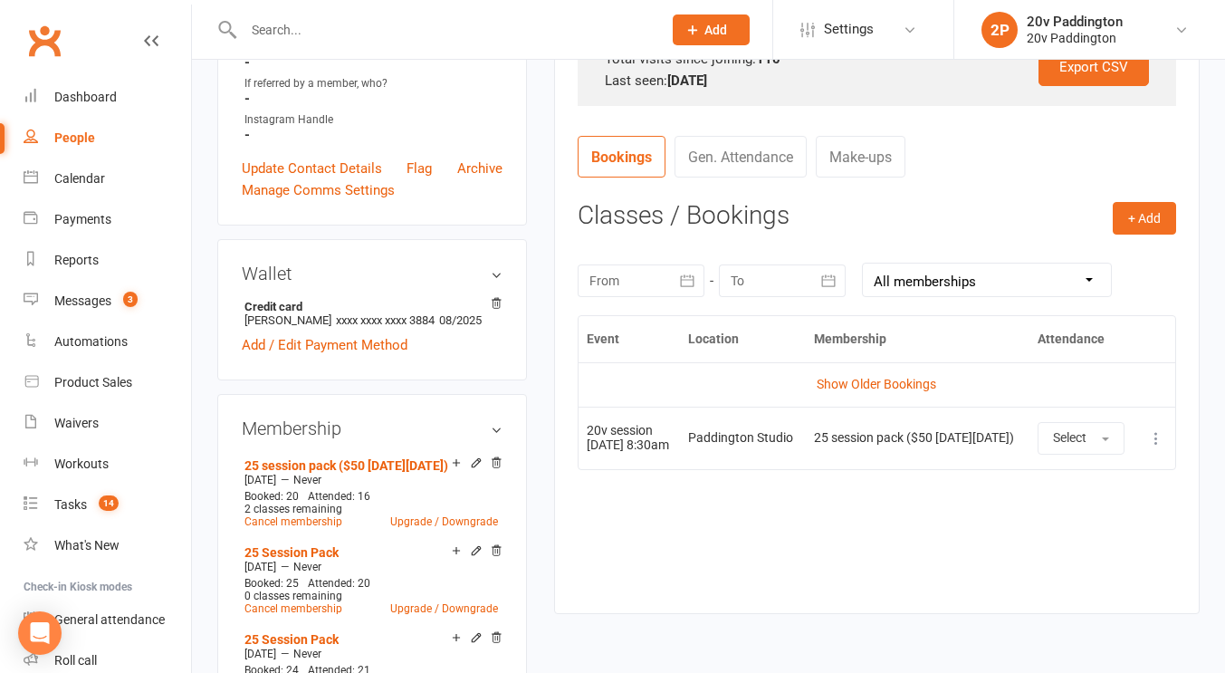
scroll to position [707, 0]
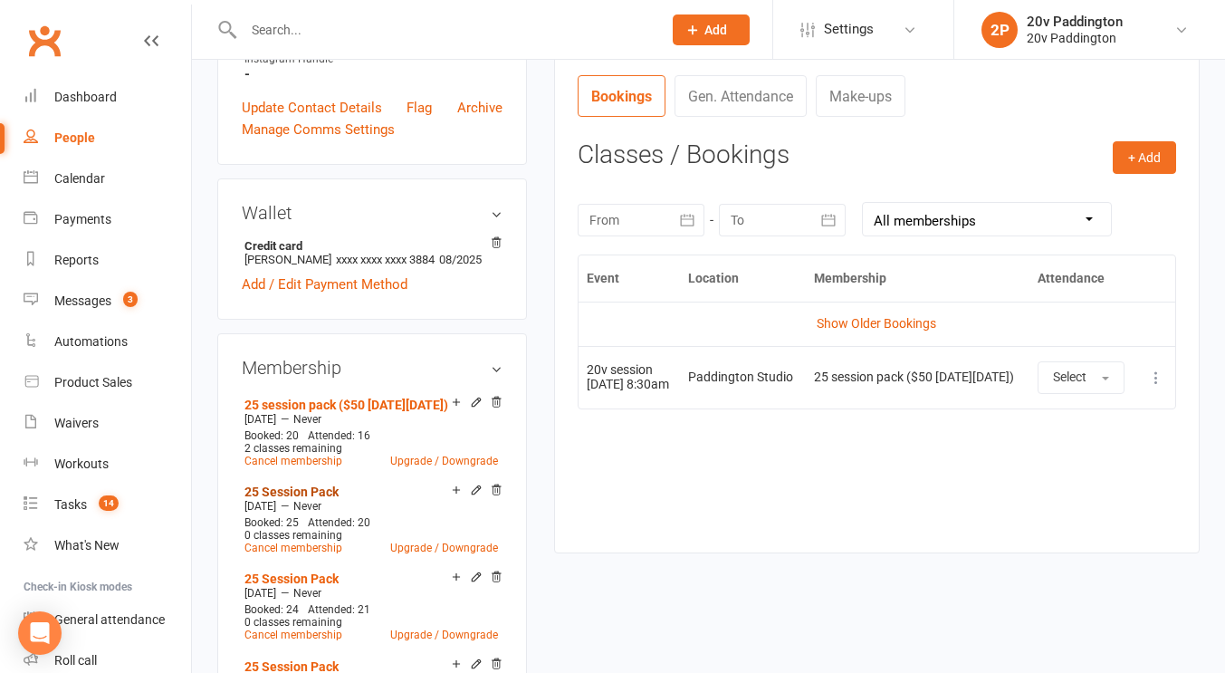
click at [279, 497] on link "25 Session Pack" at bounding box center [291, 491] width 94 height 14
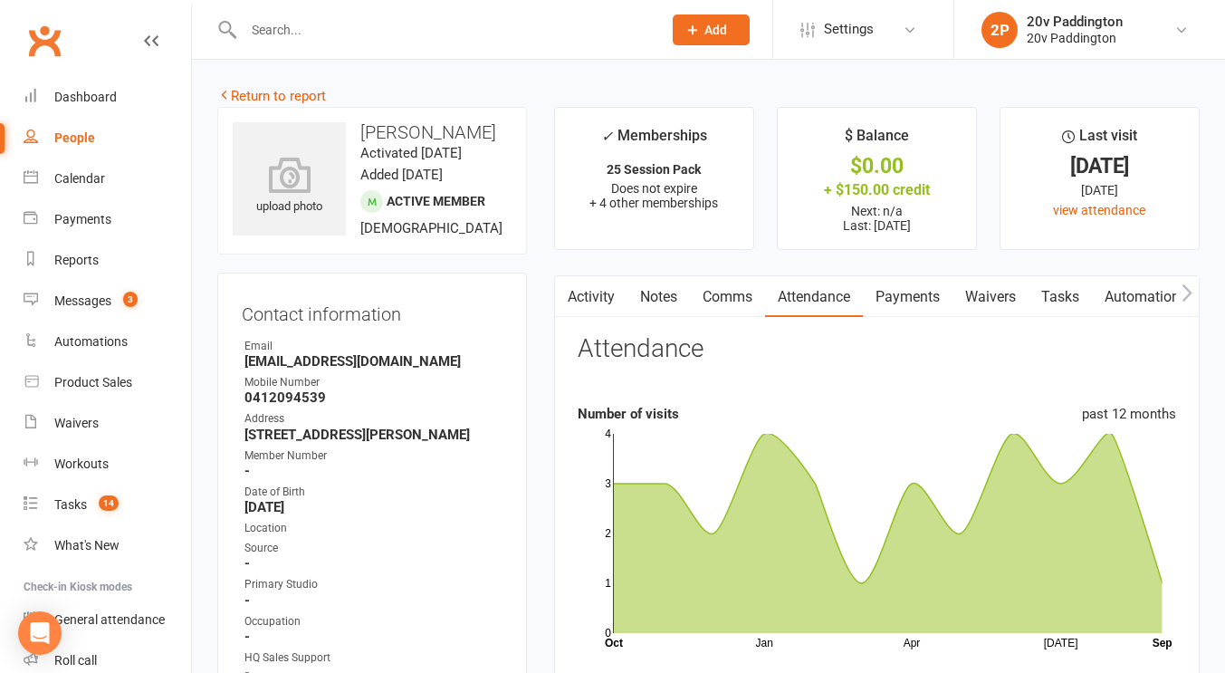
click at [937, 287] on link "Payments" at bounding box center [908, 297] width 90 height 42
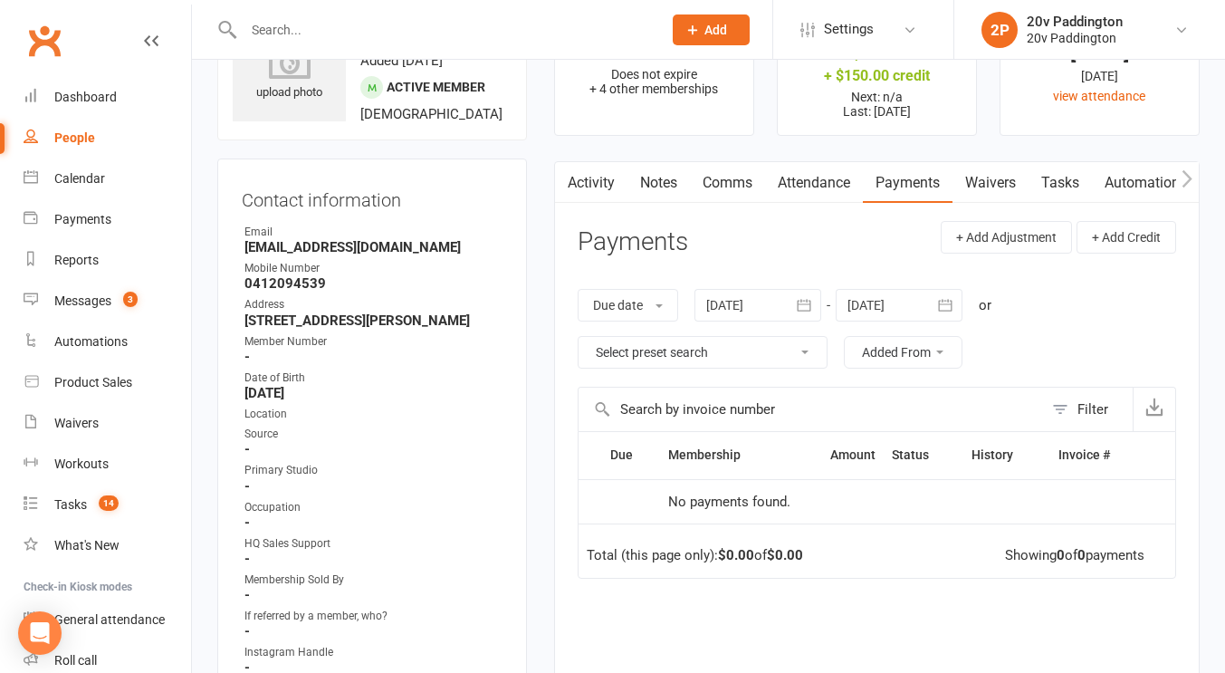
scroll to position [115, 0]
click at [759, 310] on div at bounding box center [757, 304] width 127 height 33
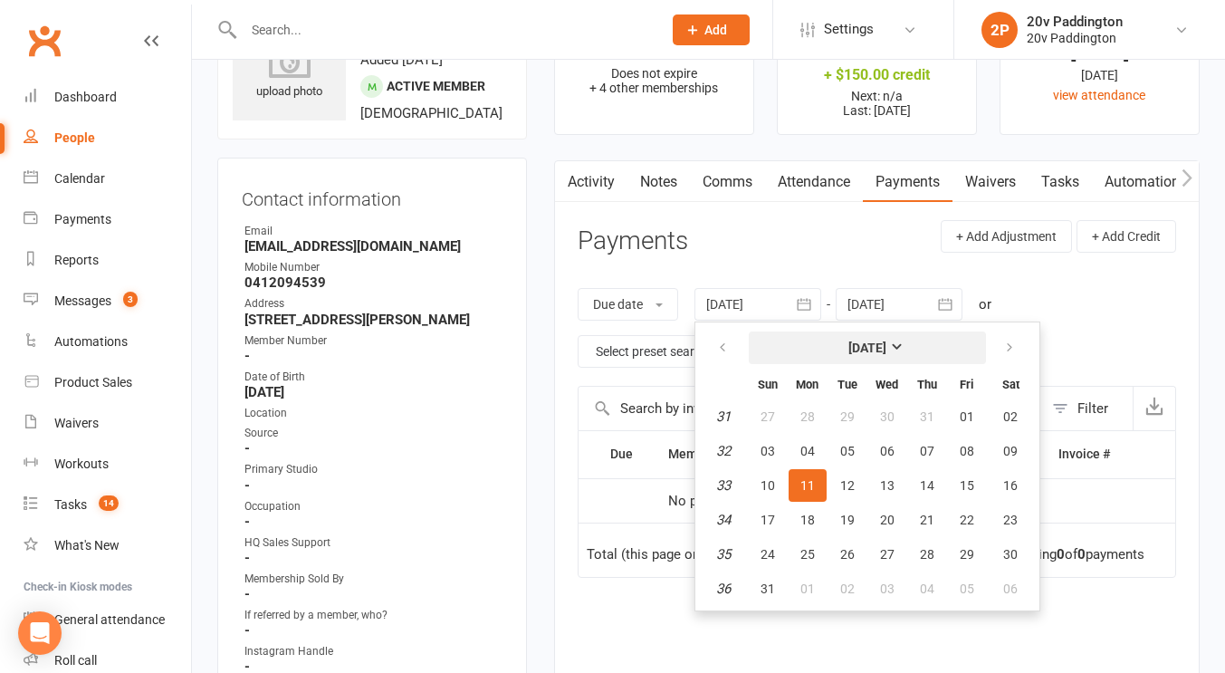
click at [886, 341] on strong "[DATE]" at bounding box center [867, 347] width 38 height 14
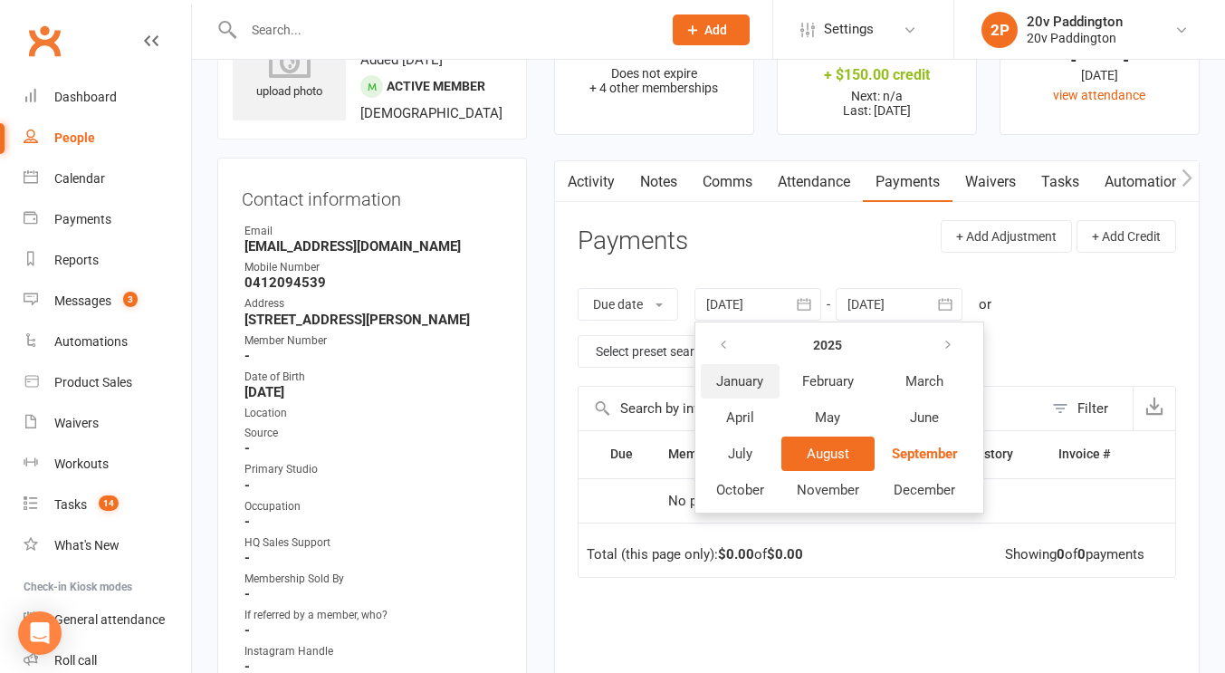
click at [720, 371] on button "January" at bounding box center [740, 381] width 79 height 34
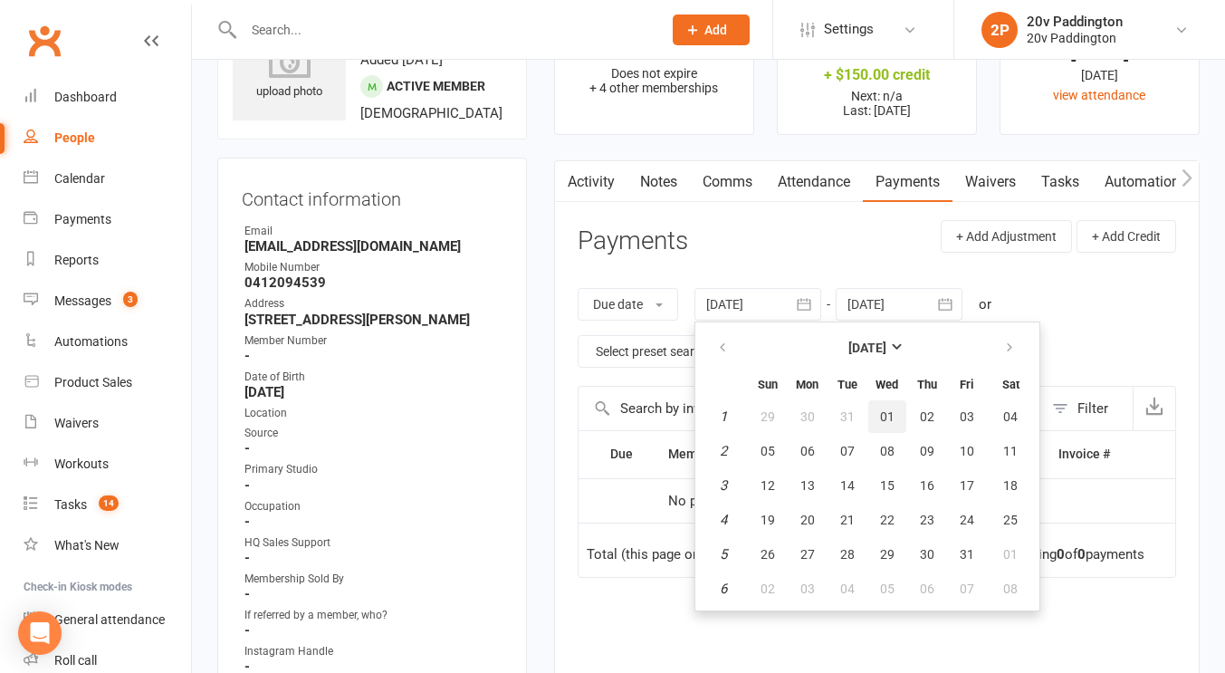
click at [893, 407] on button "01" at bounding box center [887, 416] width 38 height 33
type input "[DATE]"
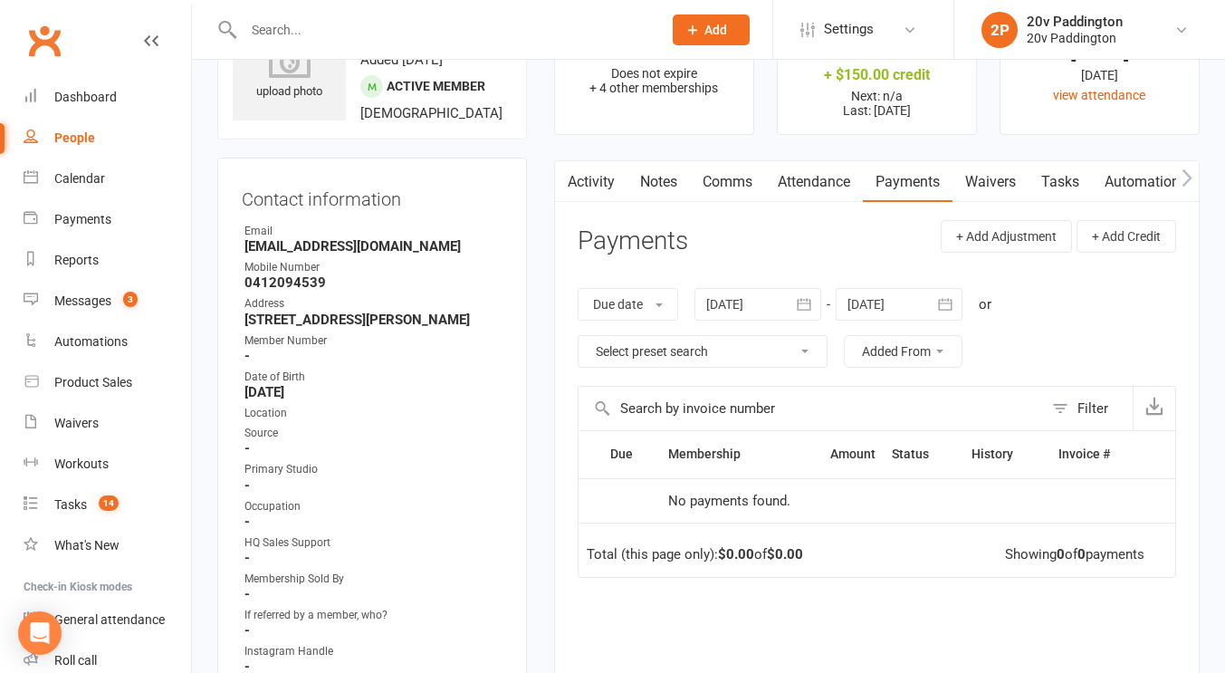
click at [908, 301] on div at bounding box center [899, 304] width 127 height 33
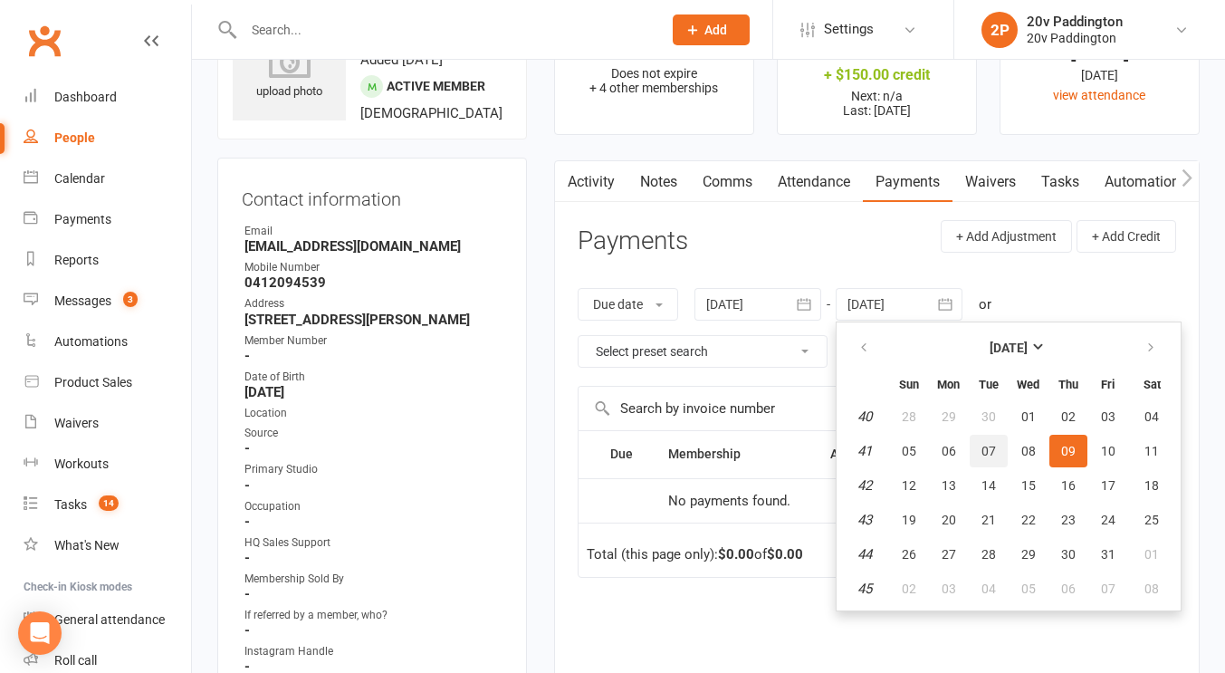
click at [984, 446] on span "07" at bounding box center [988, 451] width 14 height 14
type input "[DATE]"
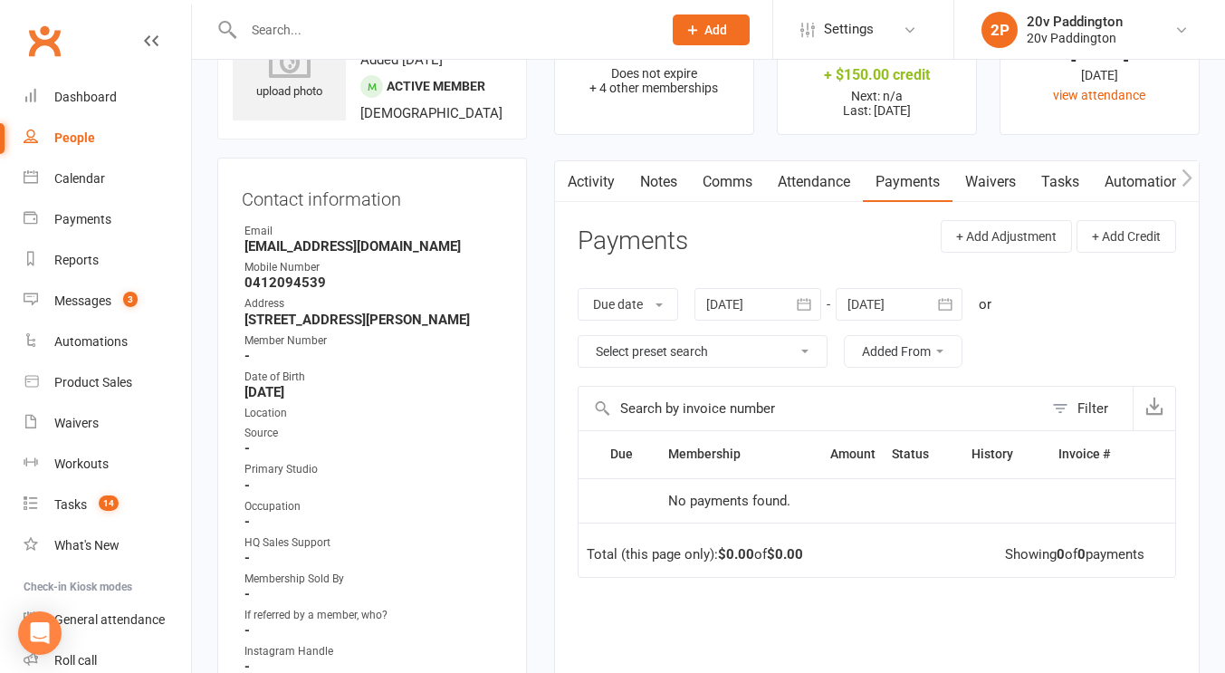
click at [621, 185] on link "Activity" at bounding box center [591, 182] width 72 height 42
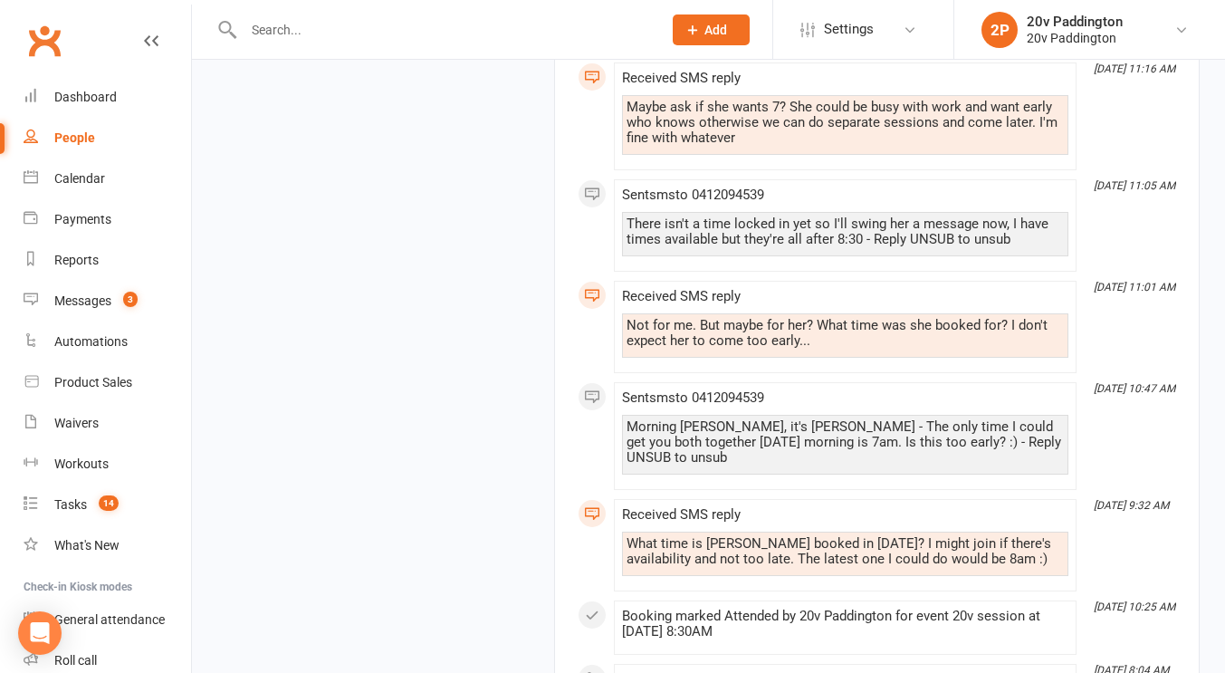
scroll to position [13227, 0]
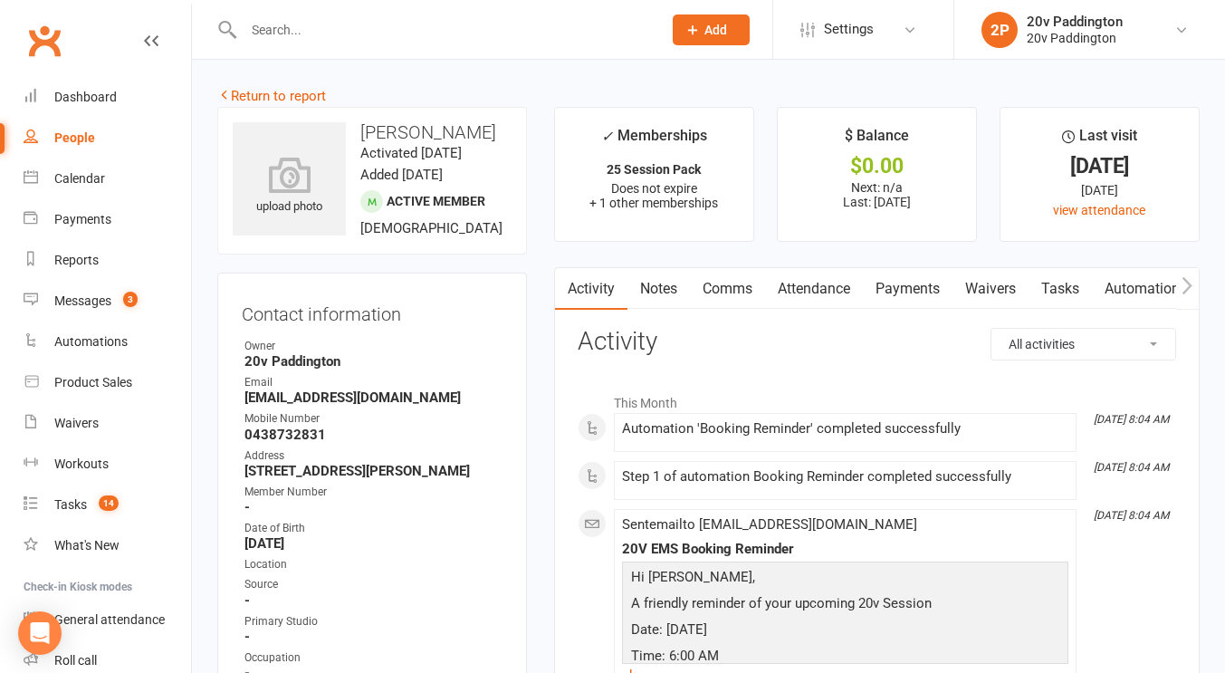
click at [829, 289] on link "Attendance" at bounding box center [814, 289] width 98 height 42
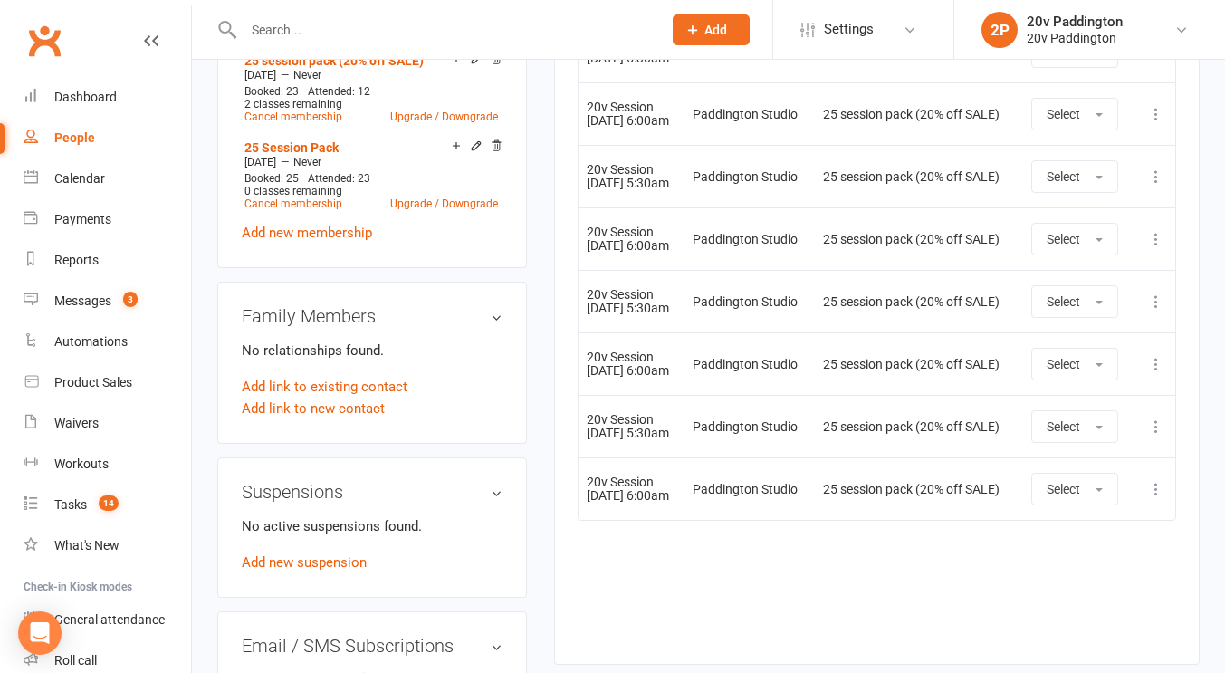
scroll to position [1056, 0]
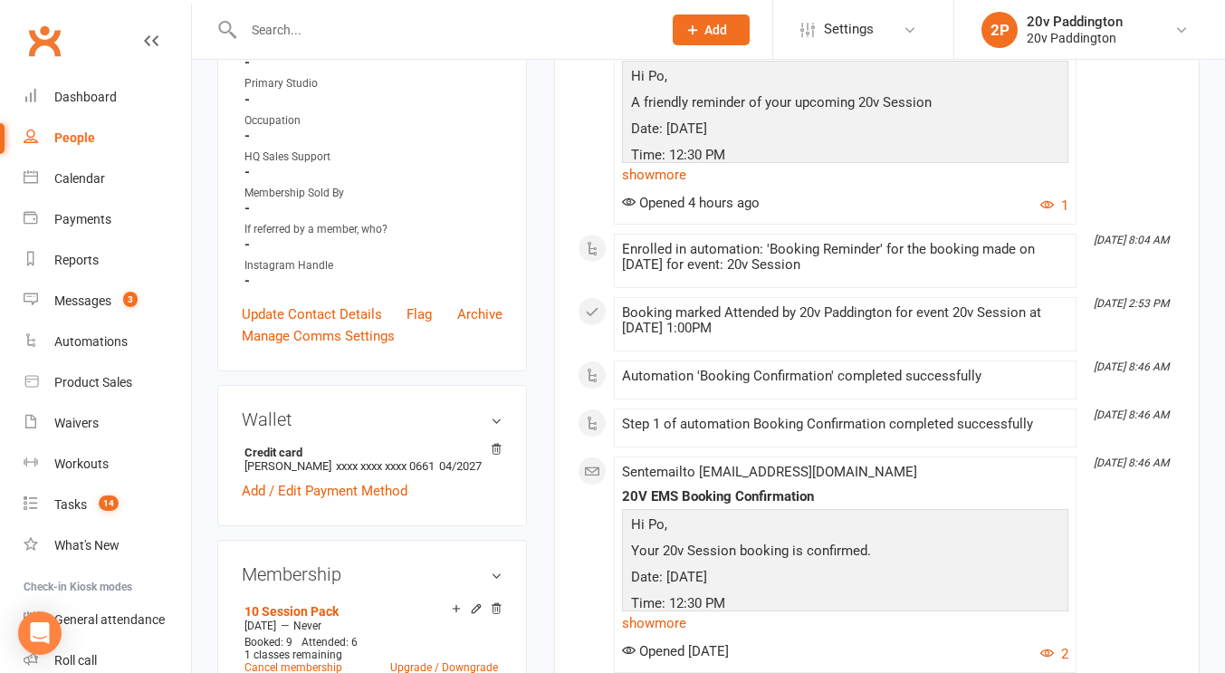
scroll to position [354, 0]
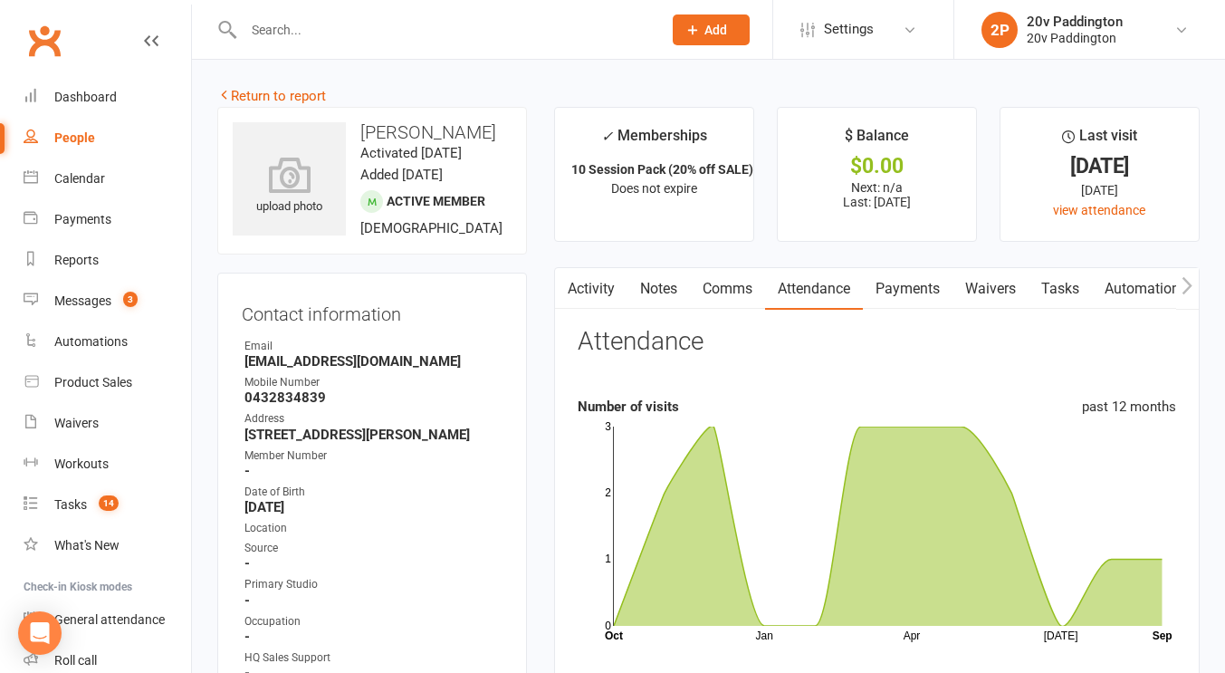
click at [557, 284] on button "button" at bounding box center [566, 288] width 23 height 41
click at [571, 289] on button "button" at bounding box center [566, 288] width 23 height 41
click at [601, 290] on link "Activity" at bounding box center [591, 289] width 72 height 42
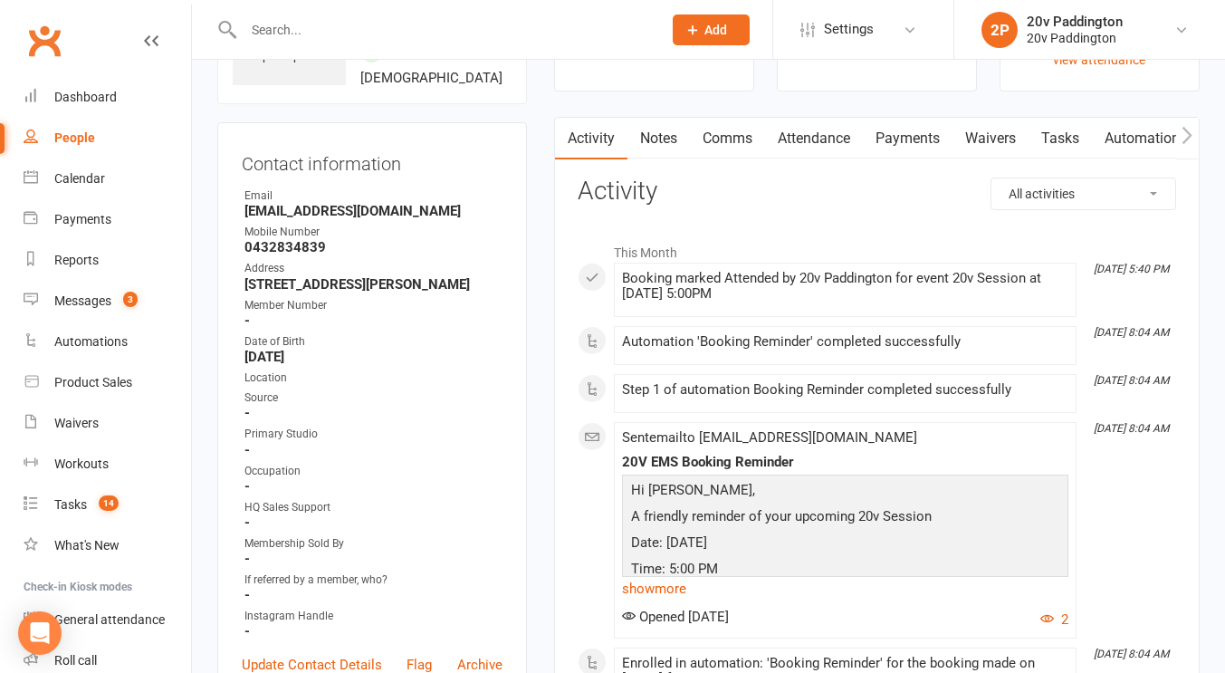
scroll to position [128, 0]
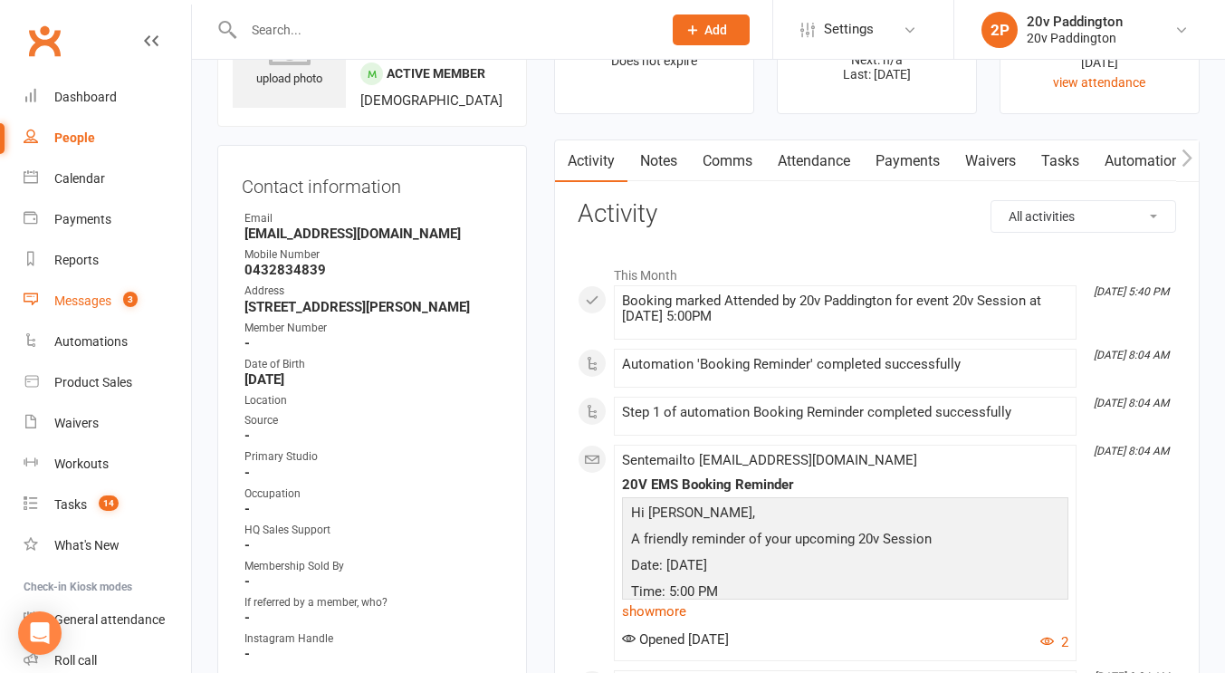
click at [91, 291] on link "Messages 3" at bounding box center [107, 301] width 167 height 41
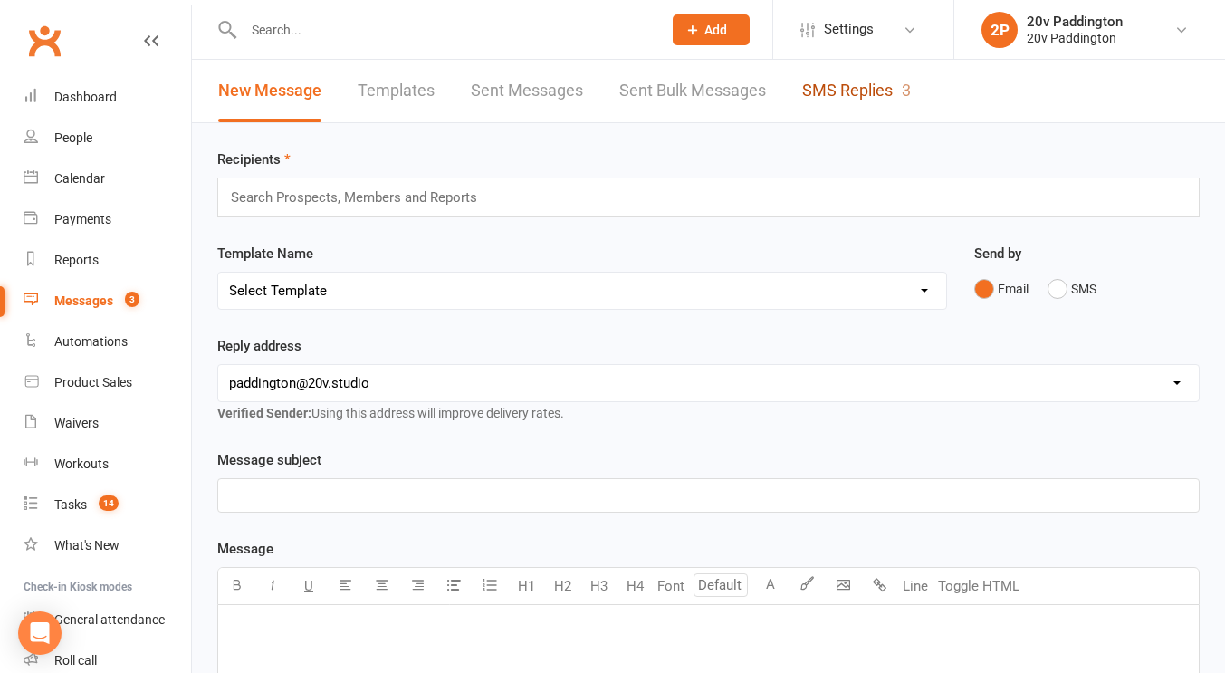
click at [874, 81] on link "SMS Replies 3" at bounding box center [856, 91] width 109 height 62
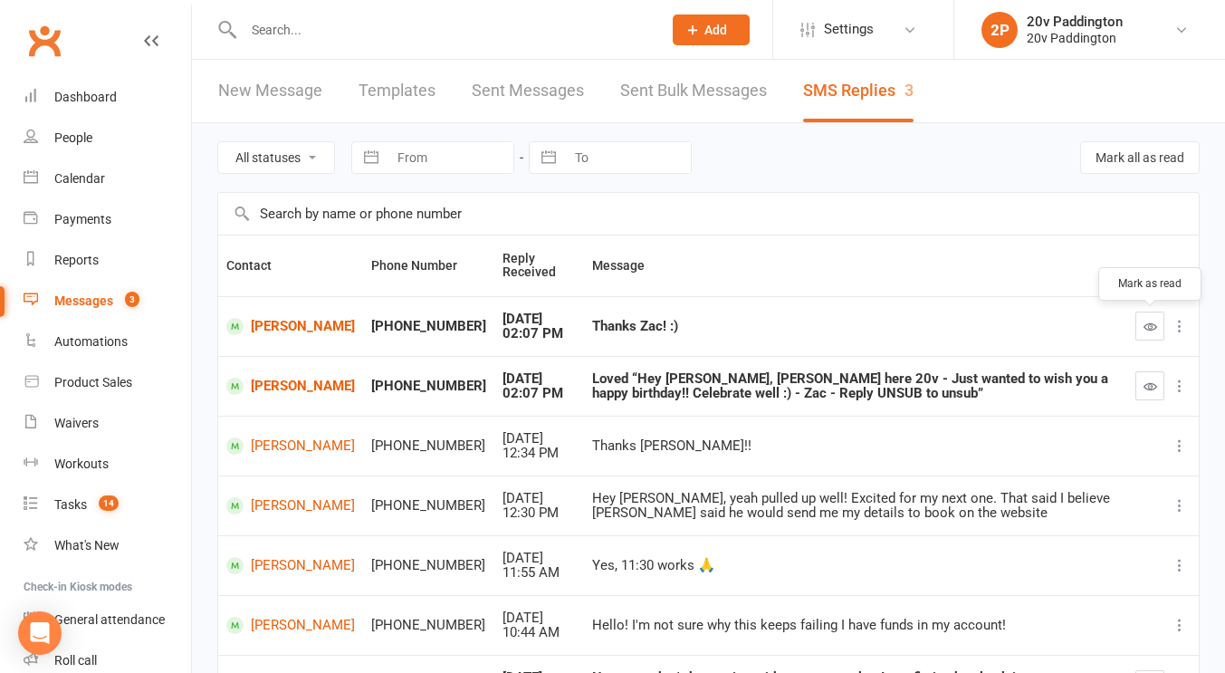
click at [1143, 321] on icon "button" at bounding box center [1150, 327] width 14 height 14
click at [1131, 385] on td at bounding box center [1163, 386] width 72 height 60
click at [1149, 385] on icon "button" at bounding box center [1150, 386] width 14 height 14
